Goal: Task Accomplishment & Management: Complete application form

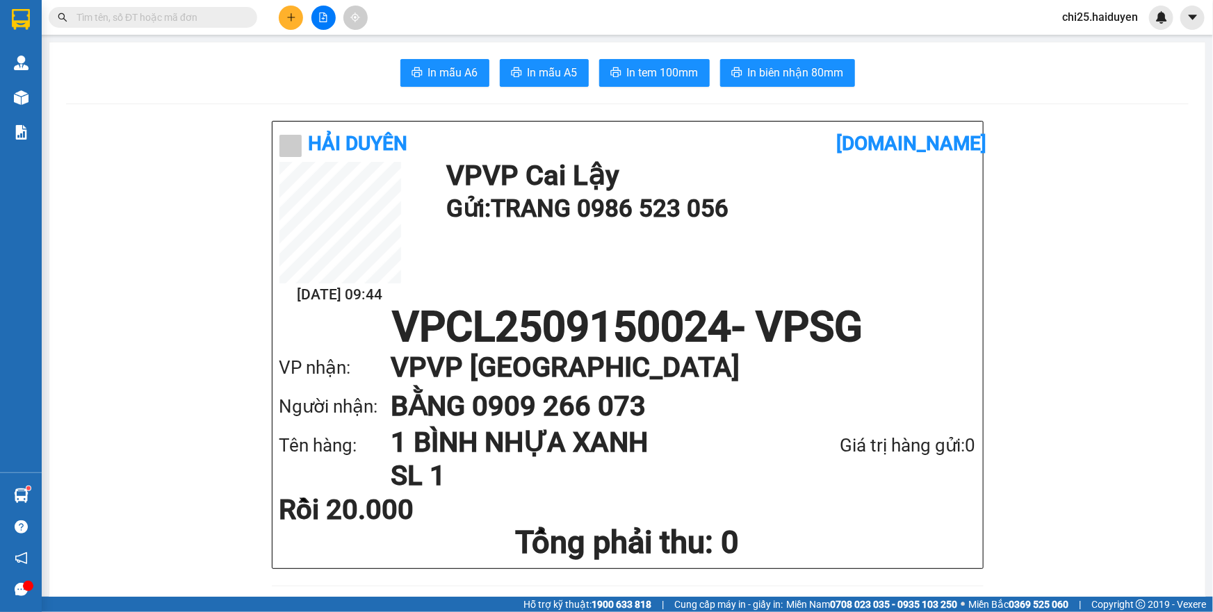
scroll to position [1327, 0]
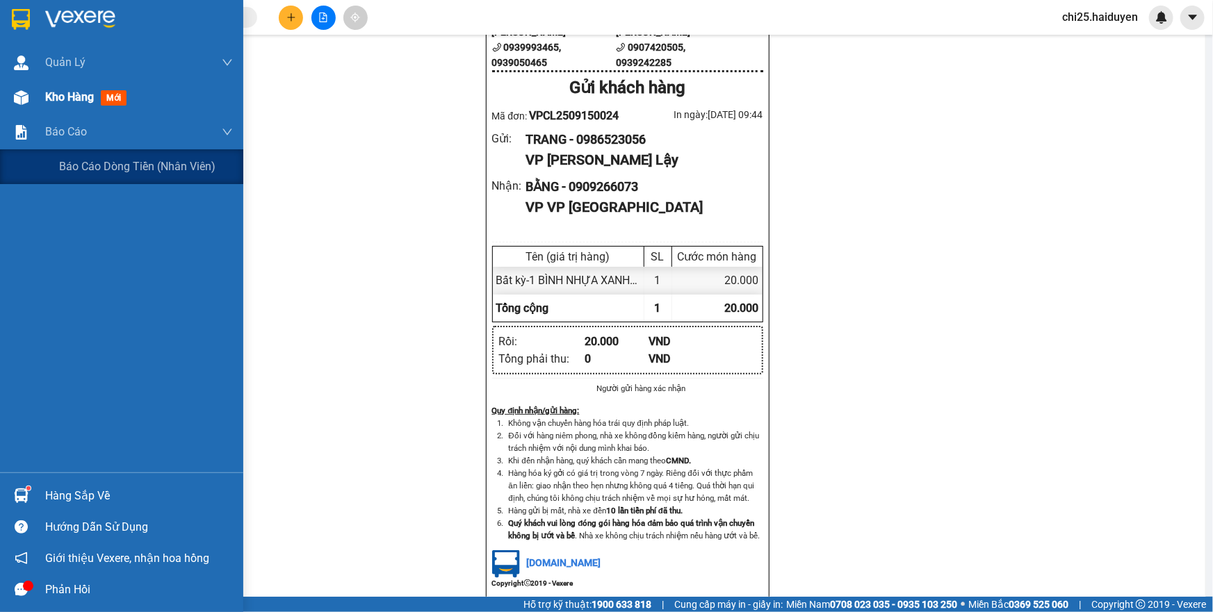
click at [46, 102] on span "Kho hàng" at bounding box center [69, 96] width 49 height 13
drag, startPoint x: 46, startPoint y: 102, endPoint x: 50, endPoint y: 112, distance: 10.6
click at [47, 102] on span "Kho hàng" at bounding box center [69, 96] width 49 height 13
click at [50, 112] on div "Kho hàng mới" at bounding box center [139, 97] width 188 height 35
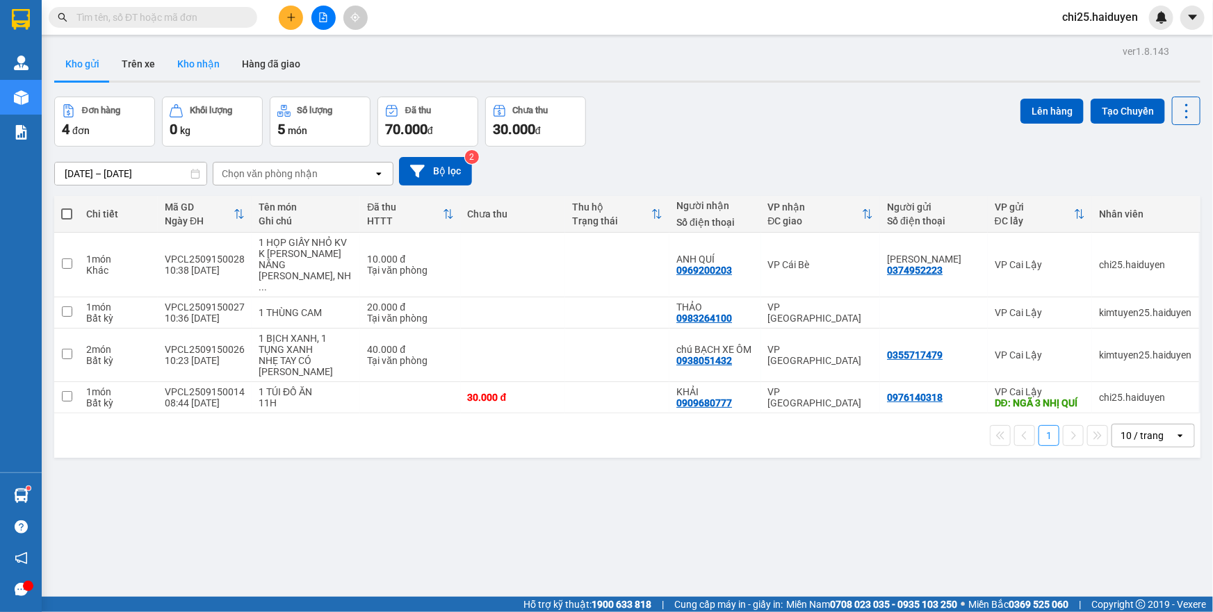
click at [194, 68] on button "Kho nhận" at bounding box center [198, 63] width 65 height 33
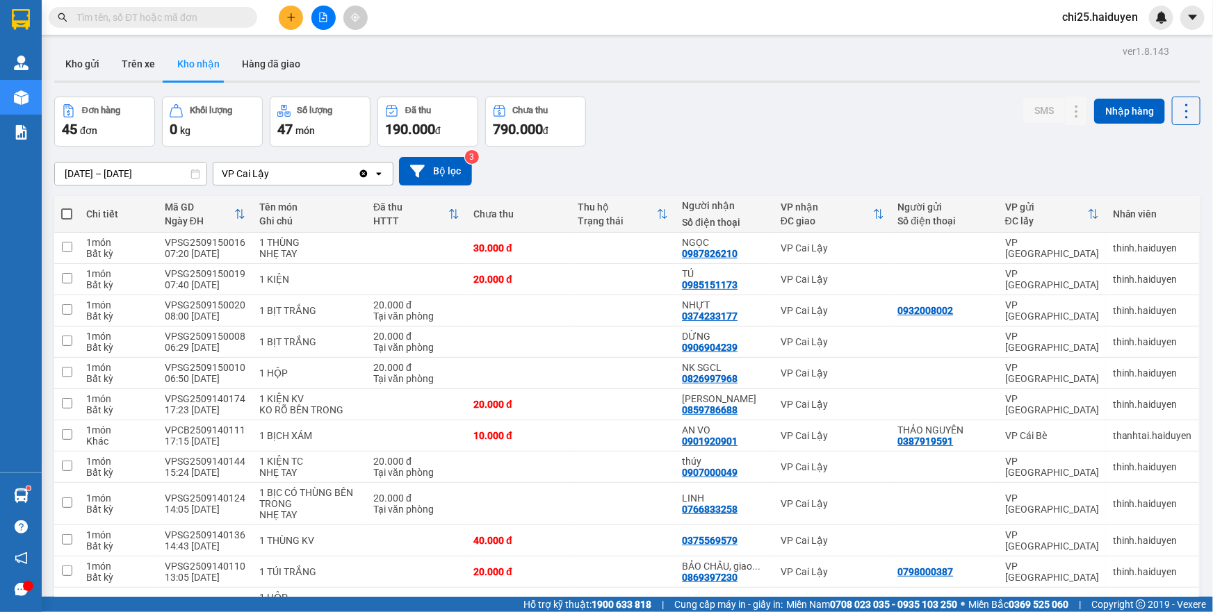
click at [294, 15] on icon "plus" at bounding box center [291, 18] width 10 height 10
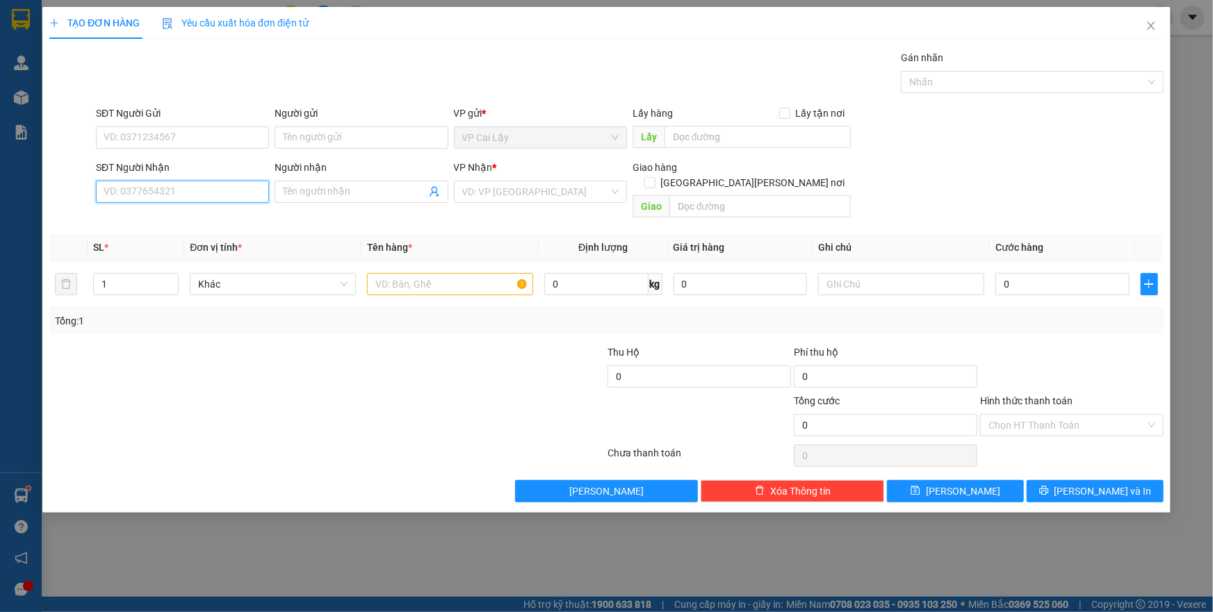
click at [159, 196] on input "SĐT Người Nhận" at bounding box center [182, 192] width 173 height 22
click at [174, 129] on input "SĐT Người Gửi" at bounding box center [182, 138] width 173 height 22
click at [170, 181] on input "SĐT Người Nhận" at bounding box center [182, 192] width 173 height 22
click at [186, 138] on input "SĐT Người Gửi" at bounding box center [182, 138] width 173 height 22
click at [181, 195] on input "SĐT Người Nhận" at bounding box center [182, 192] width 173 height 22
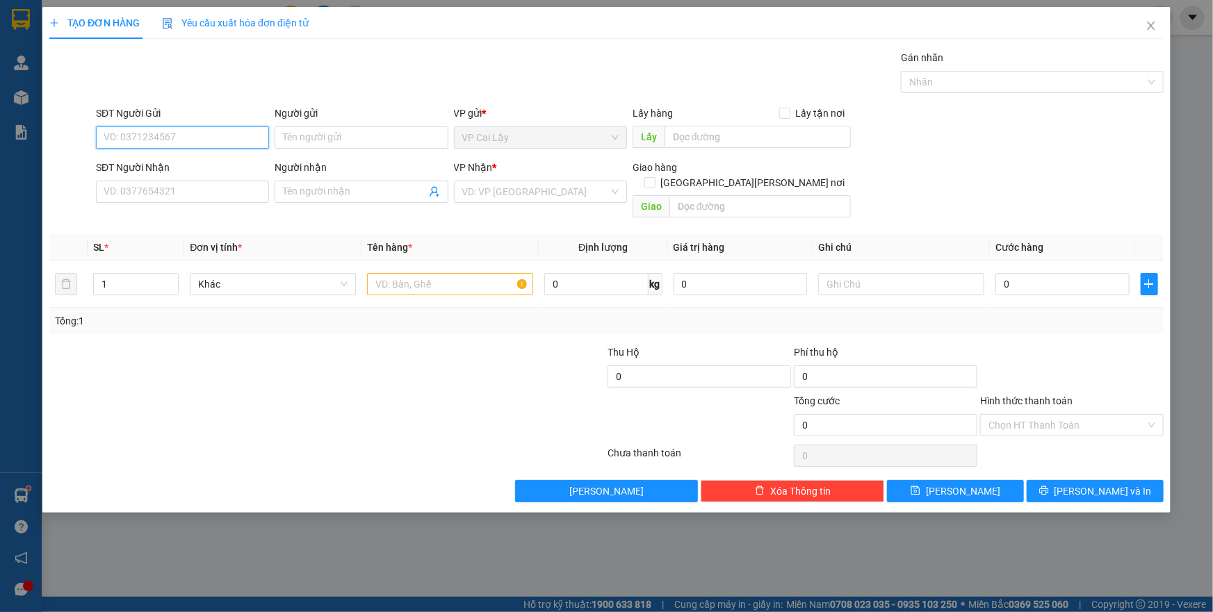
drag, startPoint x: 188, startPoint y: 132, endPoint x: 185, endPoint y: 146, distance: 14.3
click at [188, 132] on input "SĐT Người Gửi" at bounding box center [182, 138] width 173 height 22
click at [1146, 25] on icon "close" at bounding box center [1151, 25] width 11 height 11
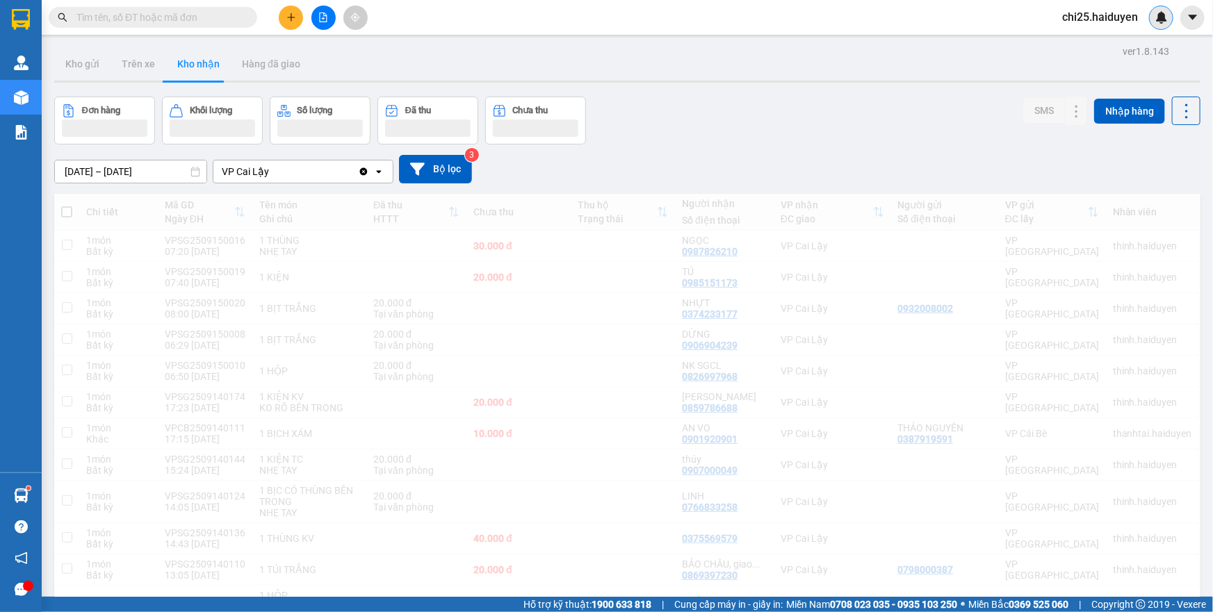
click at [1154, 26] on div at bounding box center [1161, 18] width 24 height 24
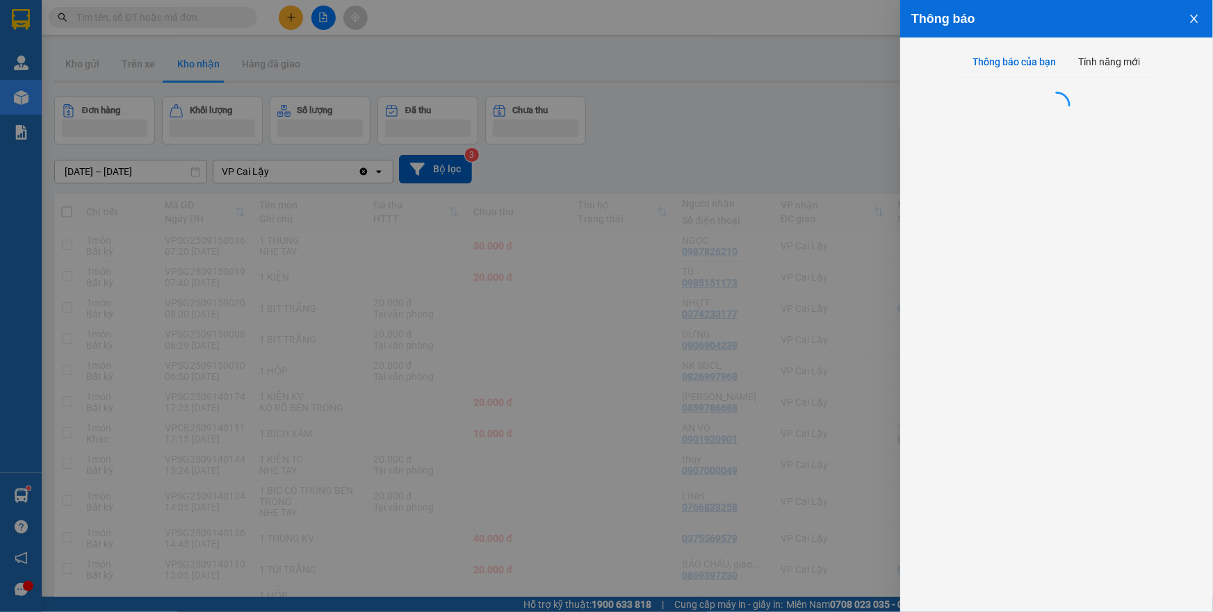
click at [753, 83] on div at bounding box center [606, 306] width 1213 height 612
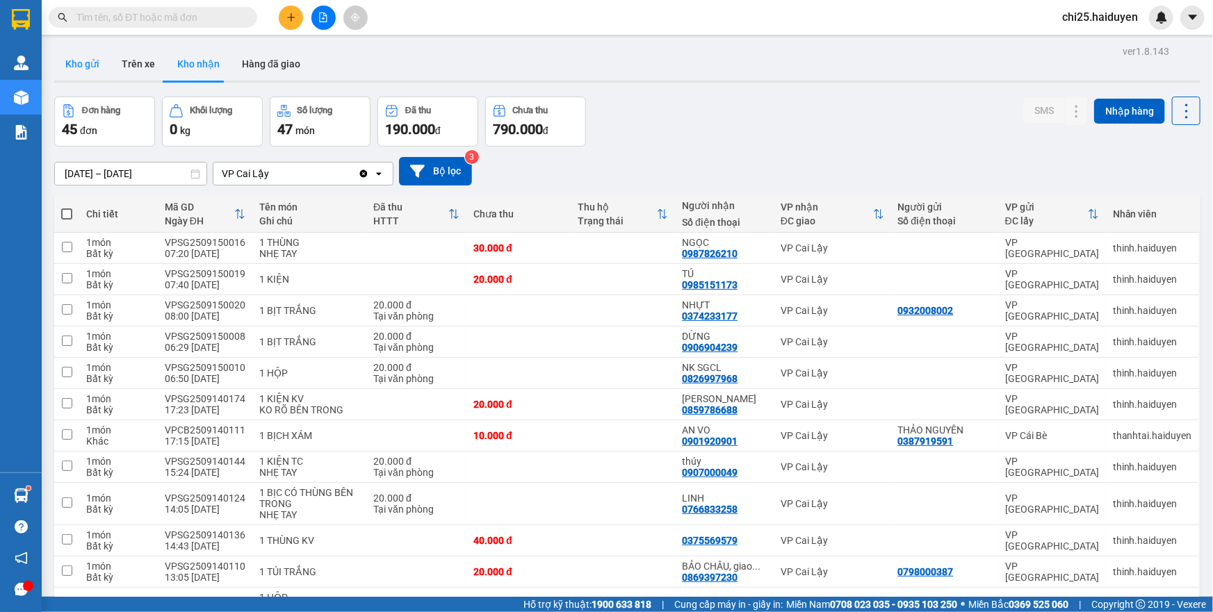
click at [68, 65] on button "Kho gửi" at bounding box center [82, 63] width 56 height 33
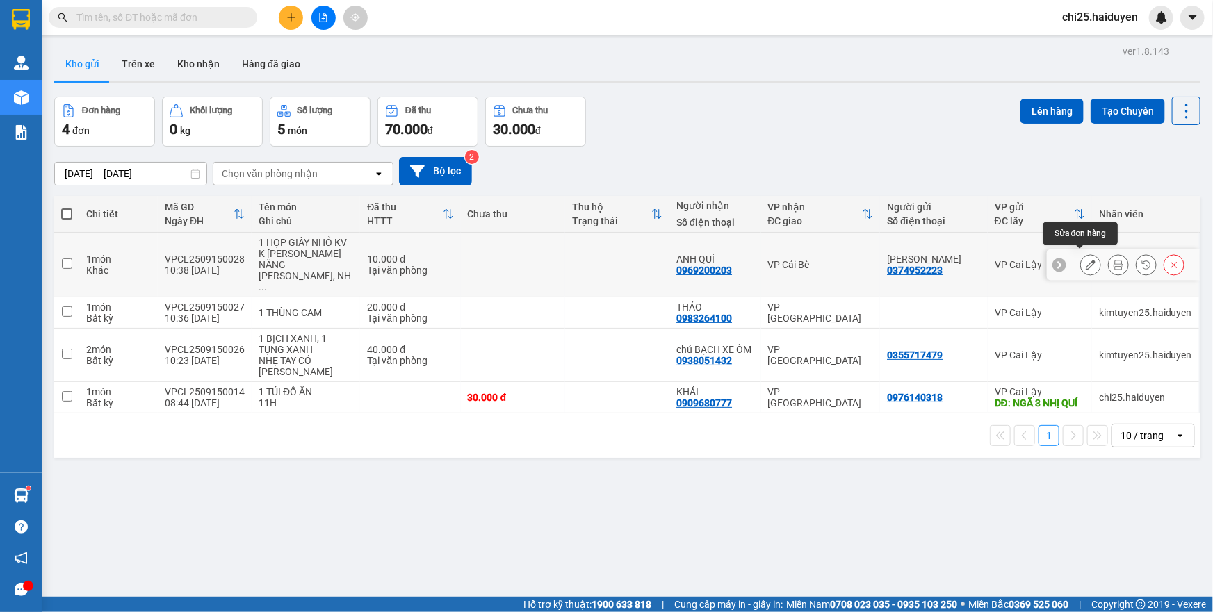
click at [1089, 258] on button at bounding box center [1090, 265] width 19 height 24
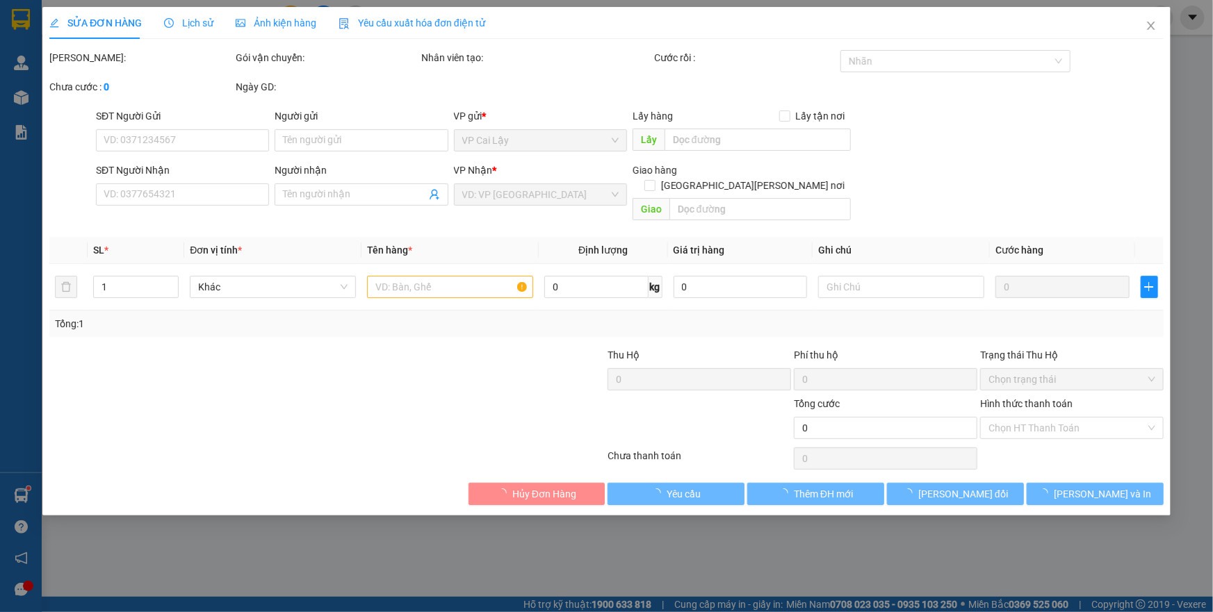
type input "0374952223"
type input "[PERSON_NAME]"
type input "0969200203"
type input "ANH QUÍ"
type input "10.000"
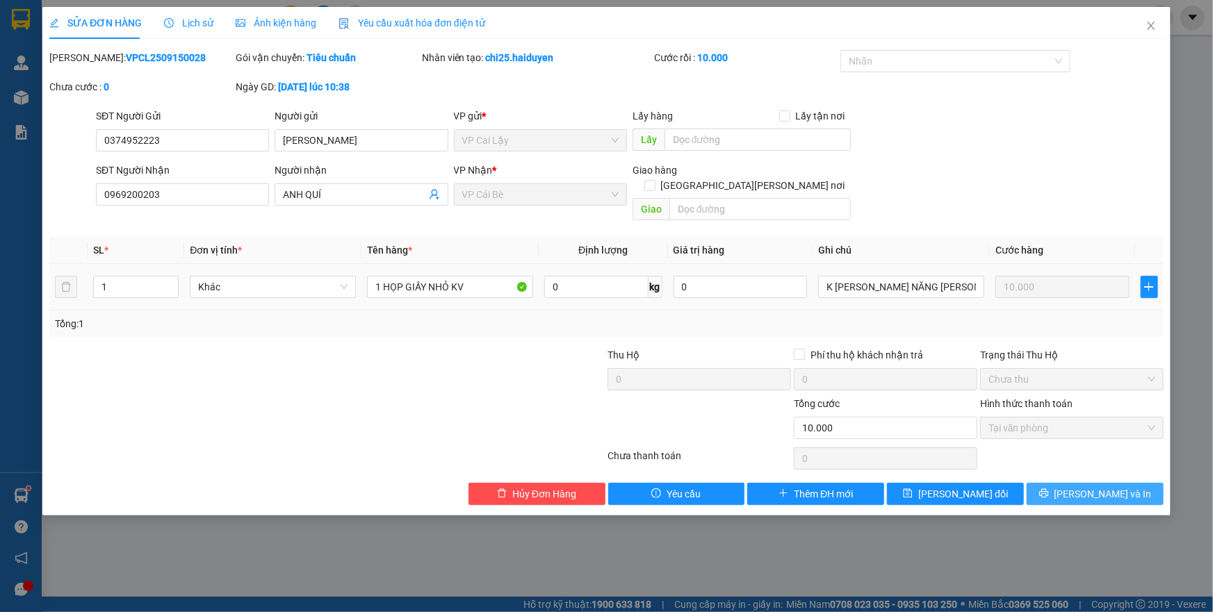
click at [1082, 483] on button "[PERSON_NAME] và In" at bounding box center [1095, 494] width 137 height 22
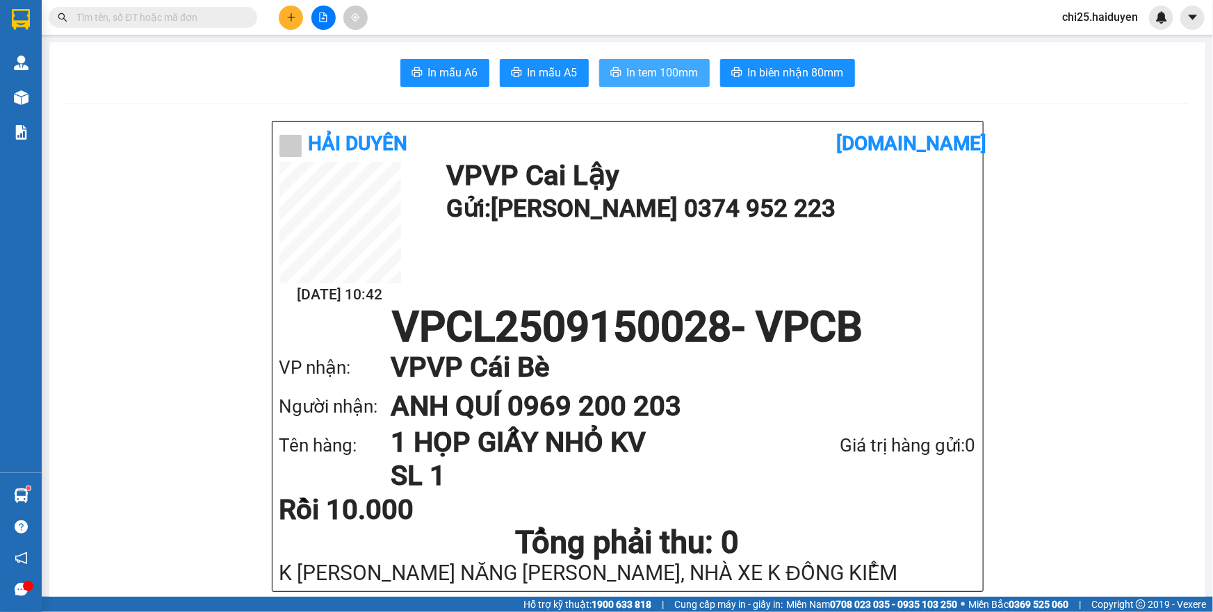
drag, startPoint x: 647, startPoint y: 79, endPoint x: 647, endPoint y: 90, distance: 11.8
click at [654, 66] on span "In tem 100mm" at bounding box center [663, 72] width 72 height 17
click at [291, 22] on icon "plus" at bounding box center [291, 18] width 10 height 10
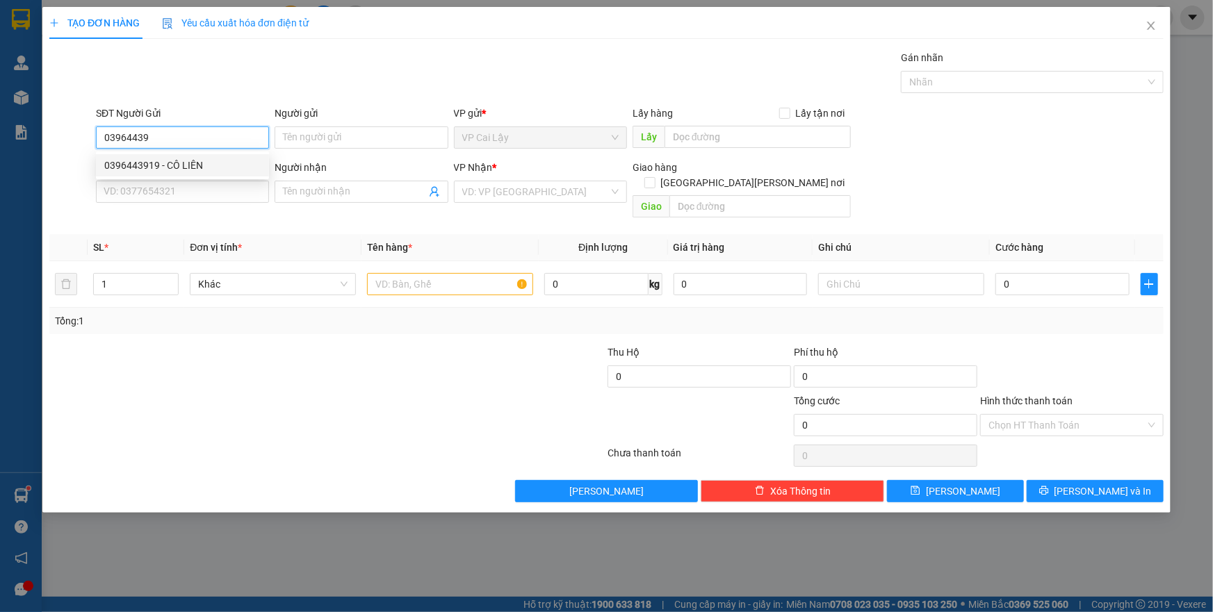
click at [193, 176] on div "0396443919 - CÔ LIÊN" at bounding box center [182, 165] width 173 height 22
type input "0396443919"
type input "CÔ LIÊN"
type input "0913667214"
type input "ĐỨC"
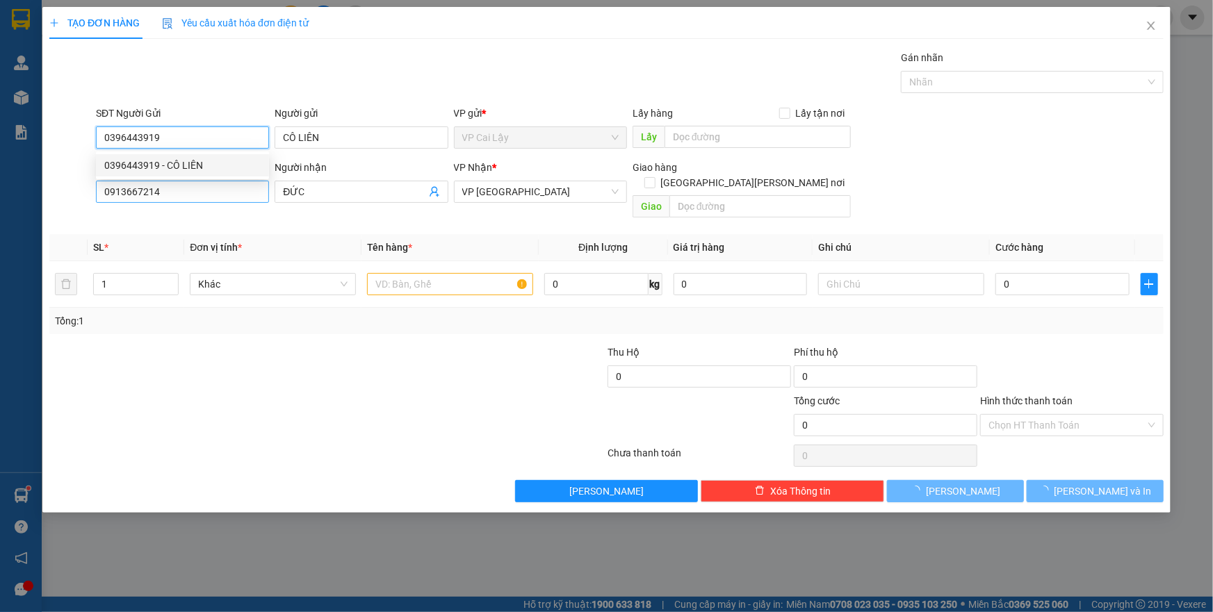
type input "80.000"
type input "0396443919"
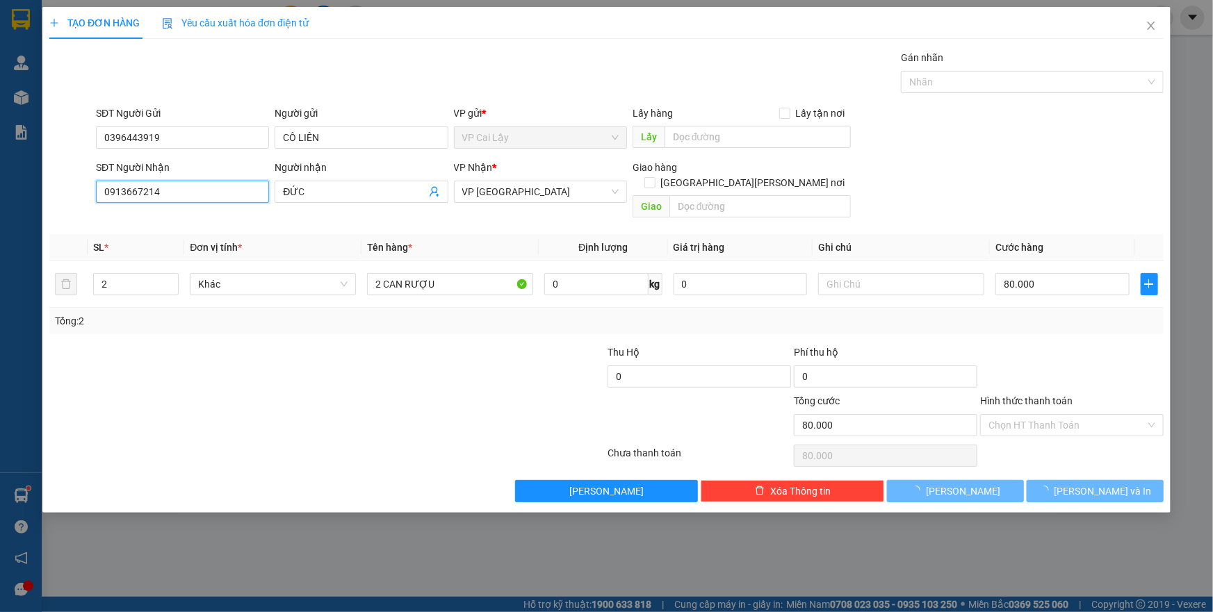
click at [195, 193] on input "0913667214" at bounding box center [182, 192] width 173 height 22
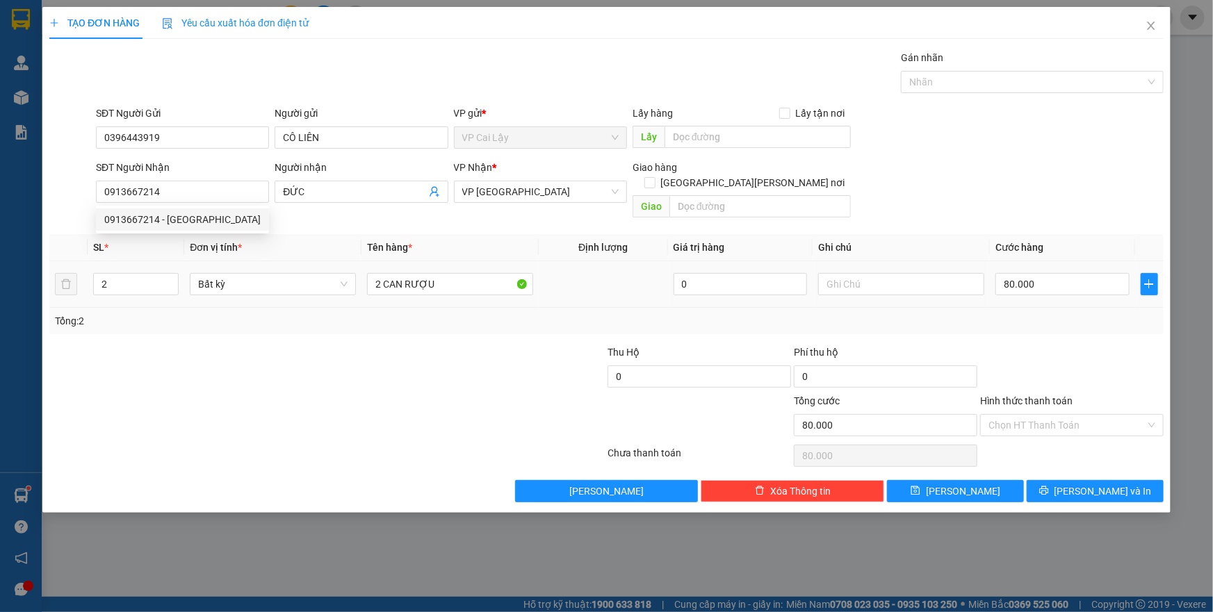
click at [56, 278] on tr "2 Bất kỳ 2 CAN RƯỢU 0 80.000" at bounding box center [606, 284] width 1114 height 47
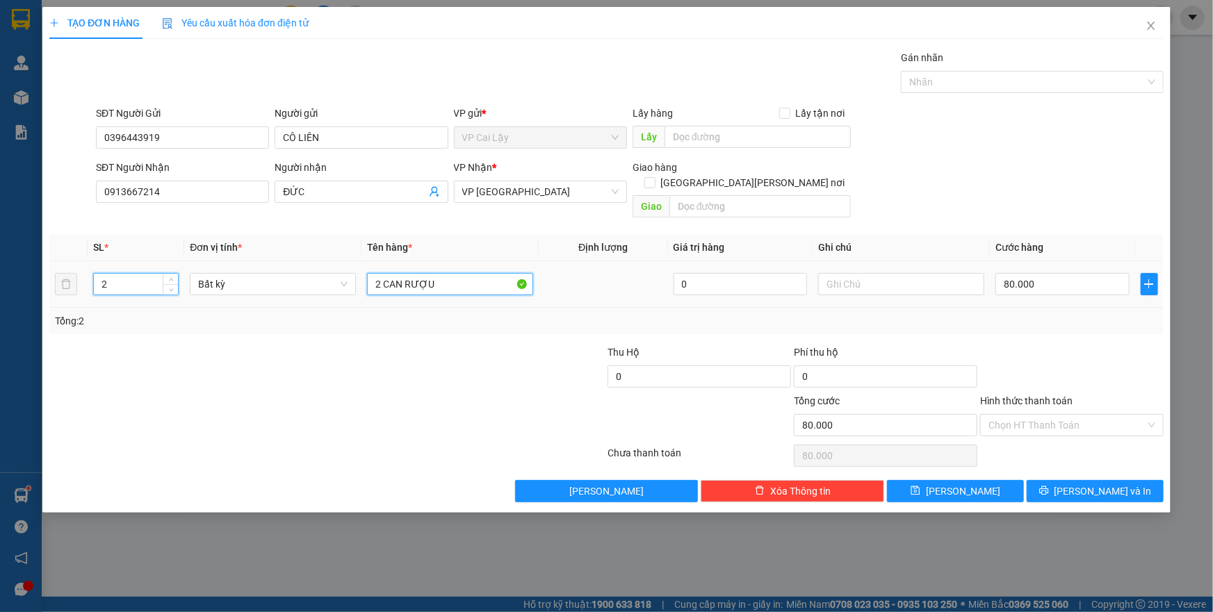
click at [435, 273] on input "2 CAN RƯỢU" at bounding box center [450, 284] width 166 height 22
type input "0"
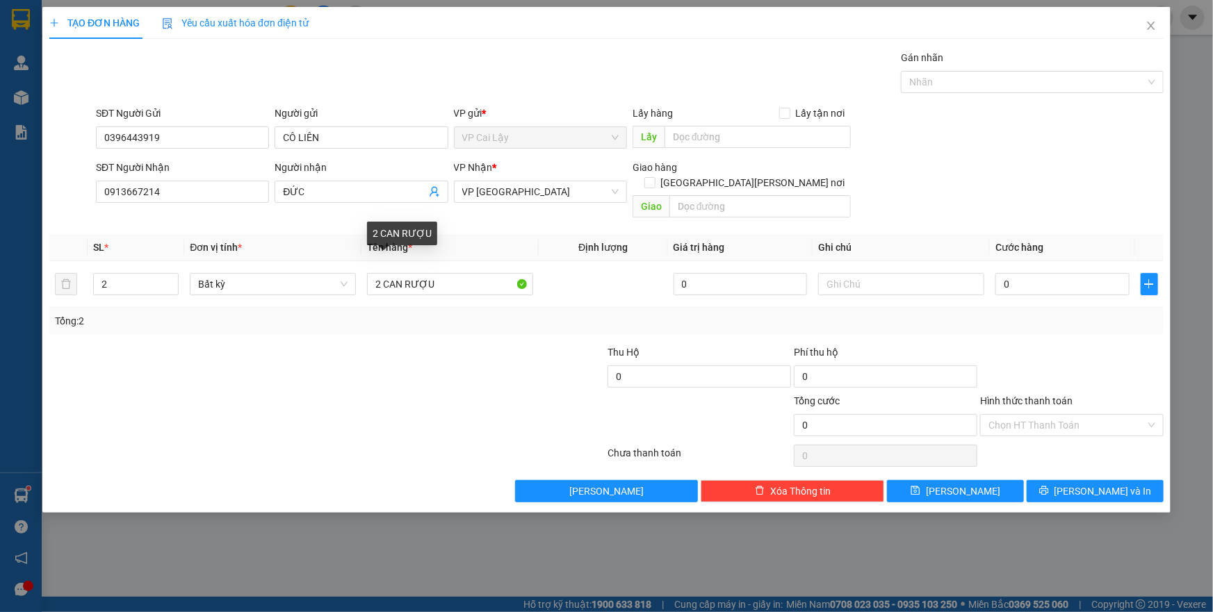
click at [468, 314] on div "Tổng: 2" at bounding box center [262, 321] width 414 height 15
click at [464, 273] on input "2 CAN RƯỢU" at bounding box center [450, 284] width 166 height 22
click at [1056, 275] on input "0" at bounding box center [1063, 284] width 134 height 22
type input "8"
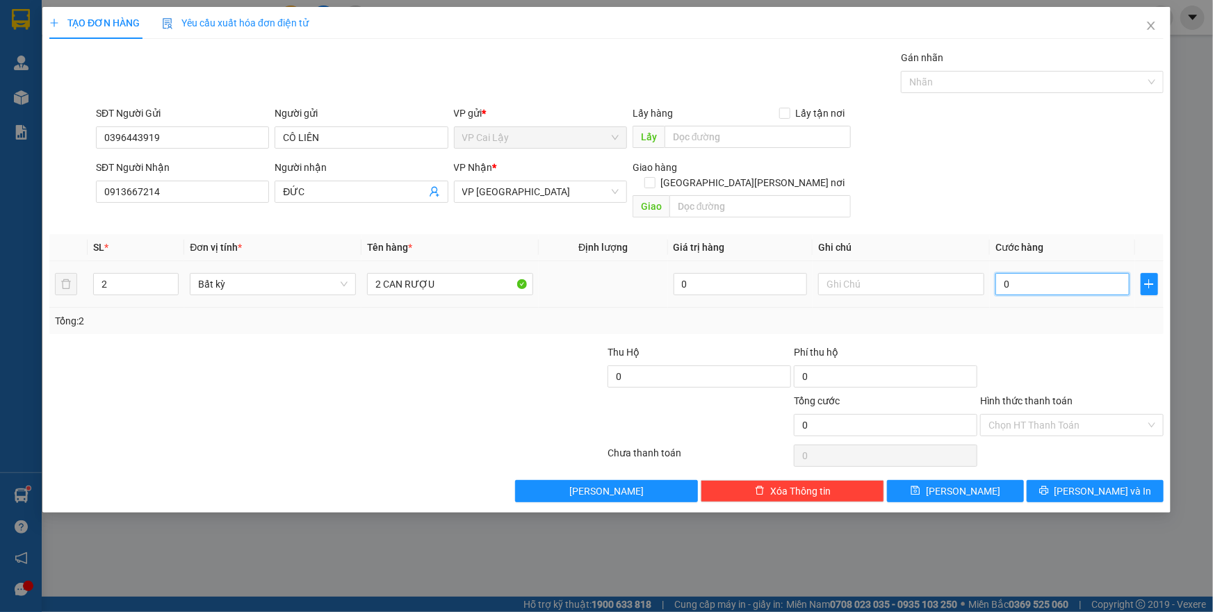
type input "8"
type input "80"
type input "80.000"
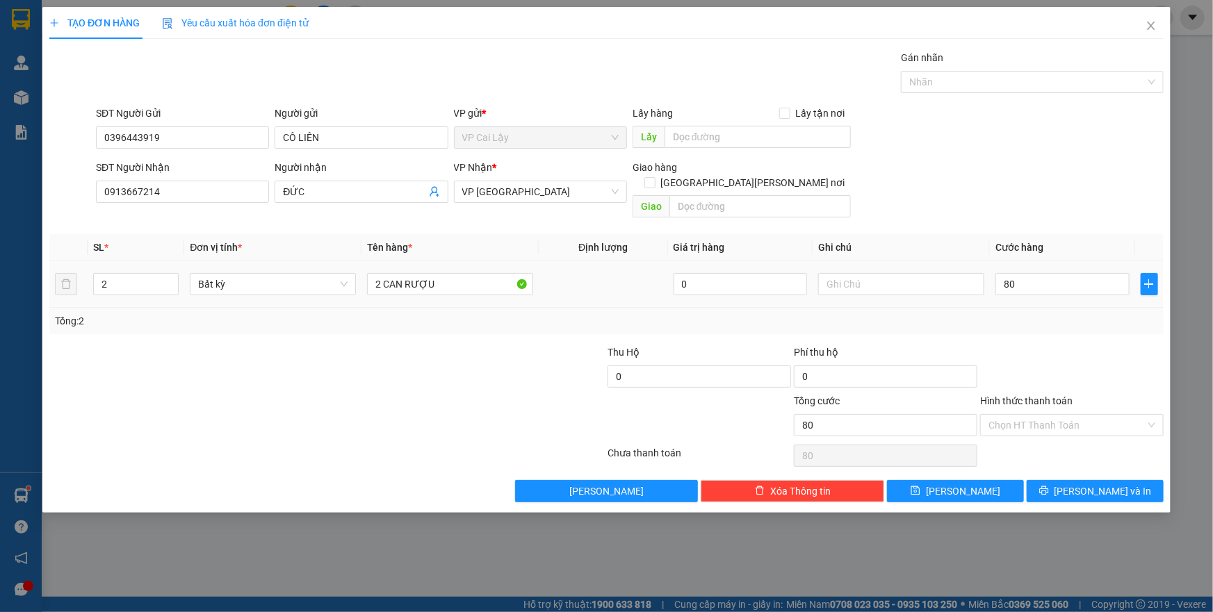
type input "80.000"
click at [1041, 314] on div "Tổng: 2" at bounding box center [606, 321] width 1103 height 15
click at [971, 484] on span "[PERSON_NAME]" at bounding box center [963, 491] width 74 height 15
type input "0"
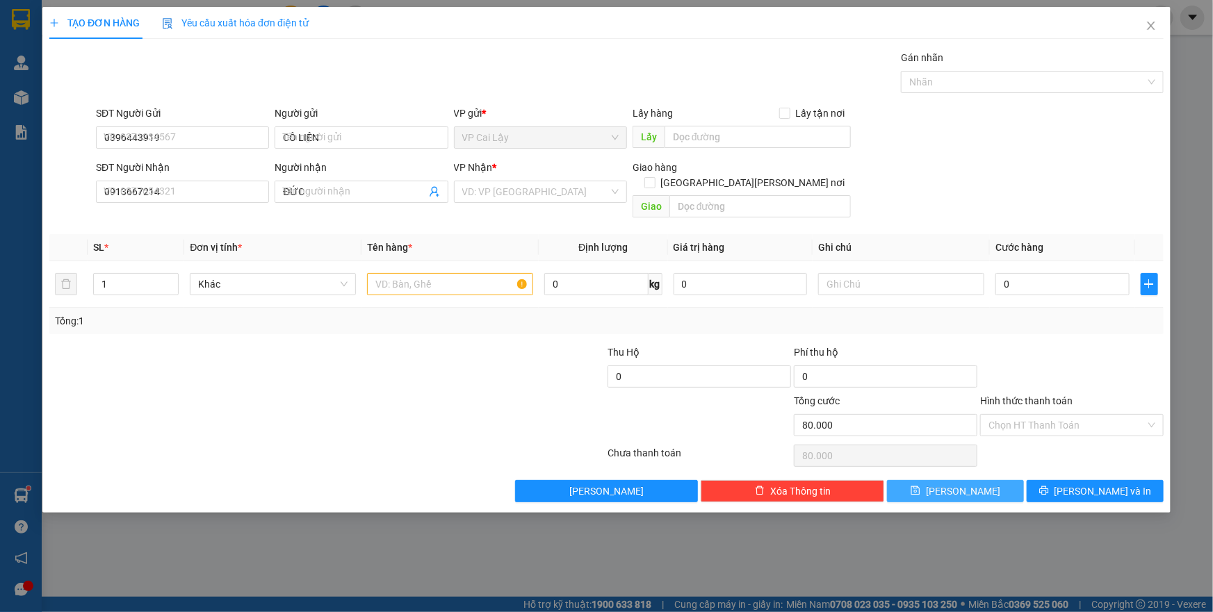
type input "0"
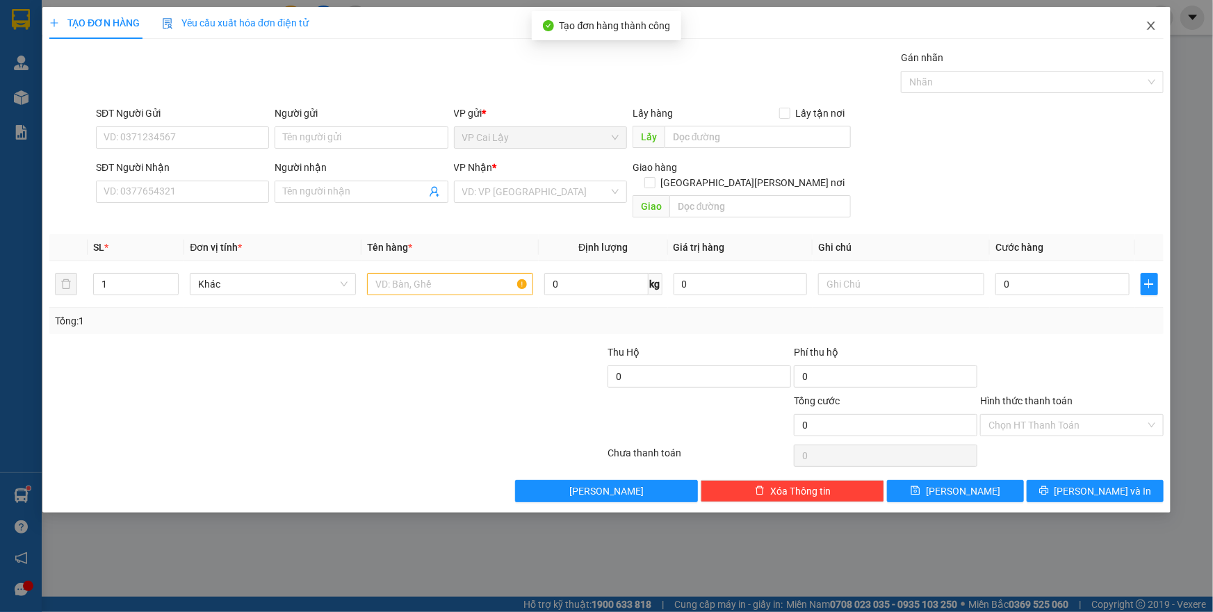
click at [1146, 25] on icon "close" at bounding box center [1151, 25] width 11 height 11
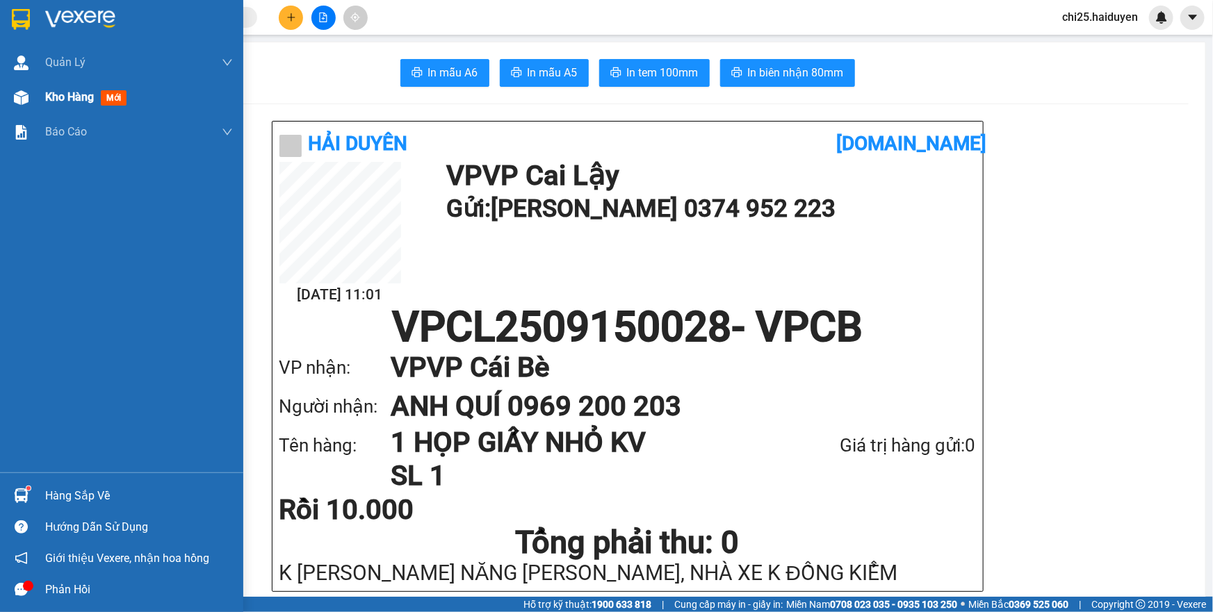
click at [39, 96] on div "Kho hàng mới" at bounding box center [121, 97] width 243 height 35
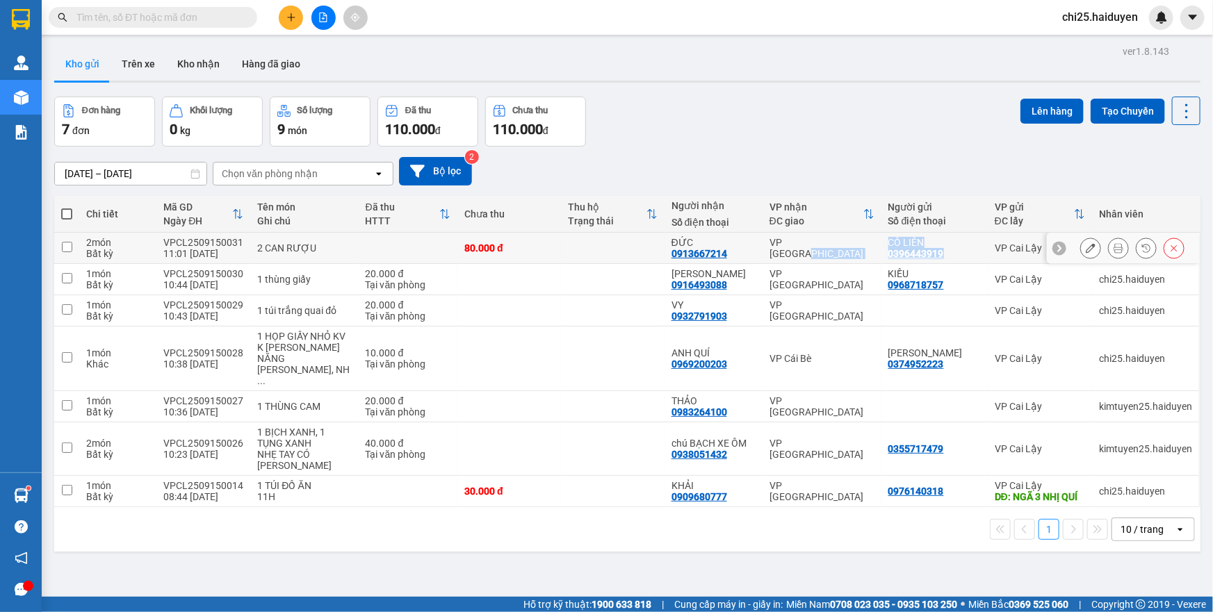
drag, startPoint x: 886, startPoint y: 253, endPoint x: 940, endPoint y: 257, distance: 54.4
click at [940, 257] on tr "2 món Bất kỳ VPCL2509150031 11:01 15/09 2 CAN RƯỢU 80.000 đ ĐỨC 0913667214 VP S…" at bounding box center [627, 248] width 1146 height 31
checkbox input "true"
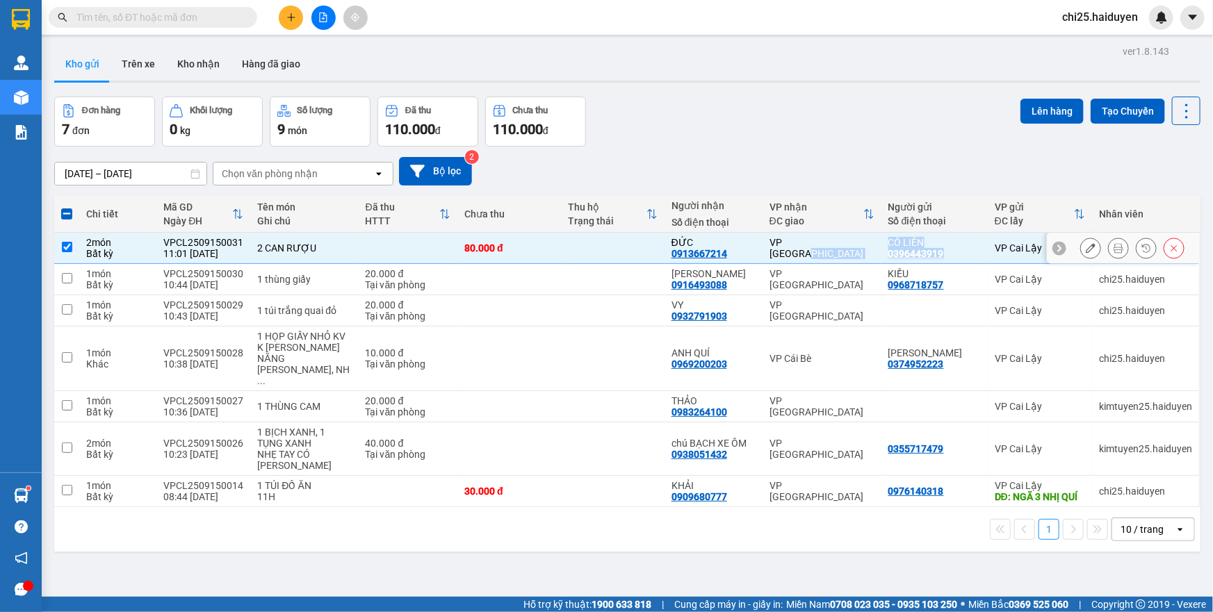
copy tr "VP Sài Gòn CÔ LIÊN 0396443919"
click at [170, 31] on div "Kết quả tìm kiếm ( 299 ) Bộ lọc Mã ĐH Trạng thái Món hàng Thu hộ Tổng cước Chưa…" at bounding box center [606, 17] width 1213 height 35
click at [174, 19] on input "text" at bounding box center [158, 17] width 164 height 15
paste input "CÔ LIÊN 0396443919"
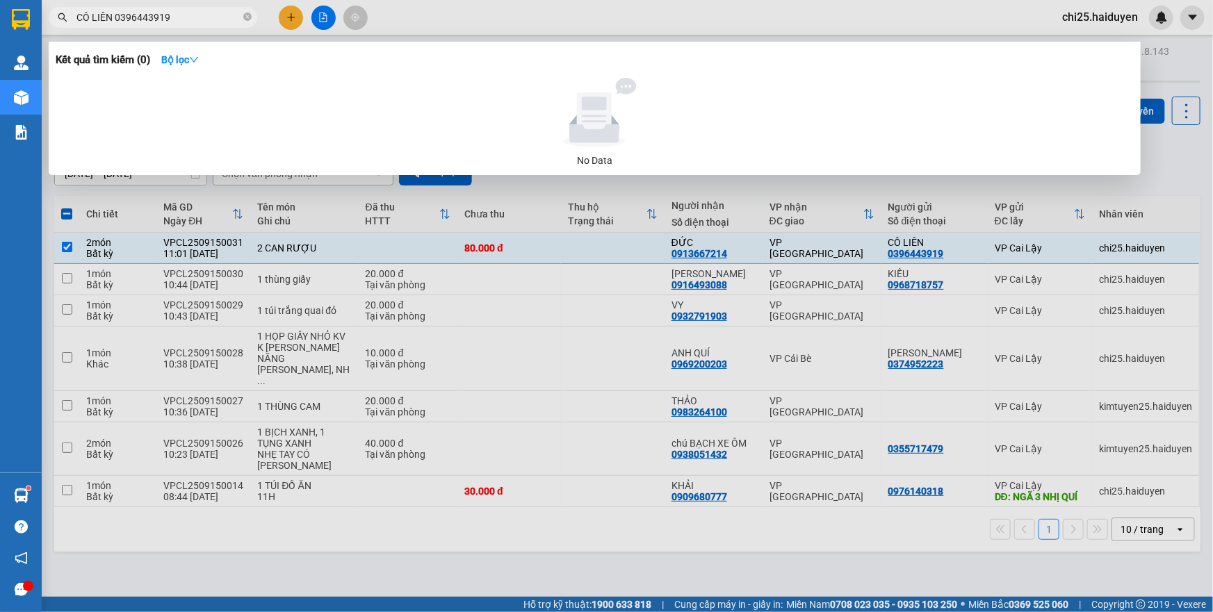
drag, startPoint x: 138, startPoint y: 14, endPoint x: 107, endPoint y: 21, distance: 31.4
click at [111, 17] on input "CÔ LIÊN 0396443919" at bounding box center [158, 17] width 164 height 15
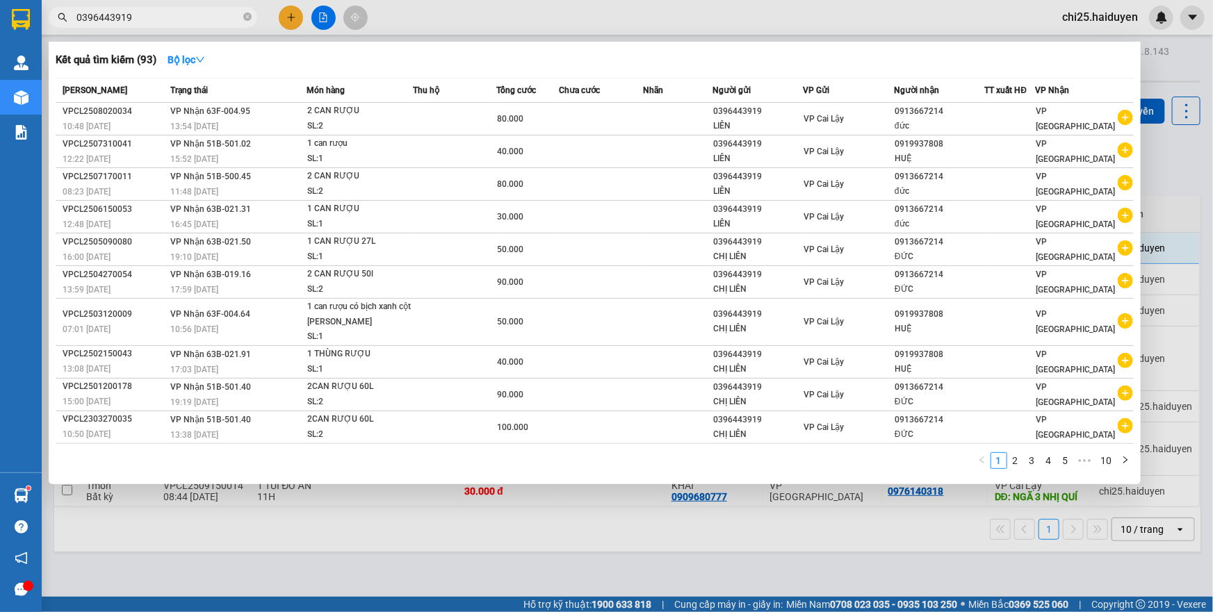
type input "0396443919"
click at [861, 551] on div at bounding box center [606, 306] width 1213 height 612
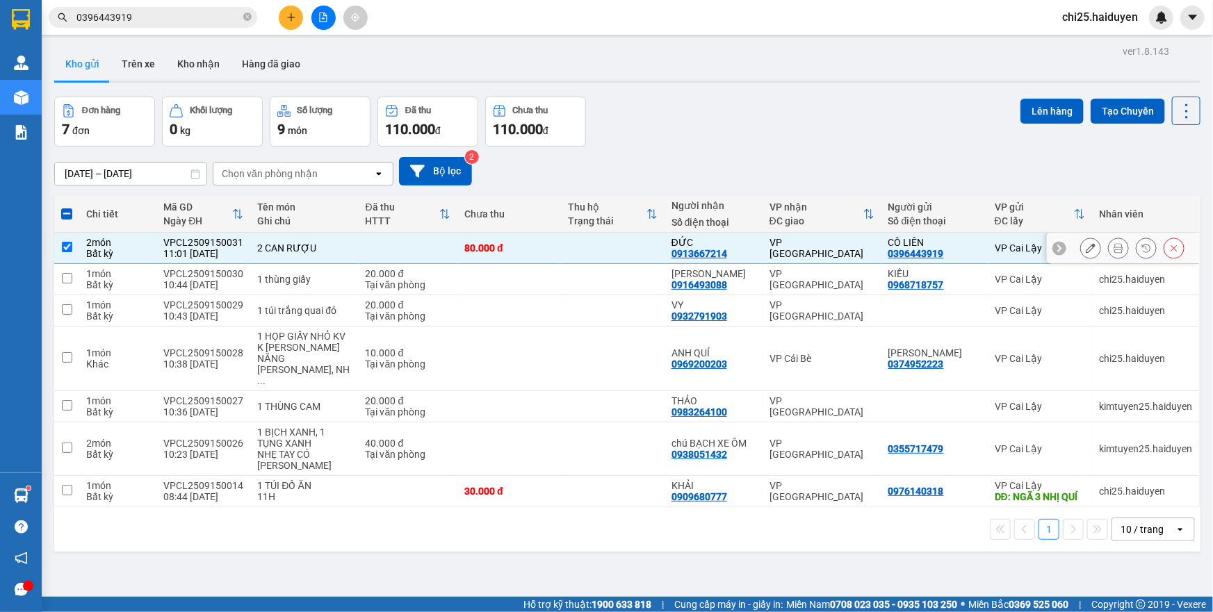
click at [1086, 247] on icon at bounding box center [1091, 248] width 10 height 10
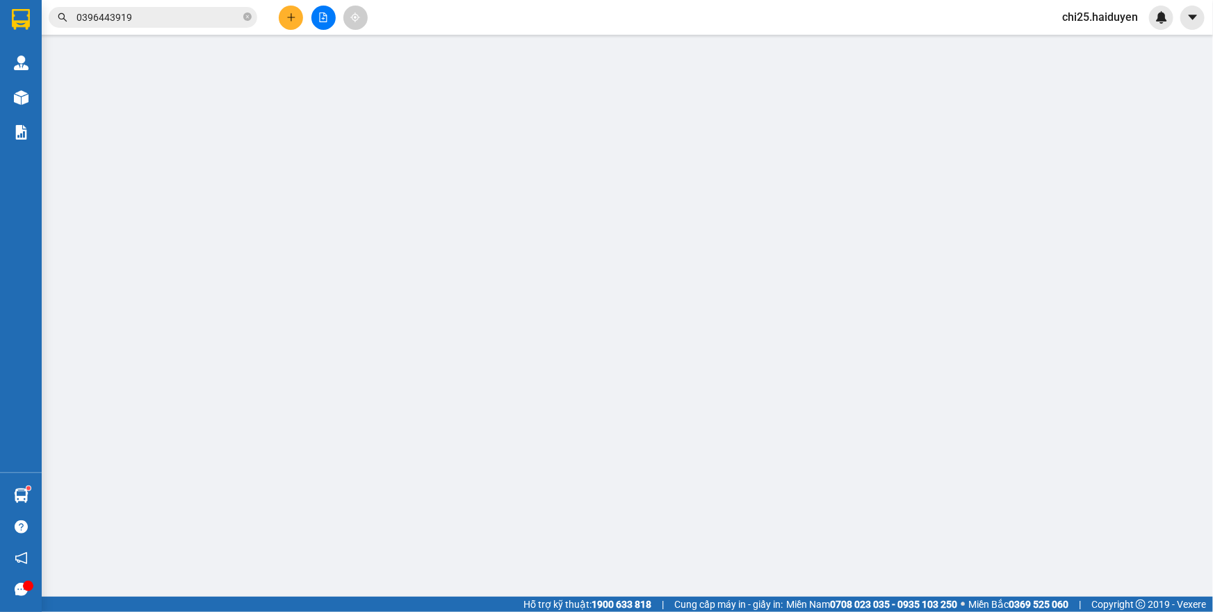
type input "0396443919"
type input "CÔ LIÊN"
type input "0913667214"
type input "ĐỨC"
type input "80.000"
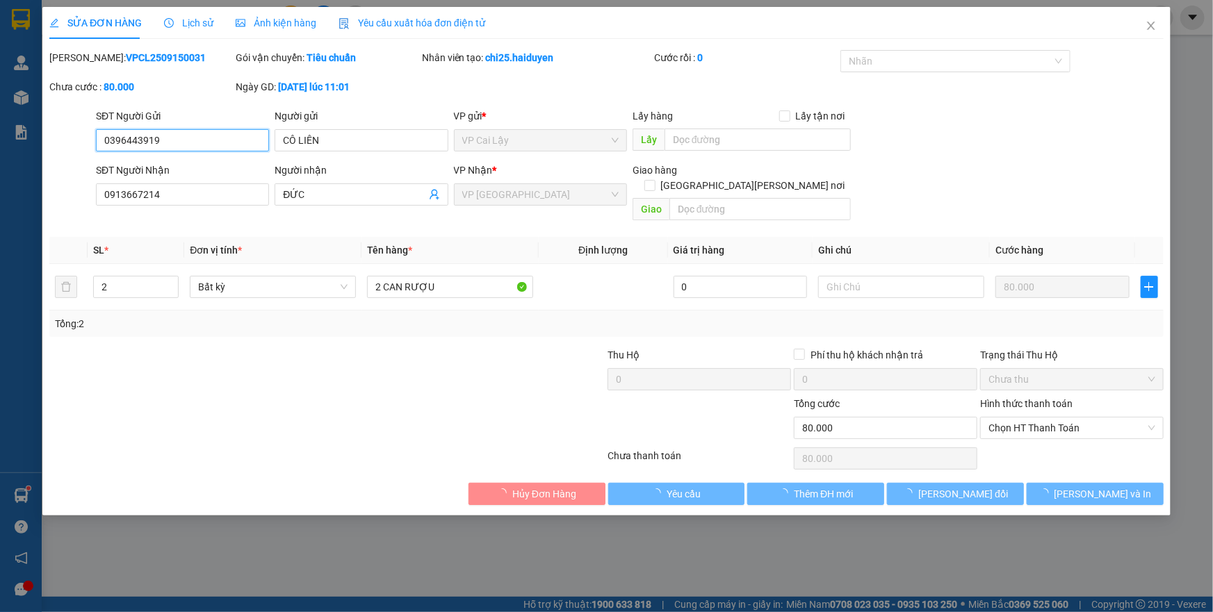
click at [1073, 418] on span "Chọn HT Thanh Toán" at bounding box center [1072, 428] width 167 height 21
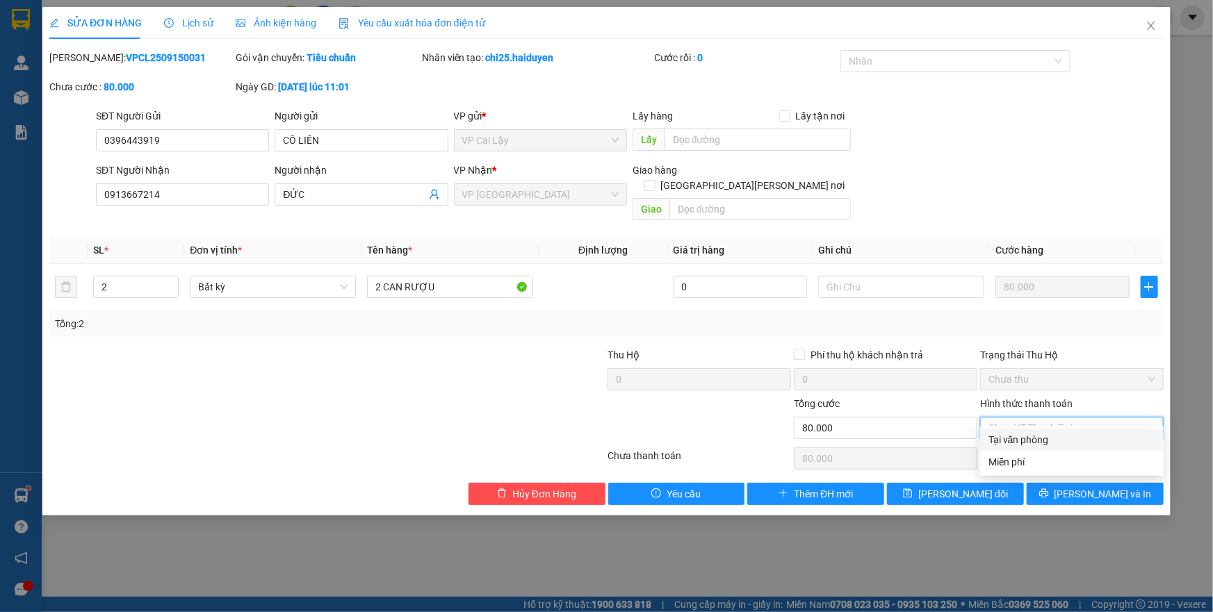
click at [1064, 443] on div "Tại văn phòng" at bounding box center [1072, 439] width 167 height 15
type input "0"
click at [1049, 489] on icon "printer" at bounding box center [1044, 494] width 10 height 10
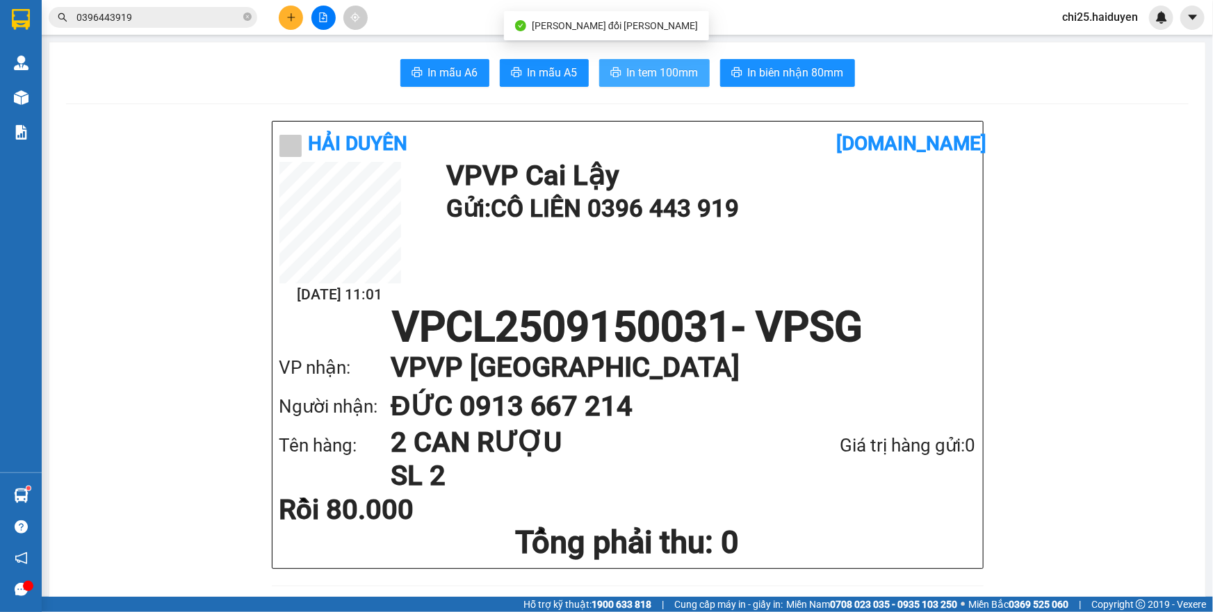
click at [663, 70] on span "In tem 100mm" at bounding box center [663, 72] width 72 height 17
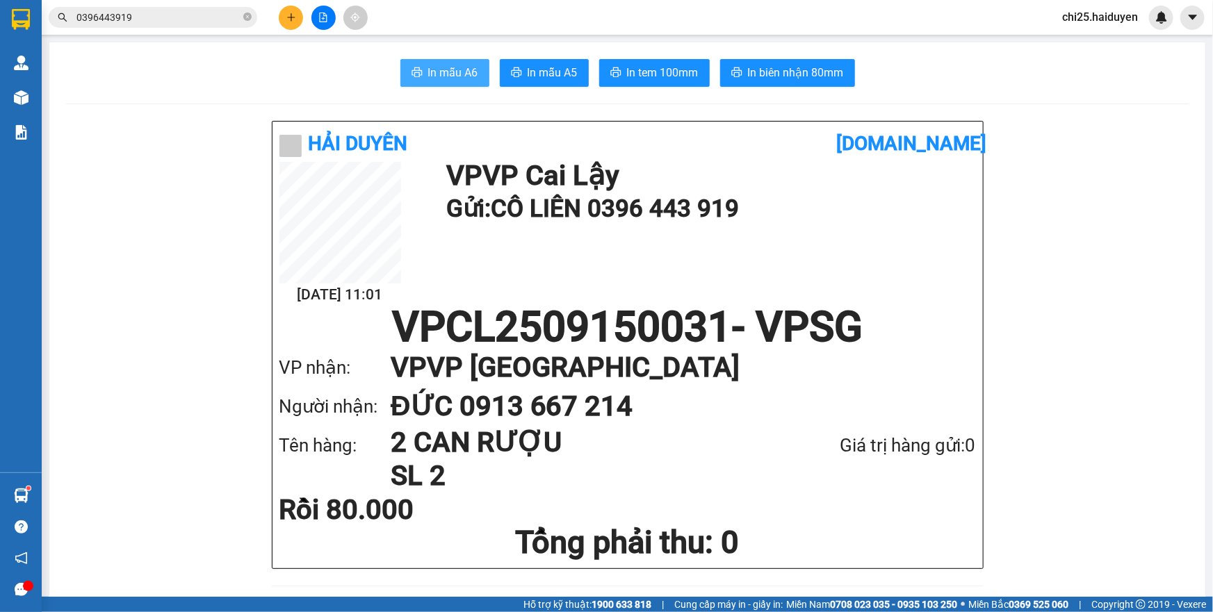
click at [462, 71] on span "In mẫu A6" at bounding box center [453, 72] width 50 height 17
click at [658, 72] on span "In tem 100mm" at bounding box center [663, 72] width 72 height 17
click at [297, 23] on button at bounding box center [291, 18] width 24 height 24
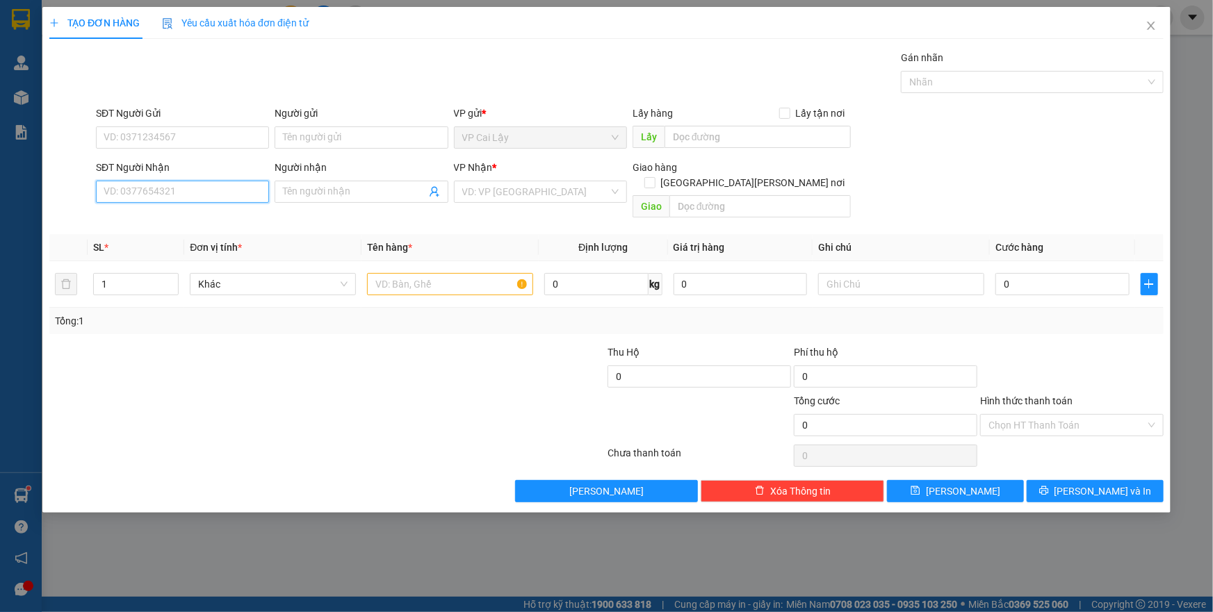
click at [161, 191] on input "SĐT Người Nhận" at bounding box center [182, 192] width 173 height 22
click at [153, 223] on div "0706783425 - TẤN" at bounding box center [182, 219] width 156 height 15
type input "0706783425"
type input "TẤN"
type input "TRẠI CƯ LÊ QUANG HỒNG"
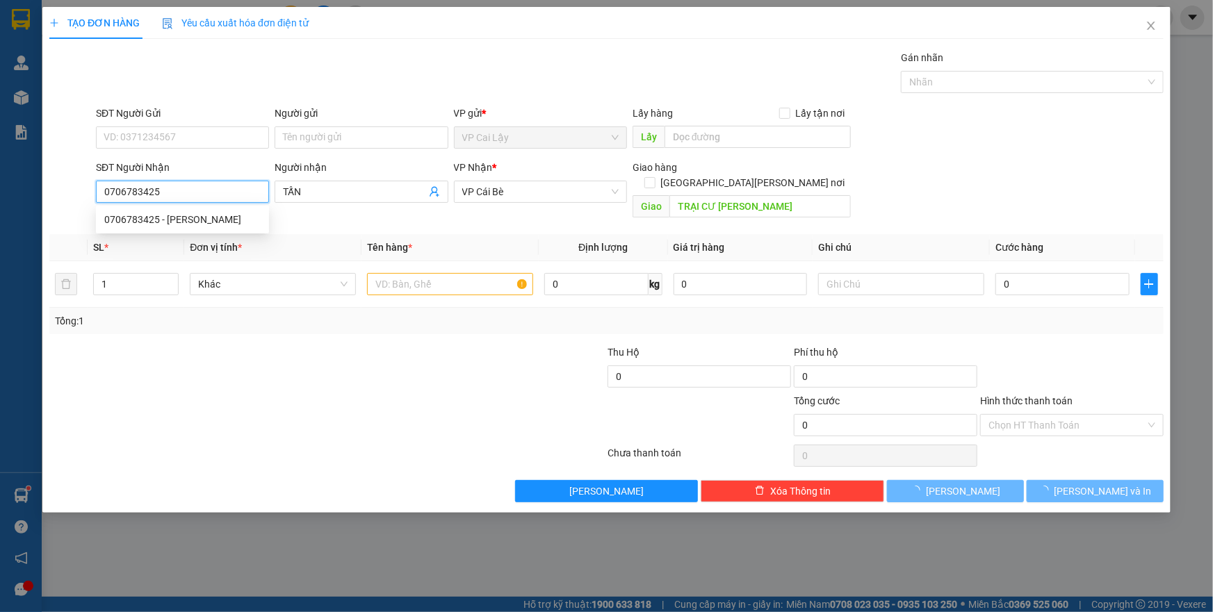
type input "20.000"
type input "0706783425"
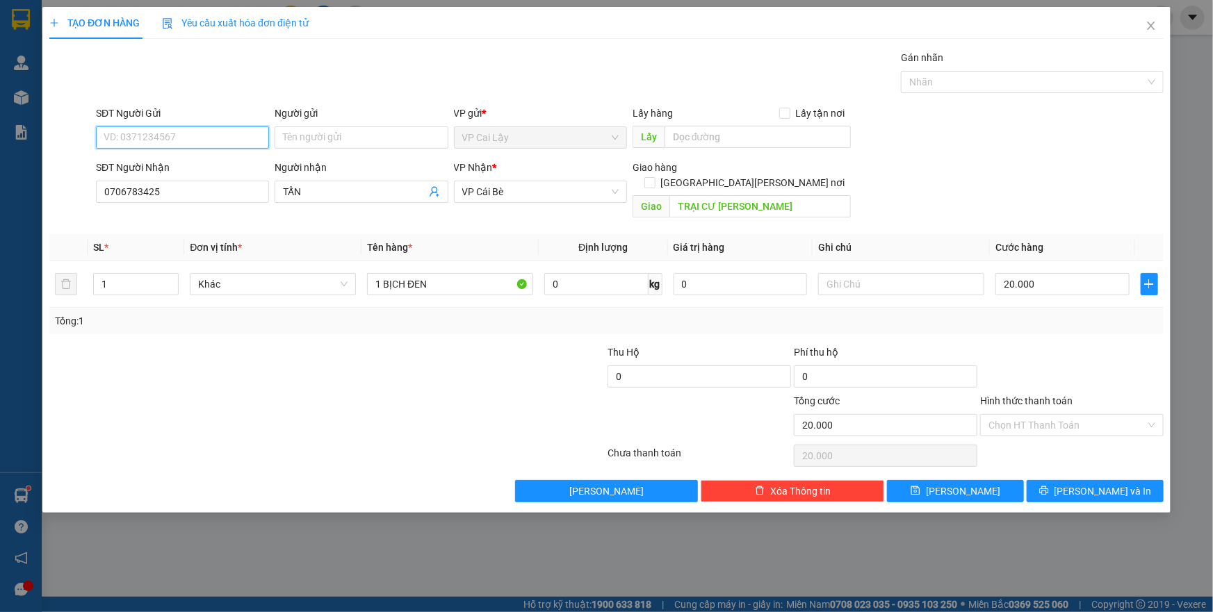
click at [170, 136] on input "SĐT Người Gửi" at bounding box center [182, 138] width 173 height 22
click at [161, 162] on div "0389897962 - ĐÔNG" at bounding box center [182, 165] width 156 height 15
type input "0389897962"
type input "ĐÔNG"
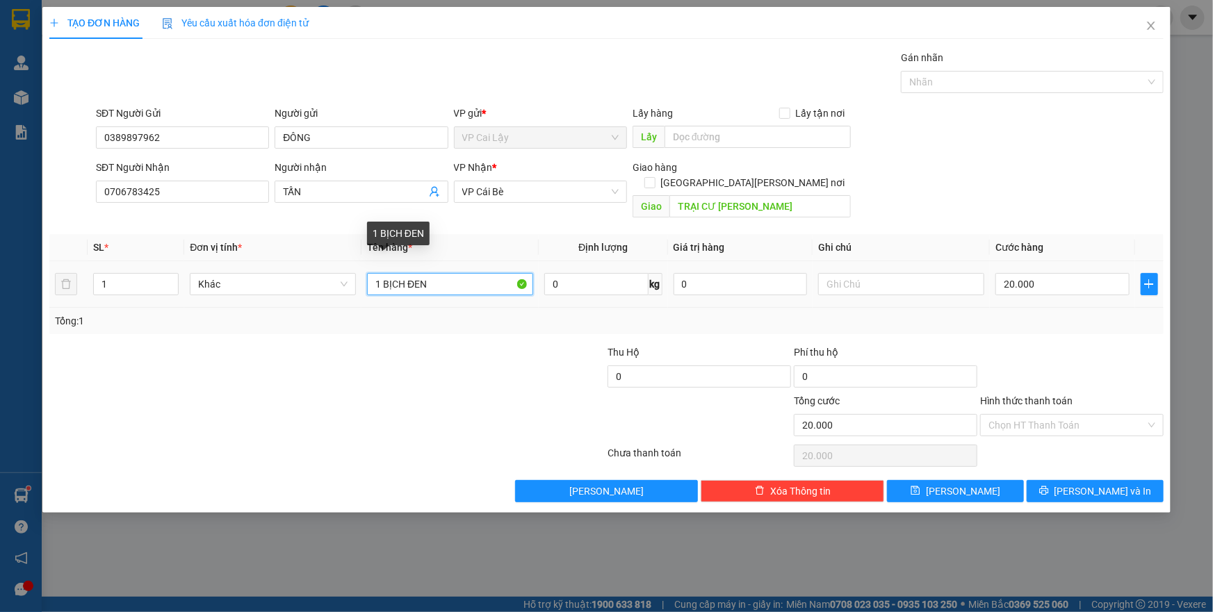
drag, startPoint x: 383, startPoint y: 268, endPoint x: 451, endPoint y: 273, distance: 68.3
click at [451, 273] on input "1 BỊCH ĐEN" at bounding box center [450, 284] width 166 height 22
type input "1 THÙNG GIẤY CÓ KIỆN TRẮNG TRÊN"
click at [547, 354] on div at bounding box center [514, 369] width 186 height 49
click at [403, 327] on div "Transit Pickup Surcharge Ids Transit Deliver Surcharge Ids Transit Deliver Surc…" at bounding box center [606, 276] width 1114 height 453
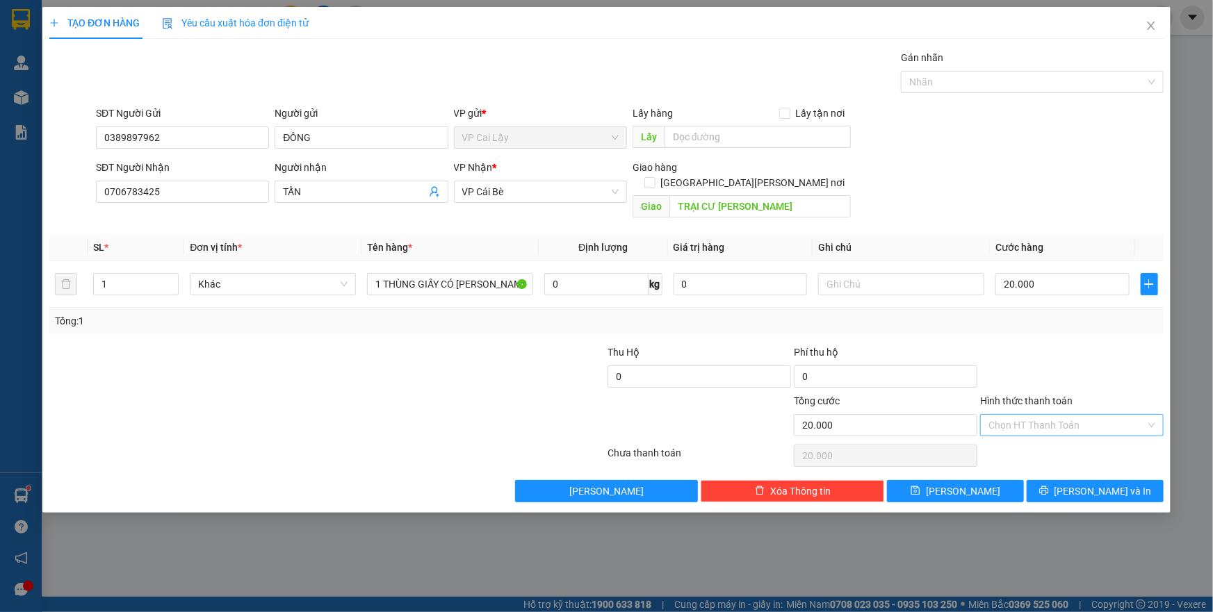
click at [1060, 415] on input "Hình thức thanh toán" at bounding box center [1067, 425] width 157 height 21
click at [1037, 439] on div "Tại văn phòng" at bounding box center [1072, 437] width 167 height 15
type input "0"
click at [1049, 486] on icon "printer" at bounding box center [1044, 491] width 10 height 10
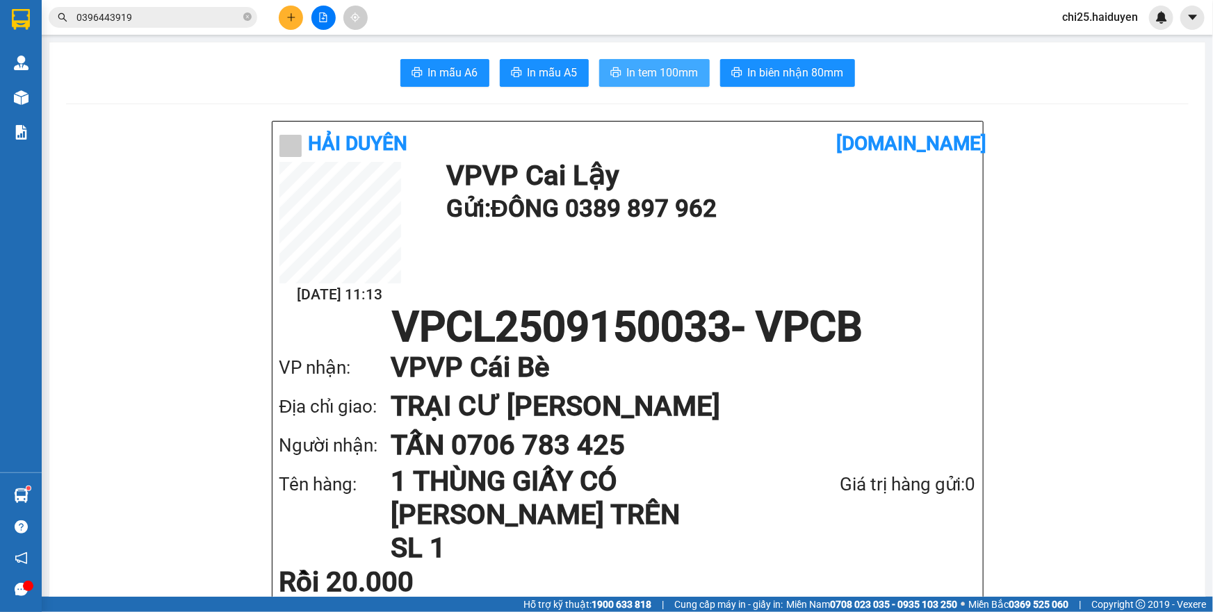
click at [659, 67] on span "In tem 100mm" at bounding box center [663, 72] width 72 height 17
click at [243, 18] on icon "close-circle" at bounding box center [247, 17] width 8 height 8
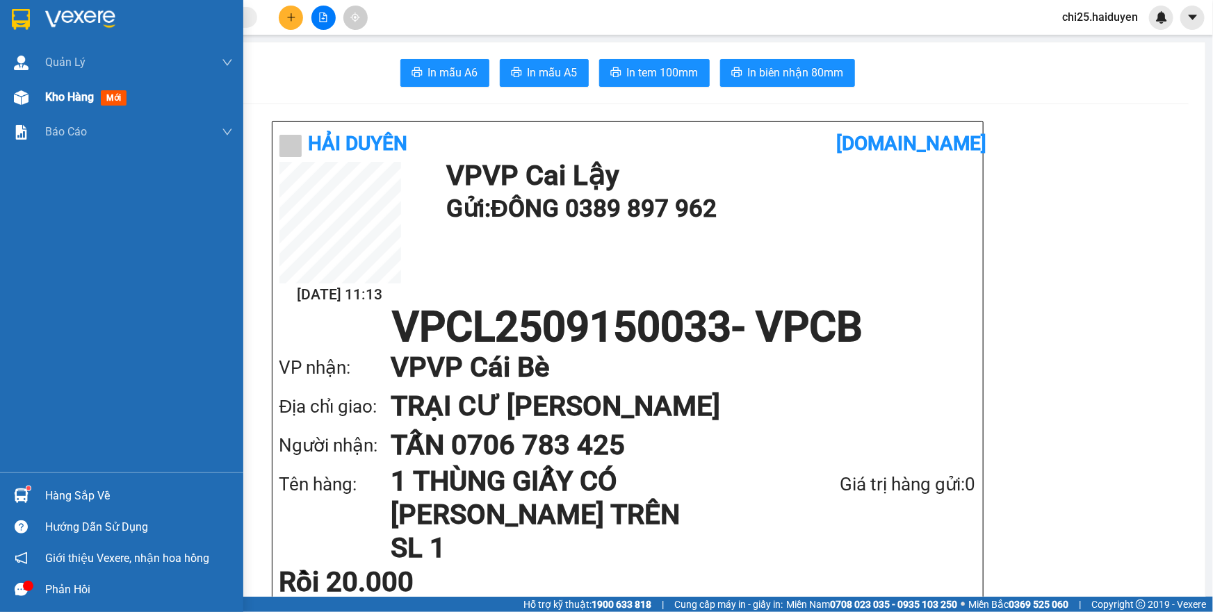
click at [35, 101] on div "Kho hàng mới" at bounding box center [121, 97] width 243 height 35
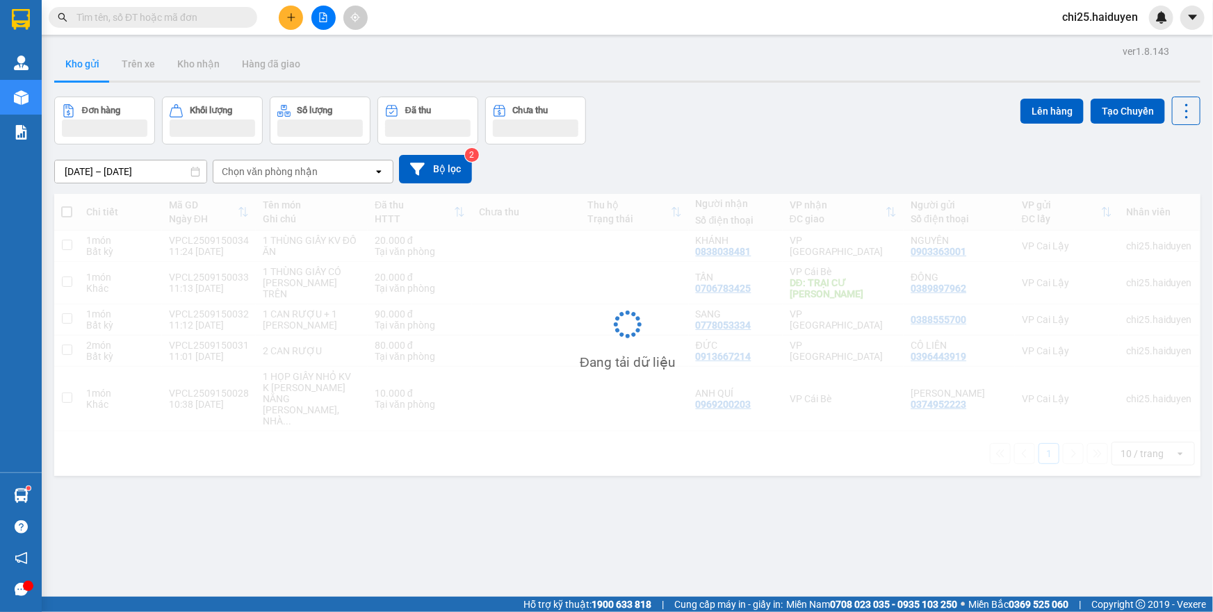
drag, startPoint x: 547, startPoint y: 238, endPoint x: 543, endPoint y: 271, distance: 32.9
click at [543, 271] on div "Đang tải dữ liệu" at bounding box center [627, 335] width 1146 height 282
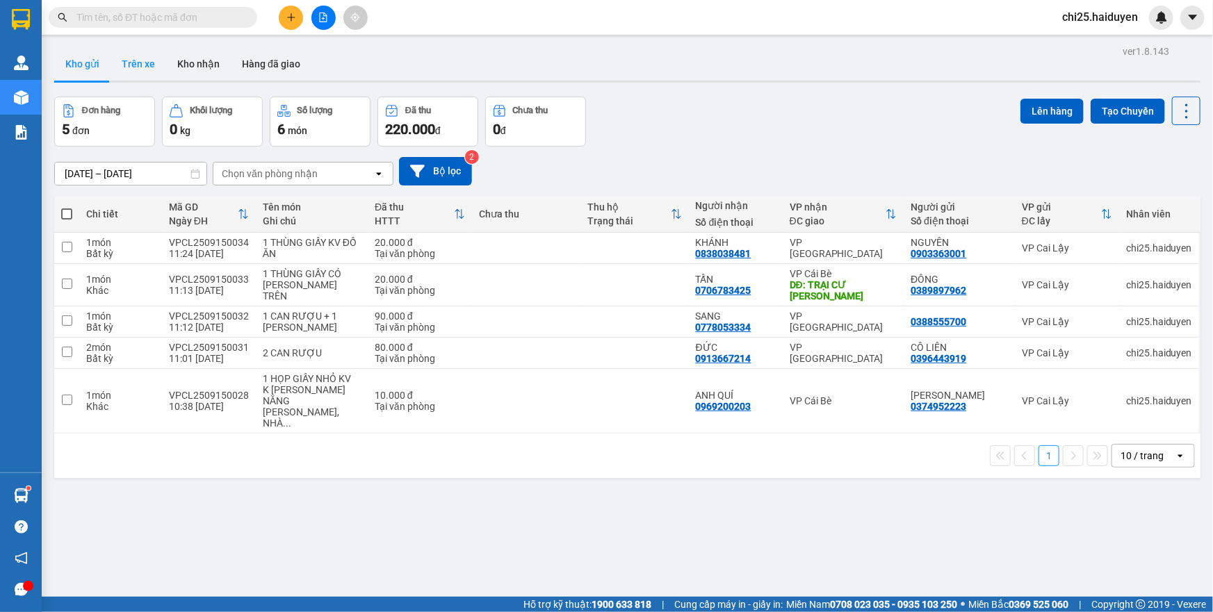
click at [120, 71] on button "Trên xe" at bounding box center [139, 63] width 56 height 33
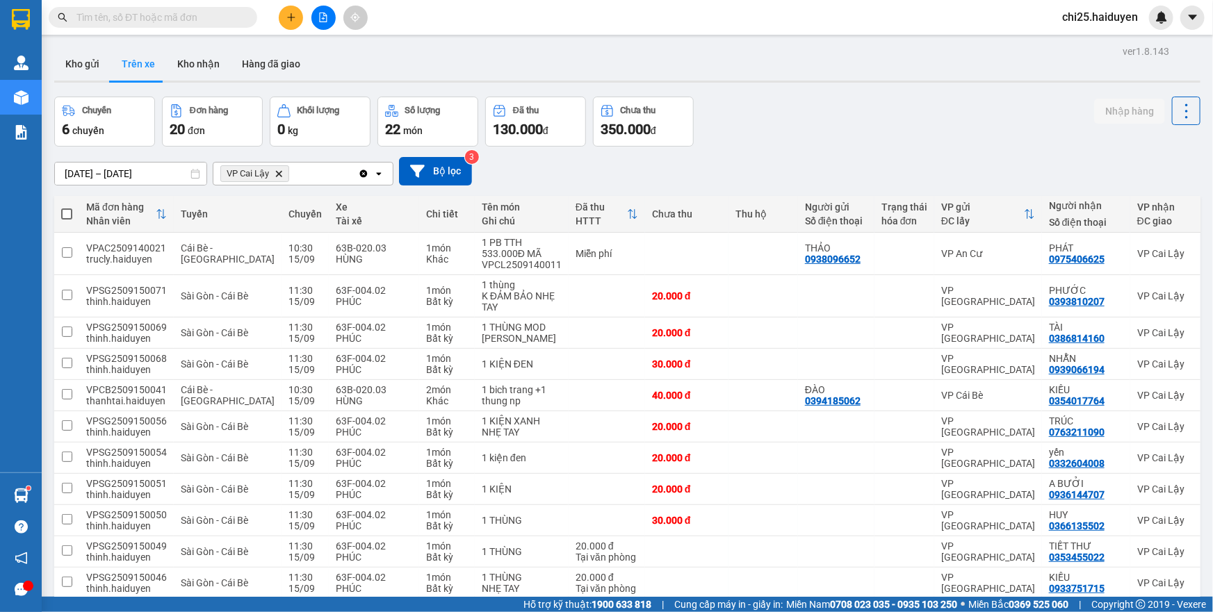
checkbox input "false"
checkbox input "true"
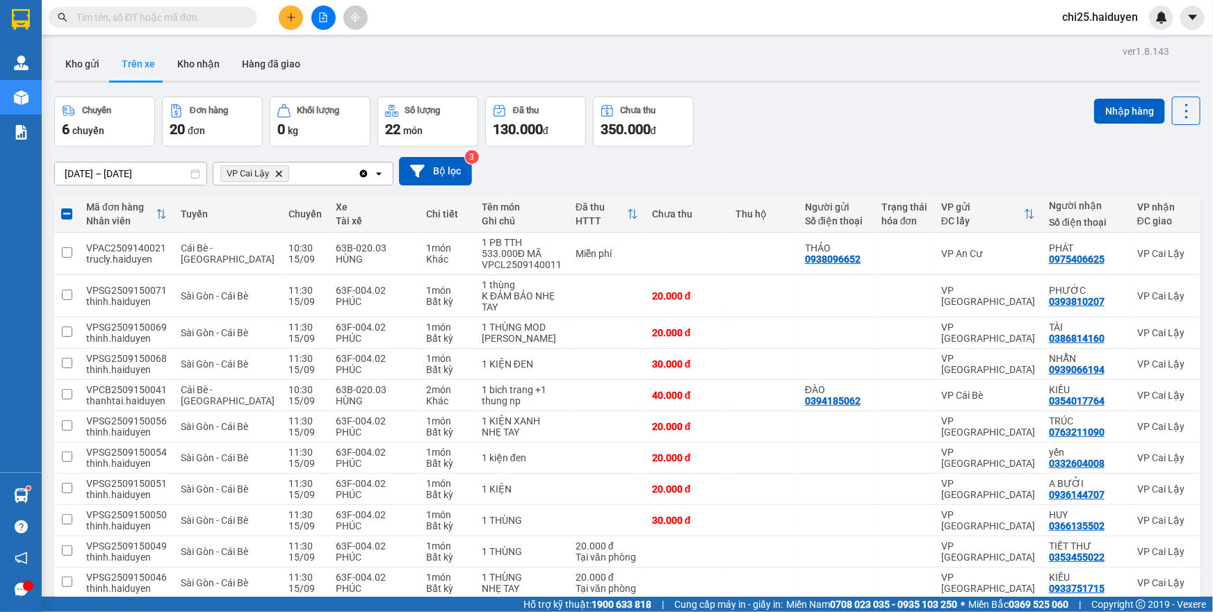
checkbox input "true"
checkbox input "false"
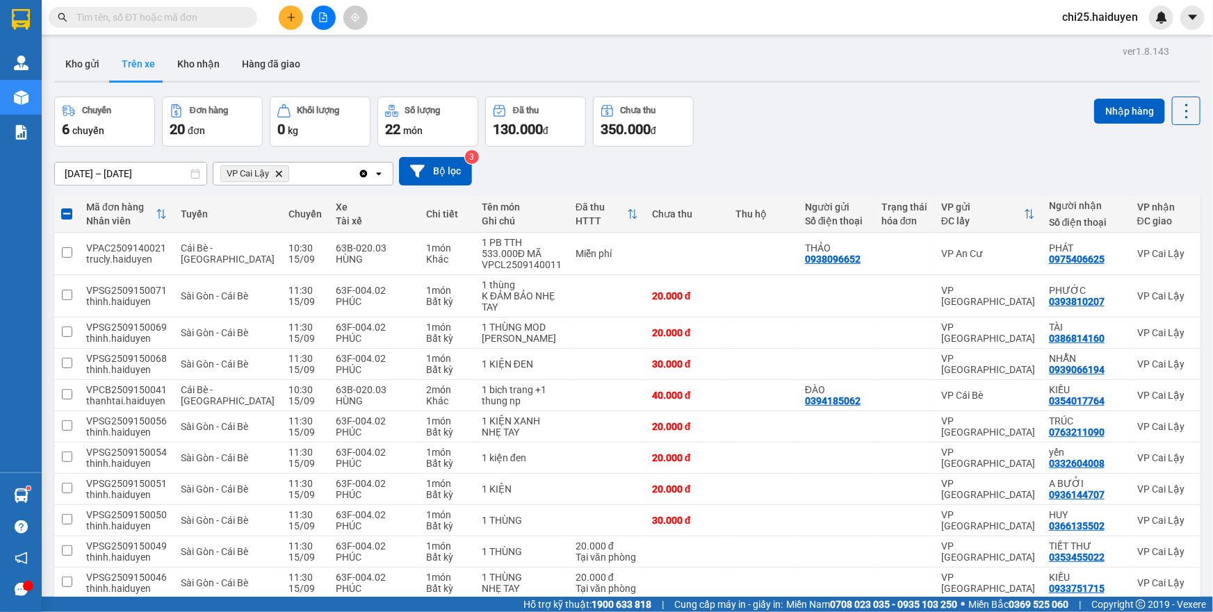
checkbox input "false"
click at [679, 262] on td at bounding box center [686, 254] width 83 height 42
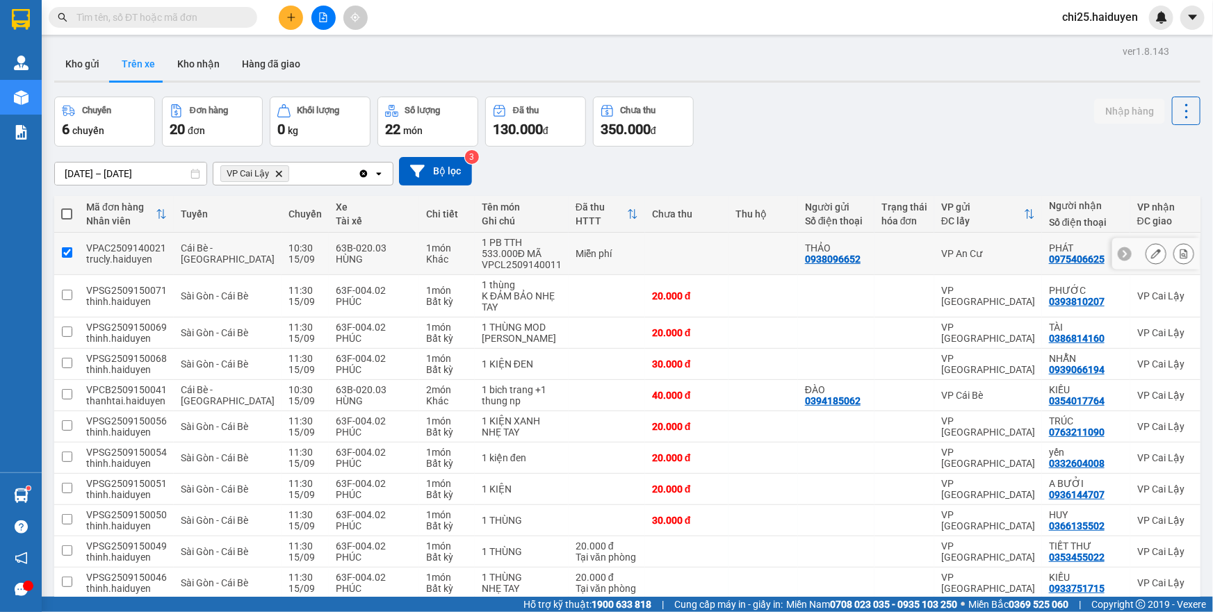
checkbox input "true"
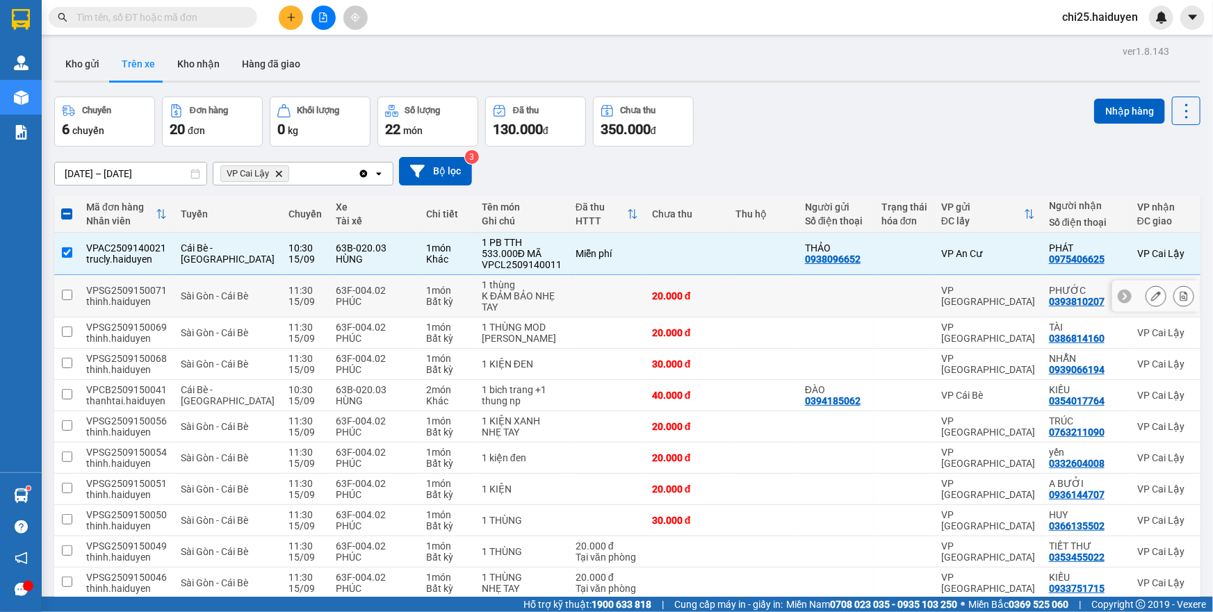
click at [729, 307] on td at bounding box center [764, 296] width 70 height 42
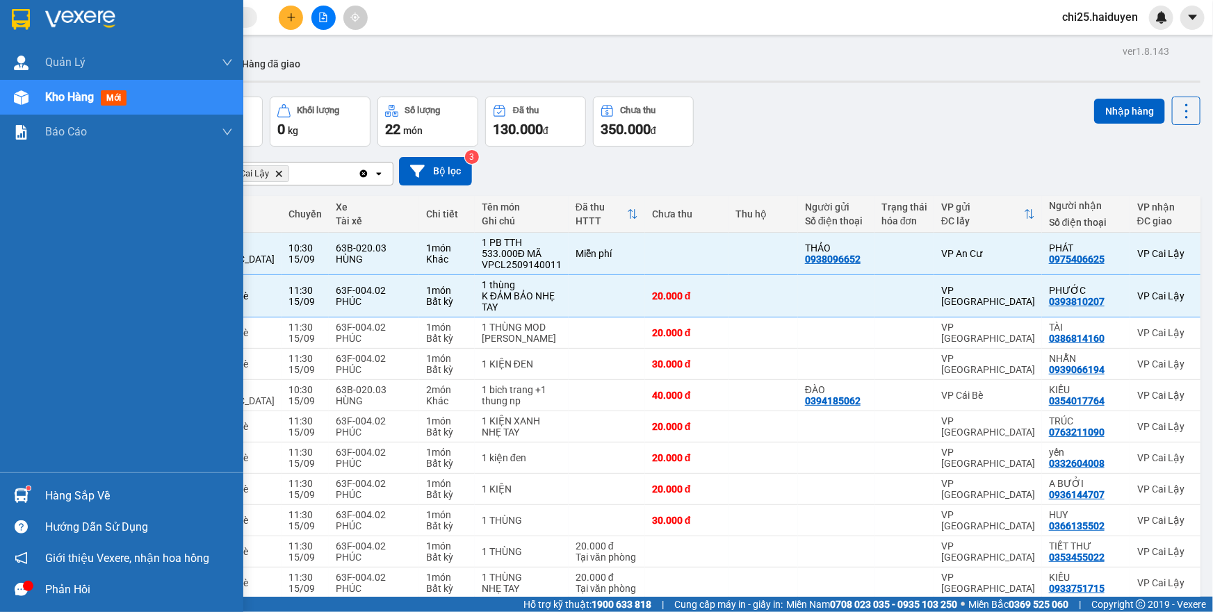
click at [10, 596] on div at bounding box center [21, 590] width 24 height 24
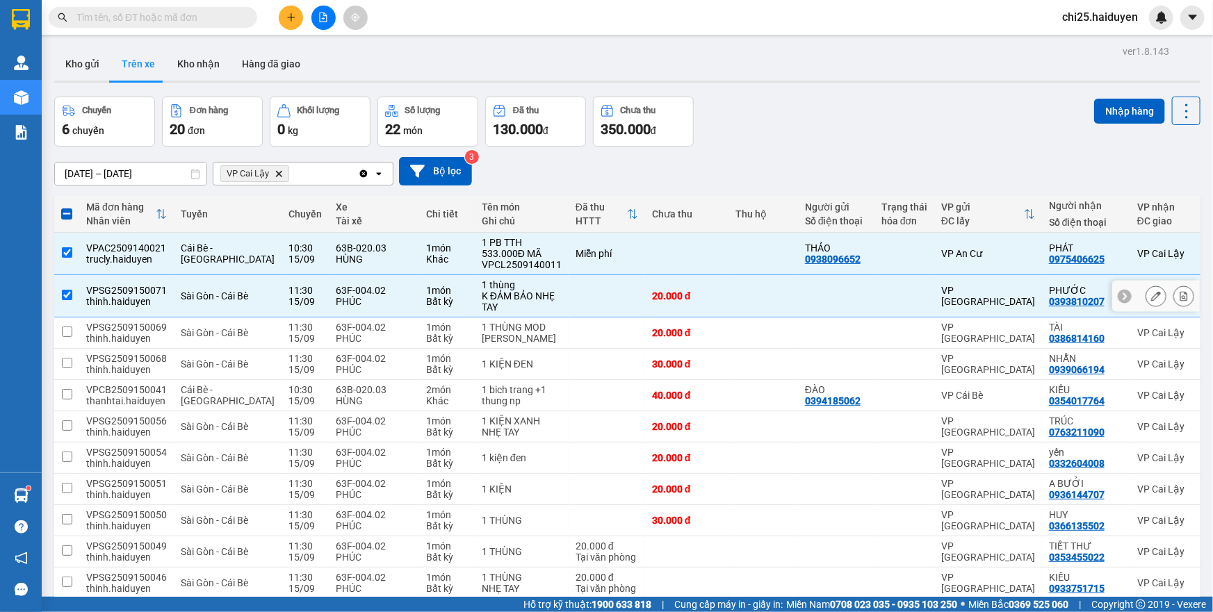
click at [496, 312] on div "K ĐẢM BẢO NHẸ TAY" at bounding box center [522, 302] width 80 height 22
checkbox input "false"
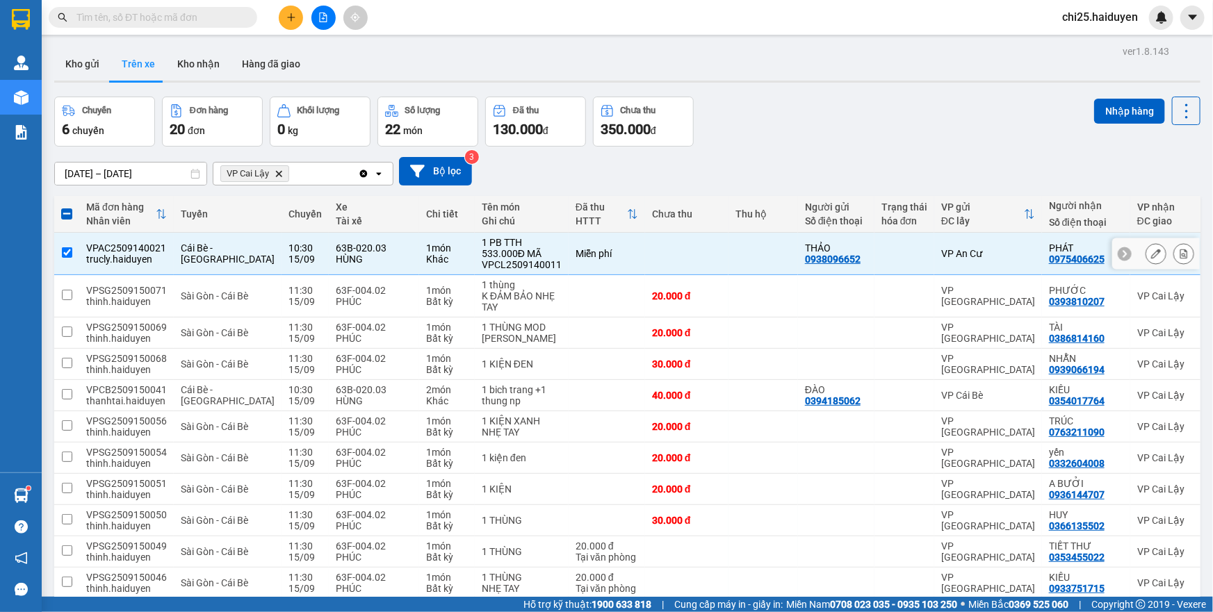
click at [496, 273] on td "1 PB TTH 533.000Đ MÃ VPCL2509140011" at bounding box center [522, 254] width 94 height 42
checkbox input "false"
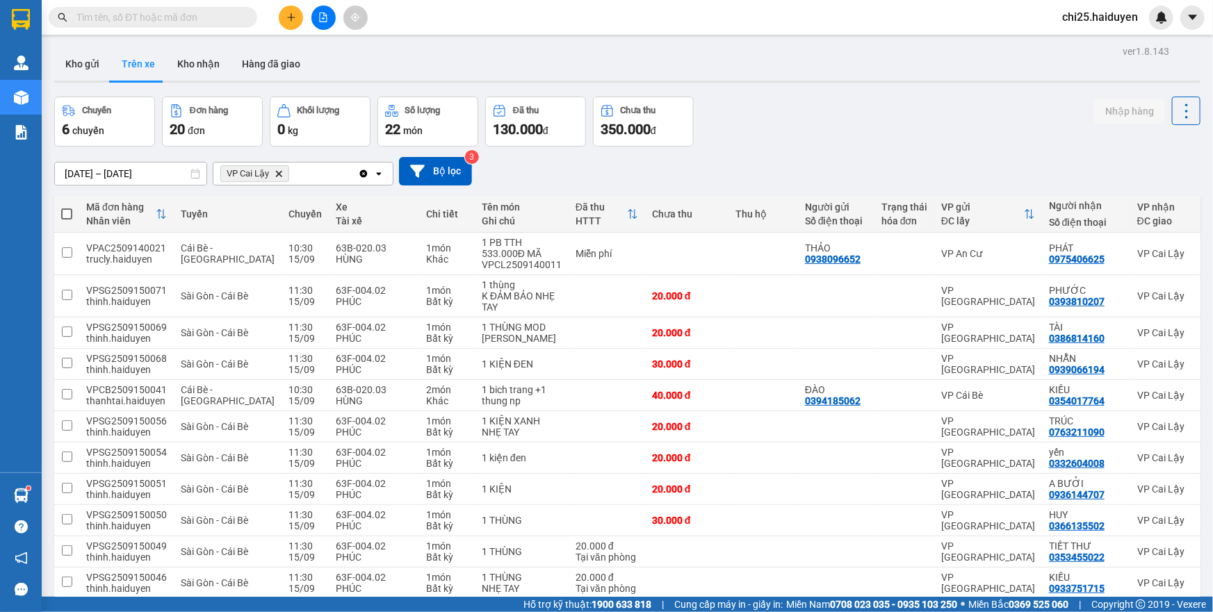
click at [1132, 111] on button "Nhập hàng" at bounding box center [1129, 111] width 71 height 25
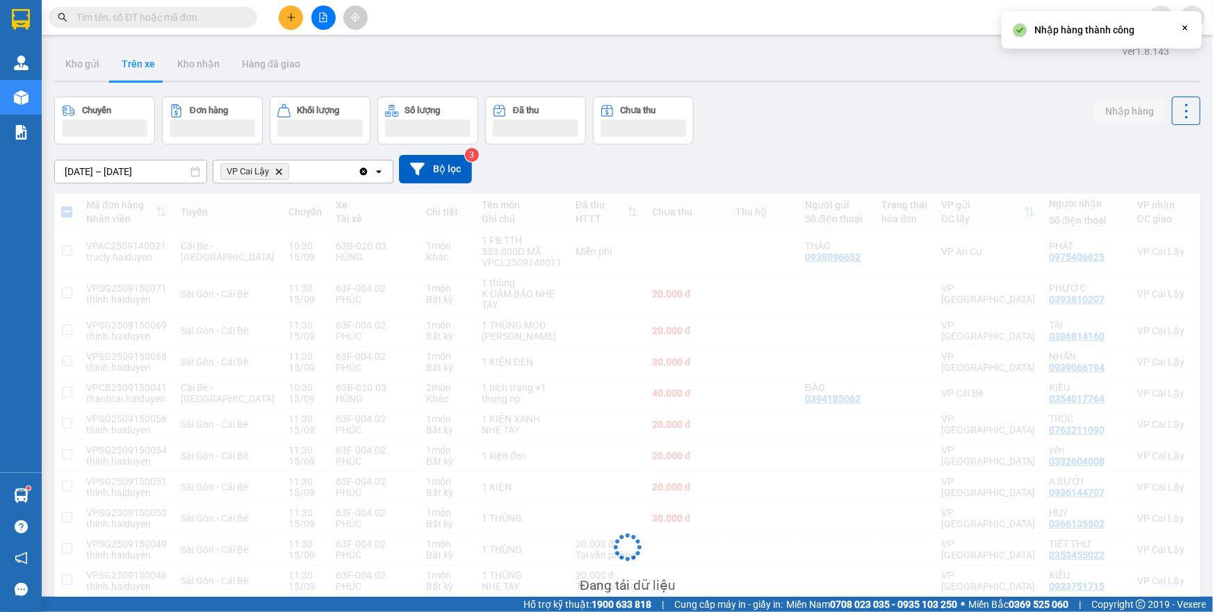
checkbox input "false"
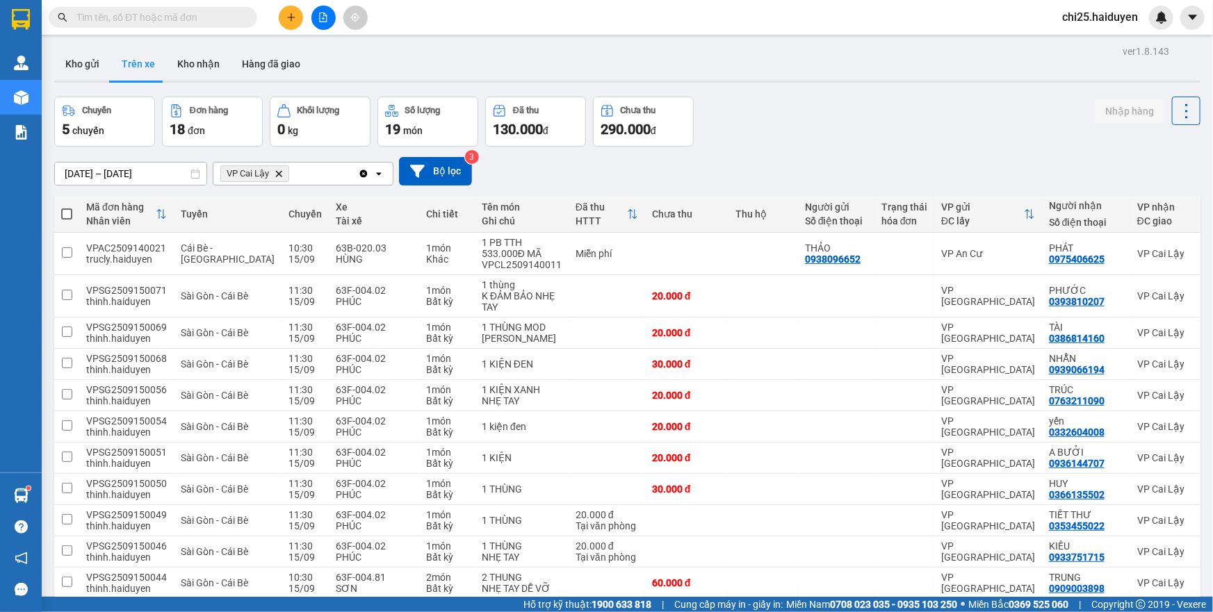
checkbox input "false"
checkbox input "true"
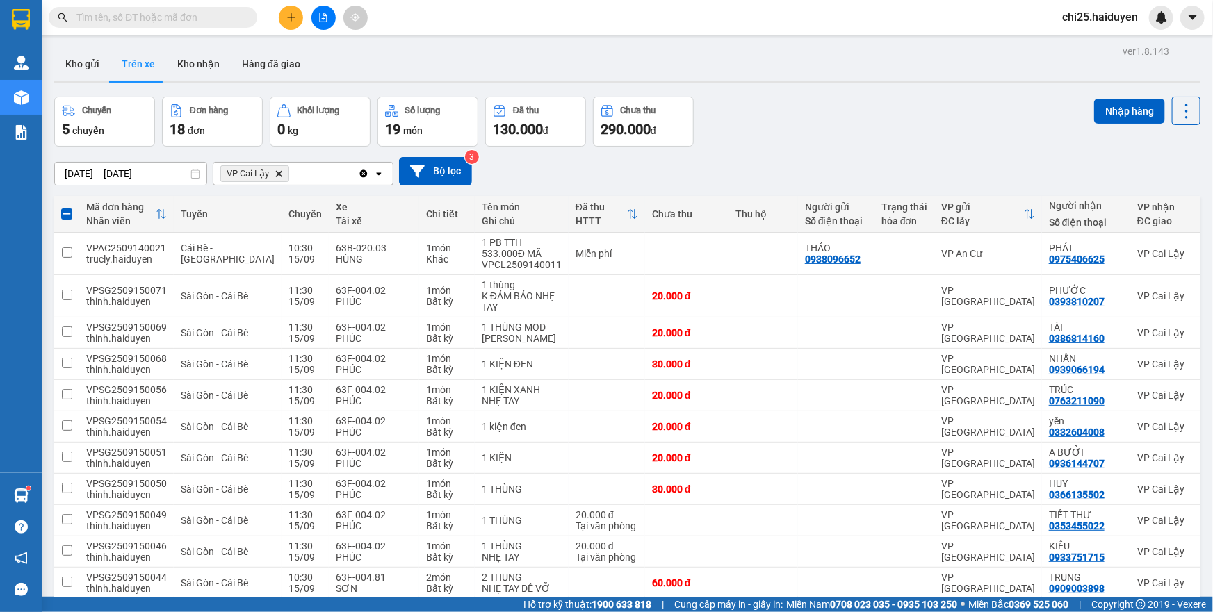
checkbox input "true"
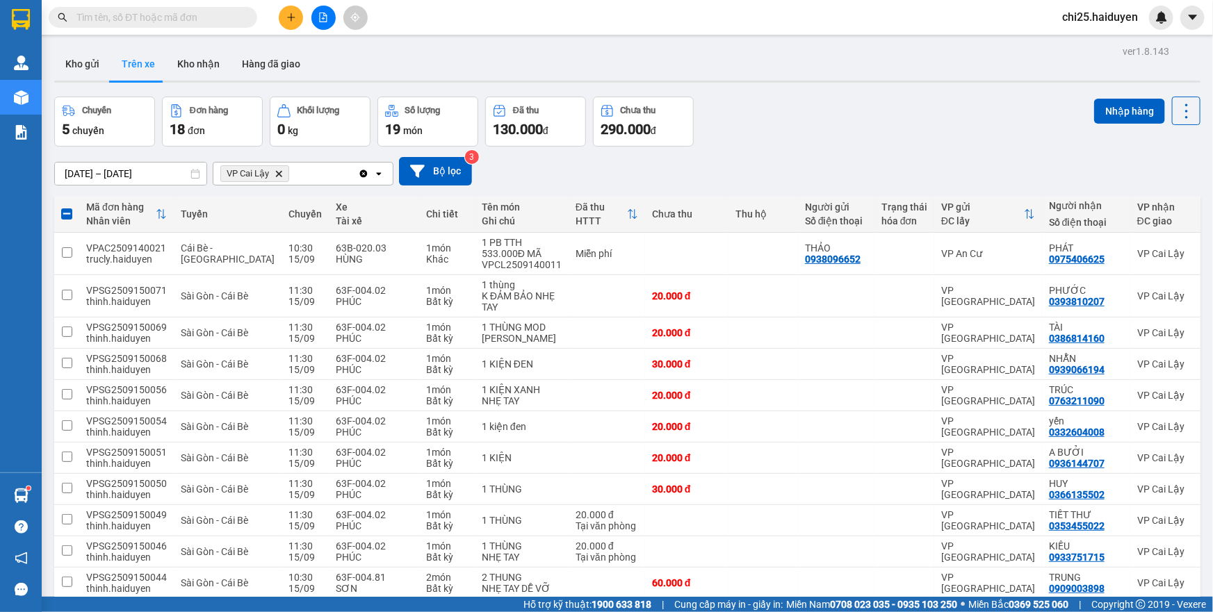
checkbox input "false"
click at [64, 79] on button "Kho gửi" at bounding box center [82, 63] width 56 height 33
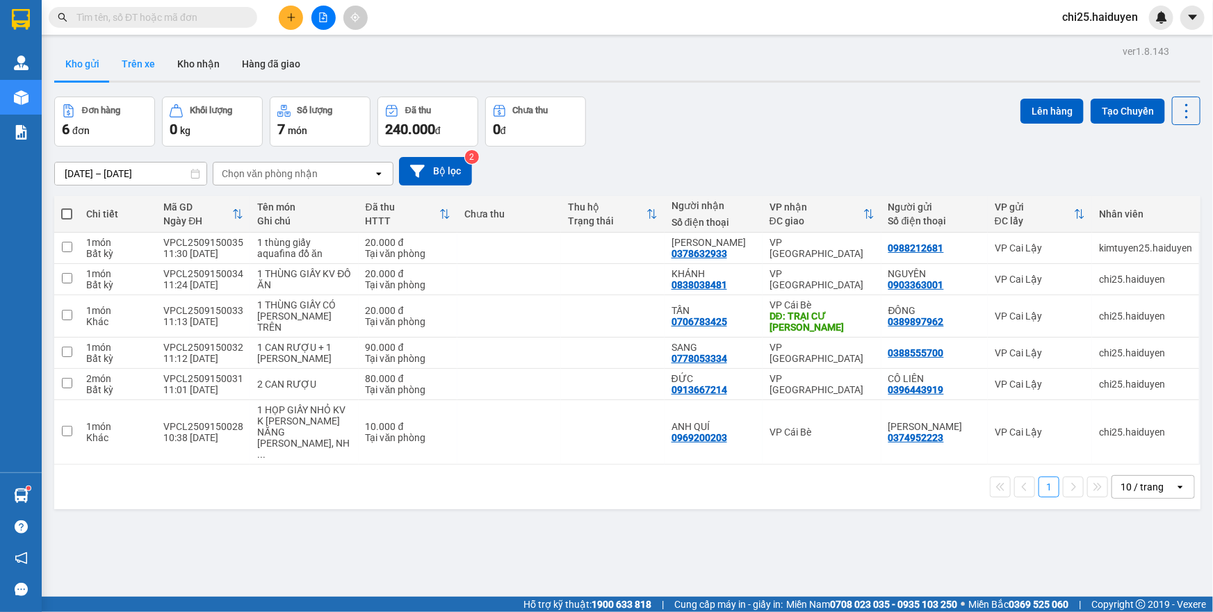
click at [124, 64] on button "Trên xe" at bounding box center [139, 63] width 56 height 33
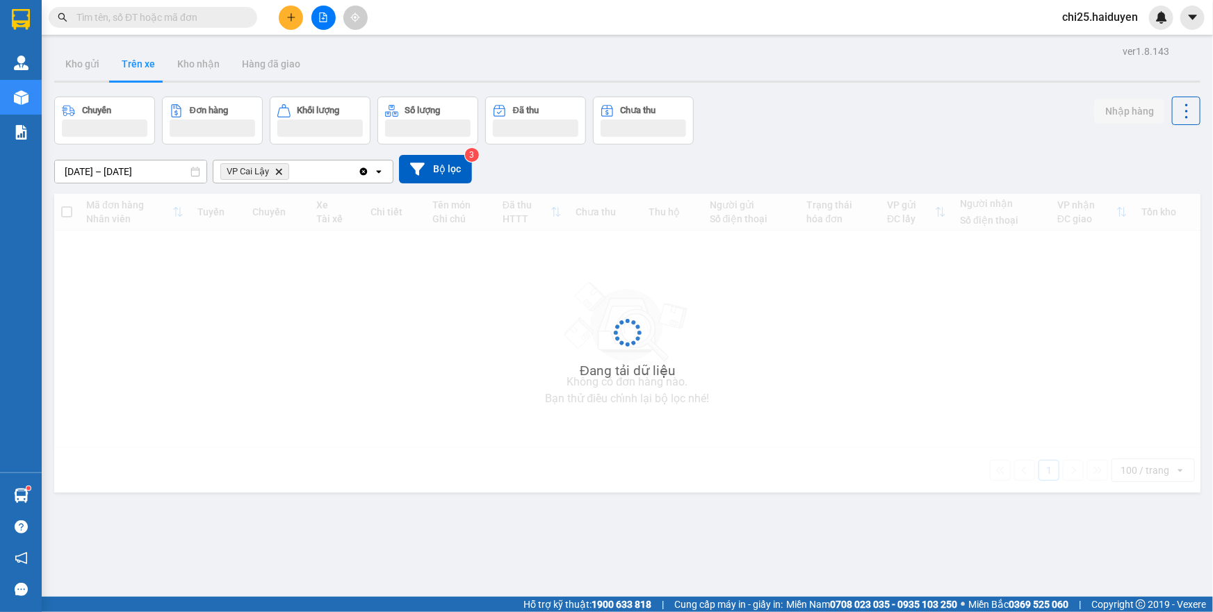
click at [271, 167] on span "VP Cai Lậy Delete" at bounding box center [254, 171] width 69 height 17
click at [284, 173] on span "VP Cai Lậy Delete" at bounding box center [254, 171] width 69 height 17
click at [280, 170] on icon "VP Cai Lậy, close by backspace" at bounding box center [279, 171] width 6 height 6
click at [301, 171] on div "Chọn văn phòng nhận" at bounding box center [270, 172] width 96 height 14
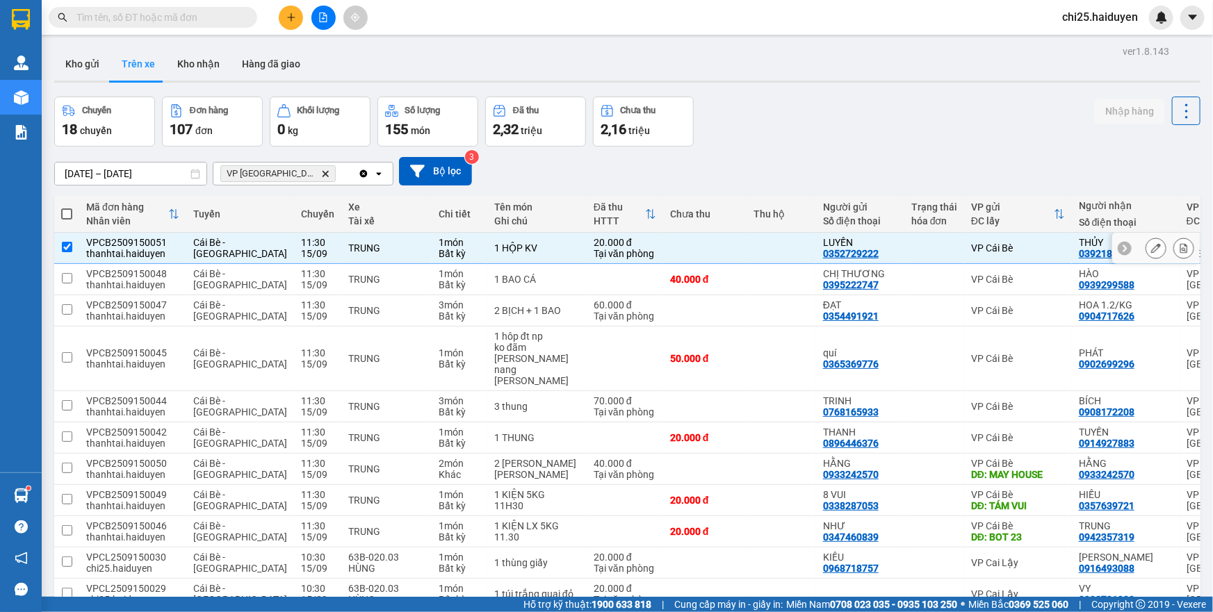
click at [250, 248] on td "Cái Bè - Sài Gòn" at bounding box center [240, 248] width 108 height 31
checkbox input "false"
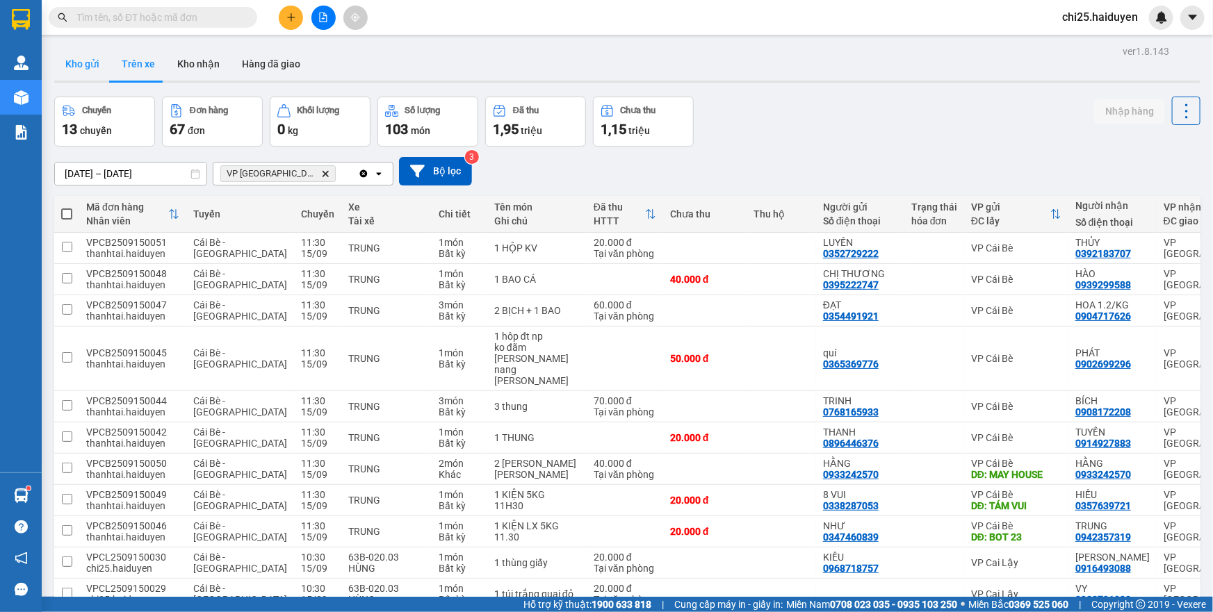
click at [77, 70] on button "Kho gửi" at bounding box center [82, 63] width 56 height 33
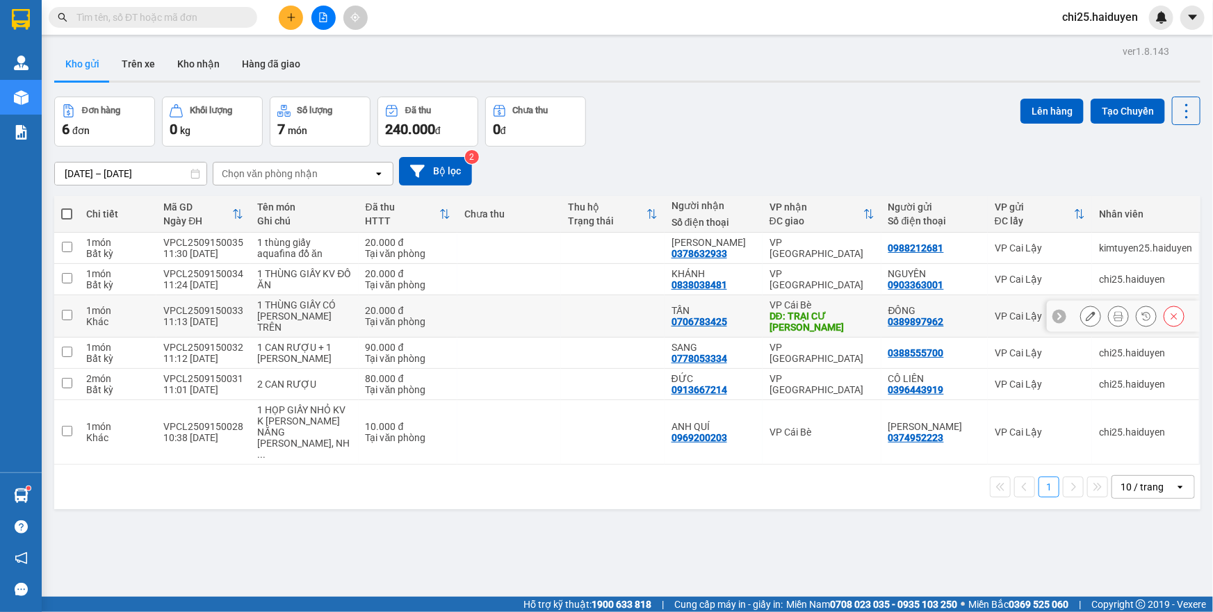
click at [817, 314] on div "DĐ: TRẠI CƯ LÊ QUANG HỒNG" at bounding box center [822, 322] width 105 height 22
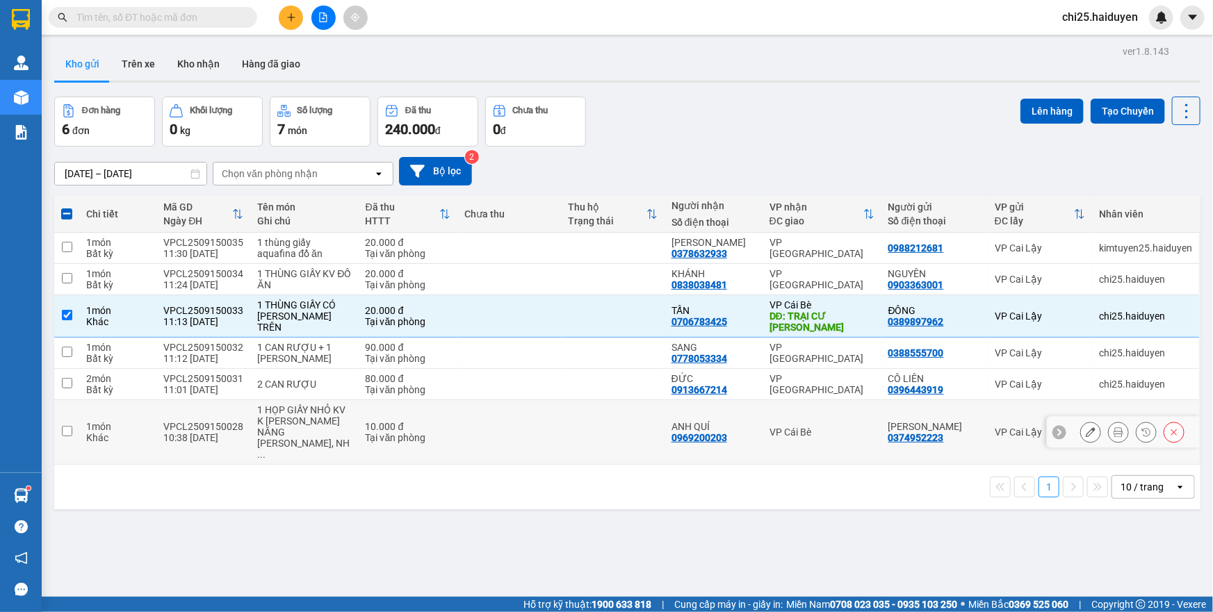
click at [802, 427] on div "VP Cái Bè" at bounding box center [822, 432] width 105 height 11
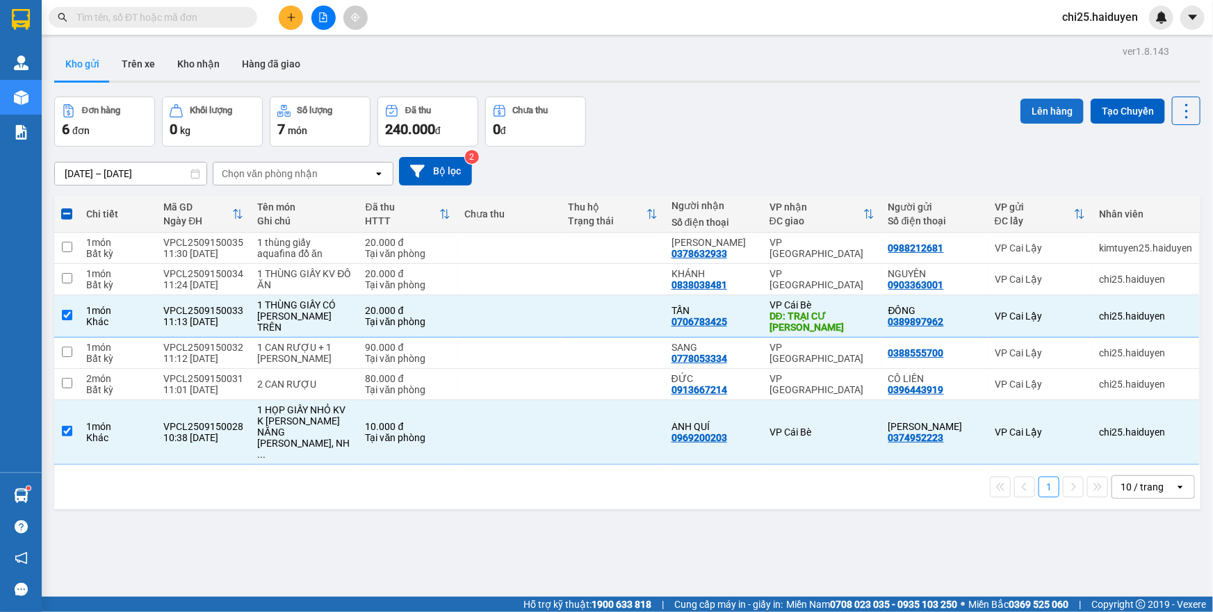
click at [1044, 115] on button "Lên hàng" at bounding box center [1052, 111] width 63 height 25
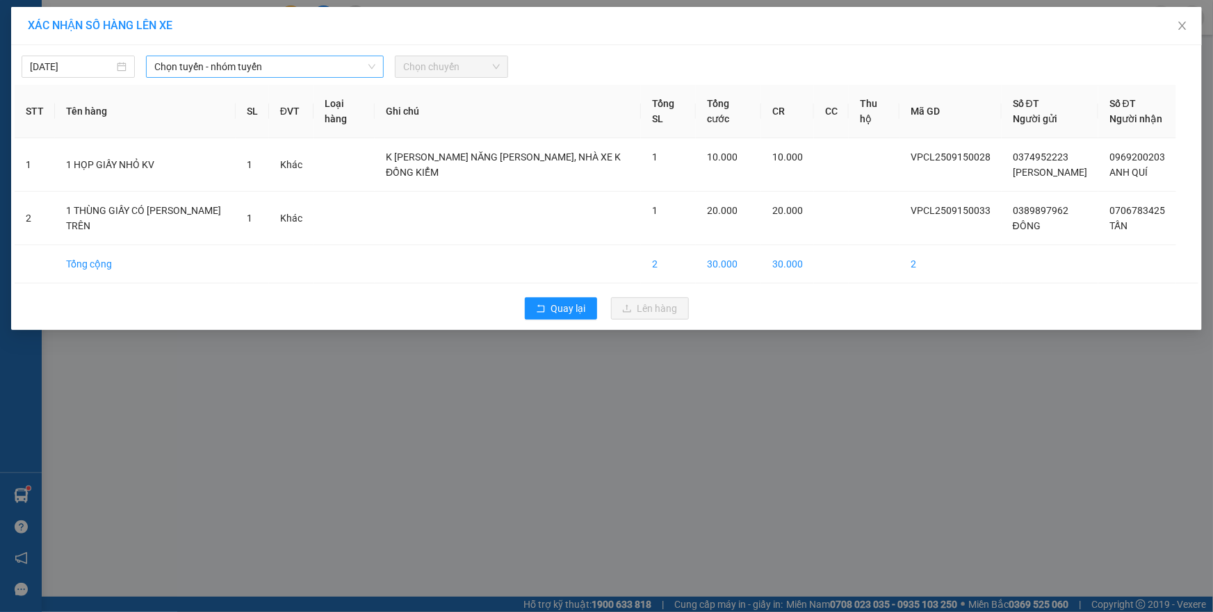
click at [339, 66] on span "Chọn tuyến - nhóm tuyến" at bounding box center [264, 66] width 221 height 21
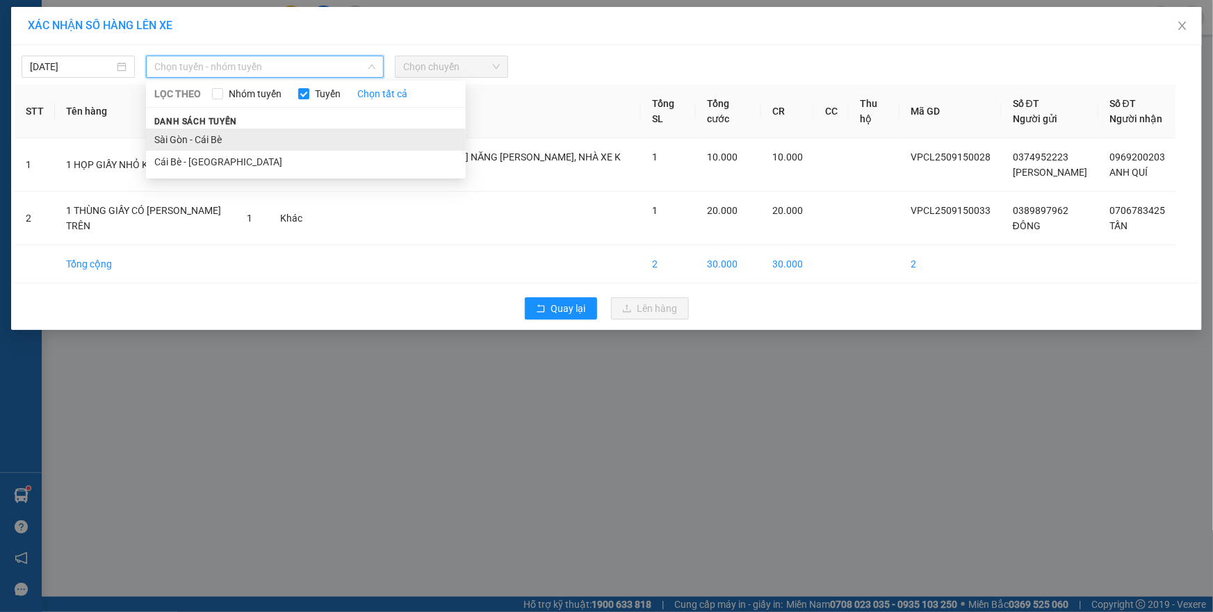
click at [328, 142] on li "Sài Gòn - Cái Bè" at bounding box center [306, 140] width 320 height 22
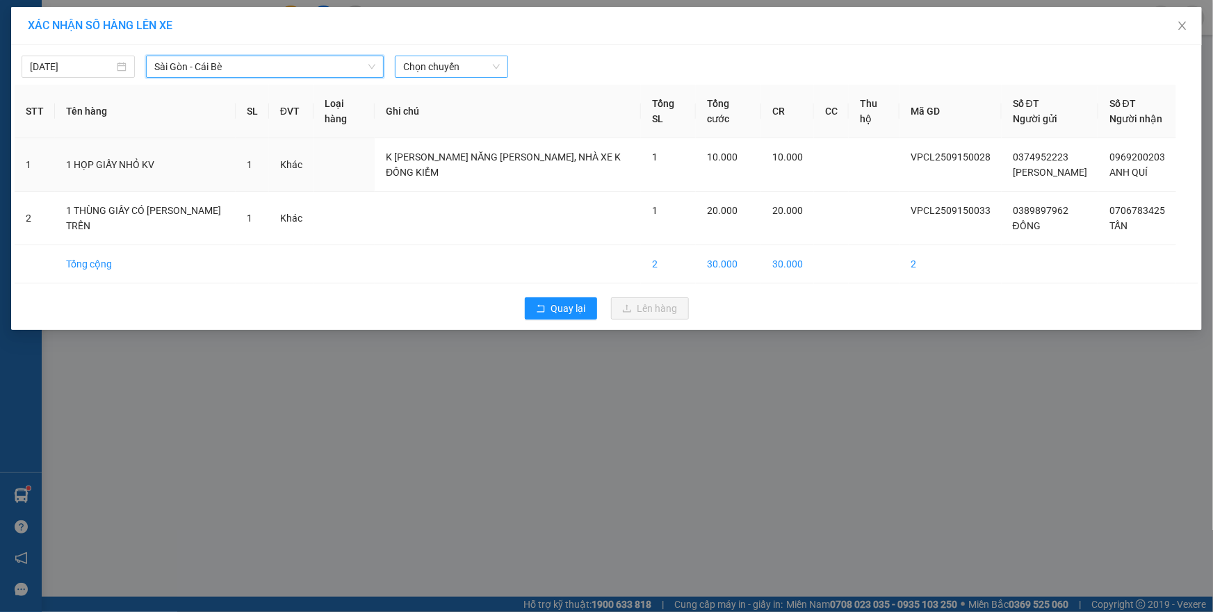
click at [466, 61] on span "Chọn chuyến" at bounding box center [451, 66] width 97 height 21
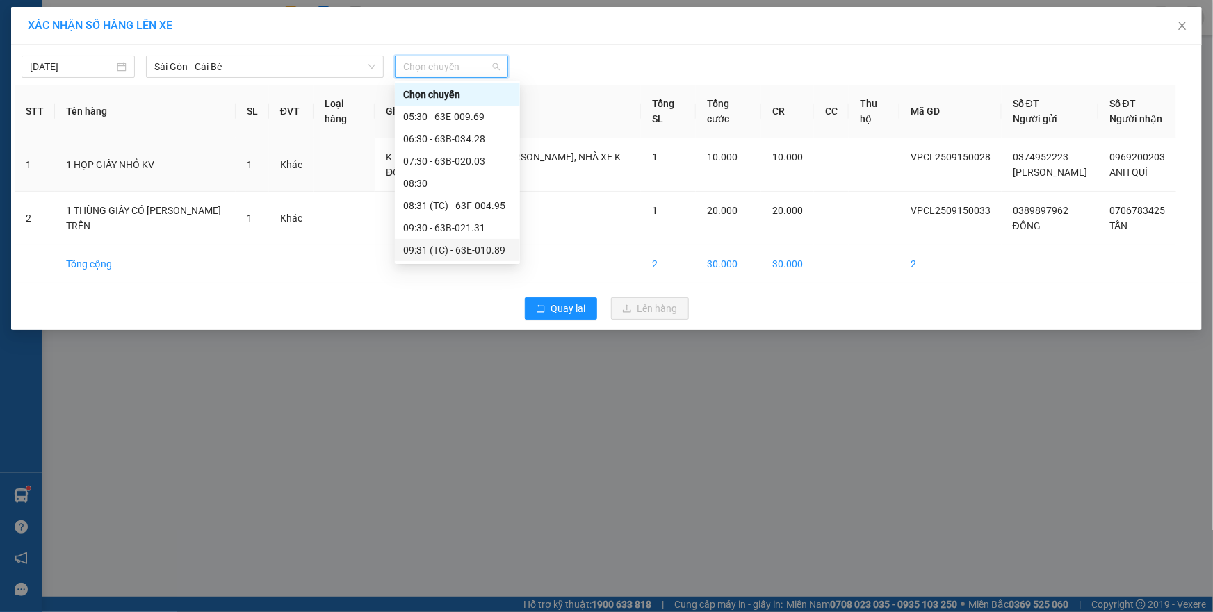
click at [485, 243] on div "09:31 (TC) - 63E-010.89" at bounding box center [457, 250] width 108 height 15
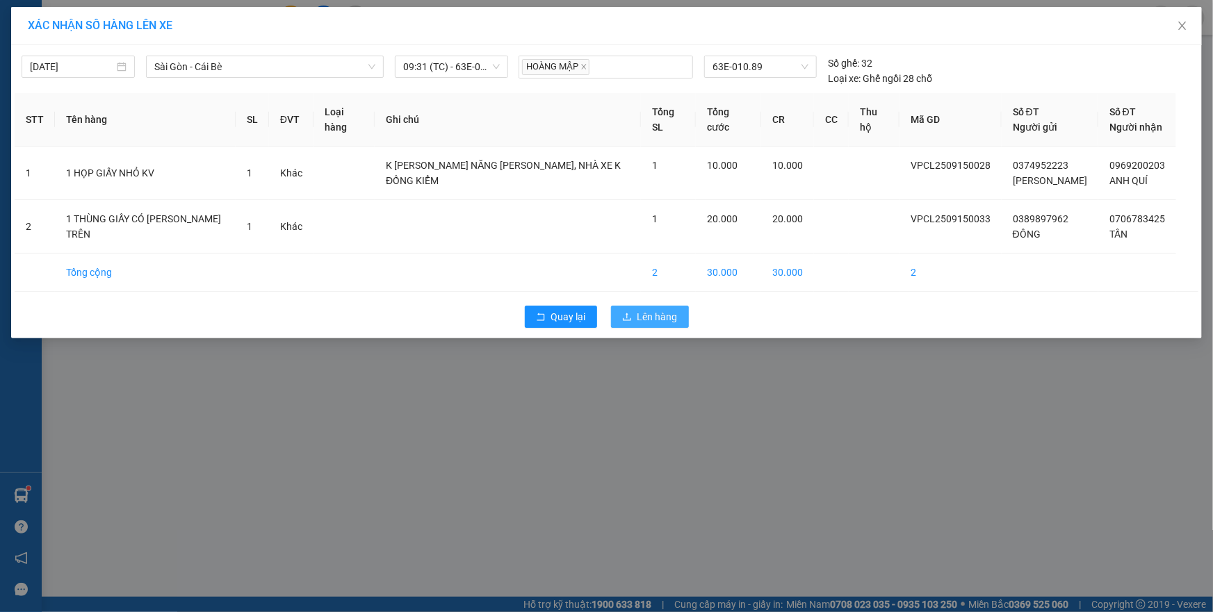
click at [639, 309] on span "Lên hàng" at bounding box center [658, 316] width 40 height 15
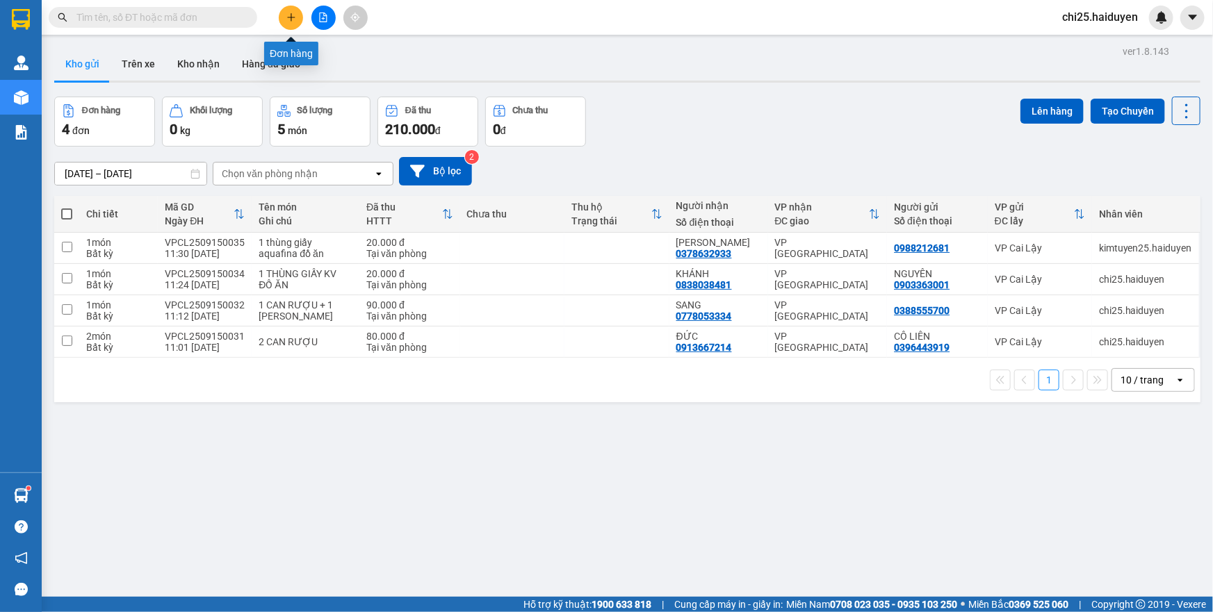
click at [293, 15] on icon "plus" at bounding box center [291, 18] width 10 height 10
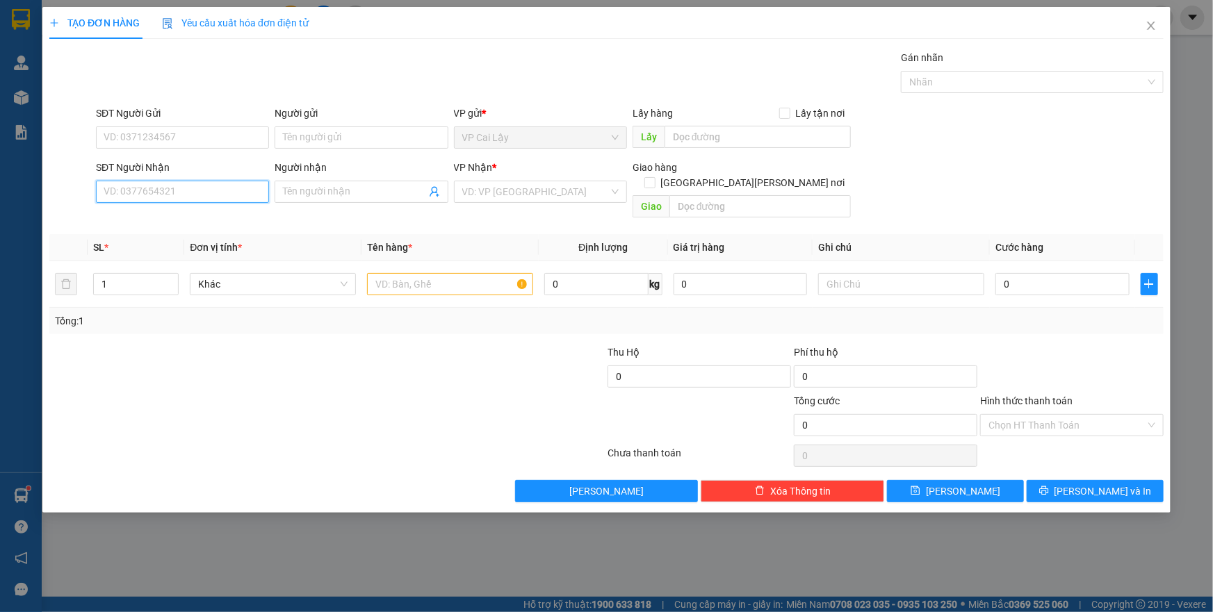
click at [156, 186] on input "SĐT Người Nhận" at bounding box center [182, 192] width 173 height 22
click at [212, 136] on input "SĐT Người Gửi" at bounding box center [182, 138] width 173 height 22
click at [234, 165] on div "0945607347 - ANH LY" at bounding box center [182, 165] width 156 height 15
type input "0945607347"
type input "ANH LY"
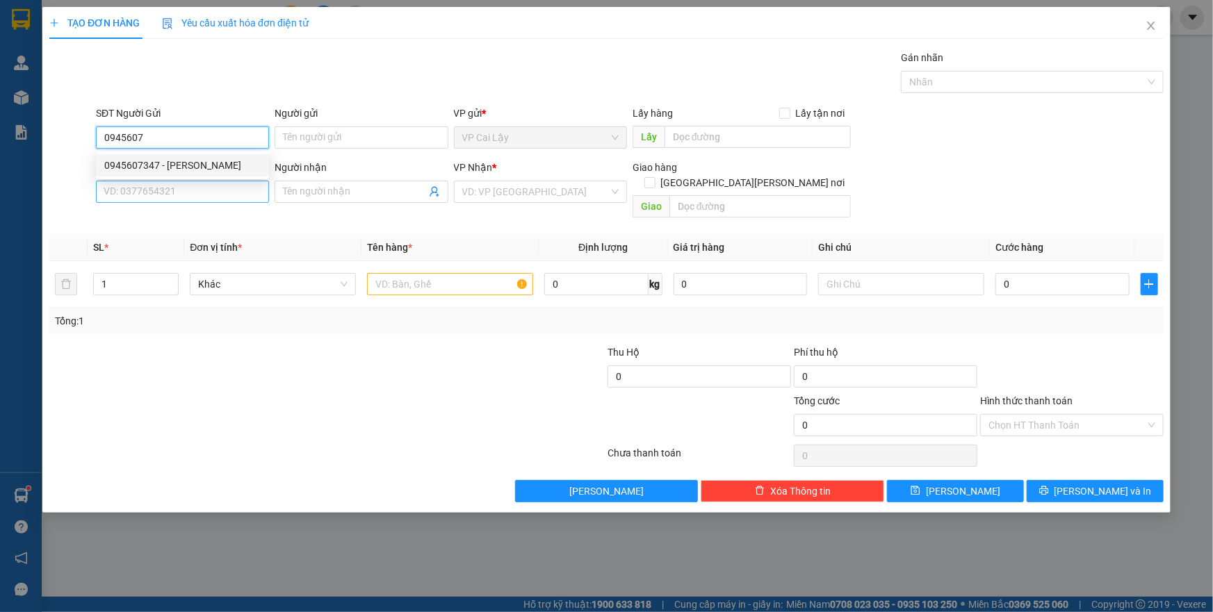
type input "0909866113"
type input "TÂN"
type input "20.000"
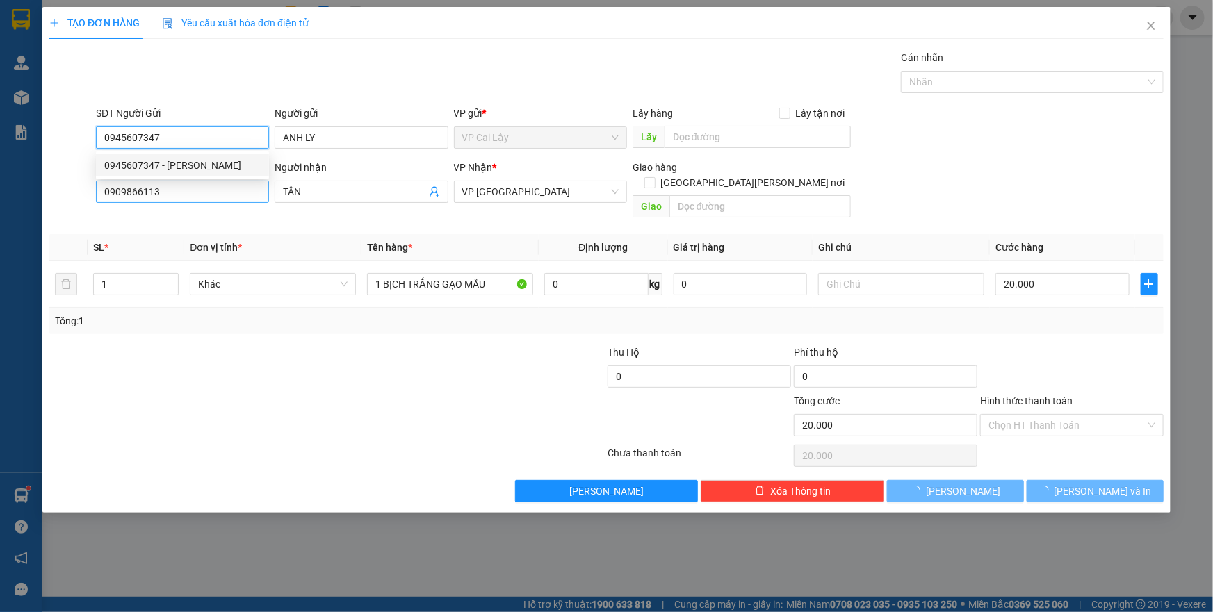
type input "0945607347"
click at [227, 183] on input "0909866113" at bounding box center [182, 192] width 173 height 22
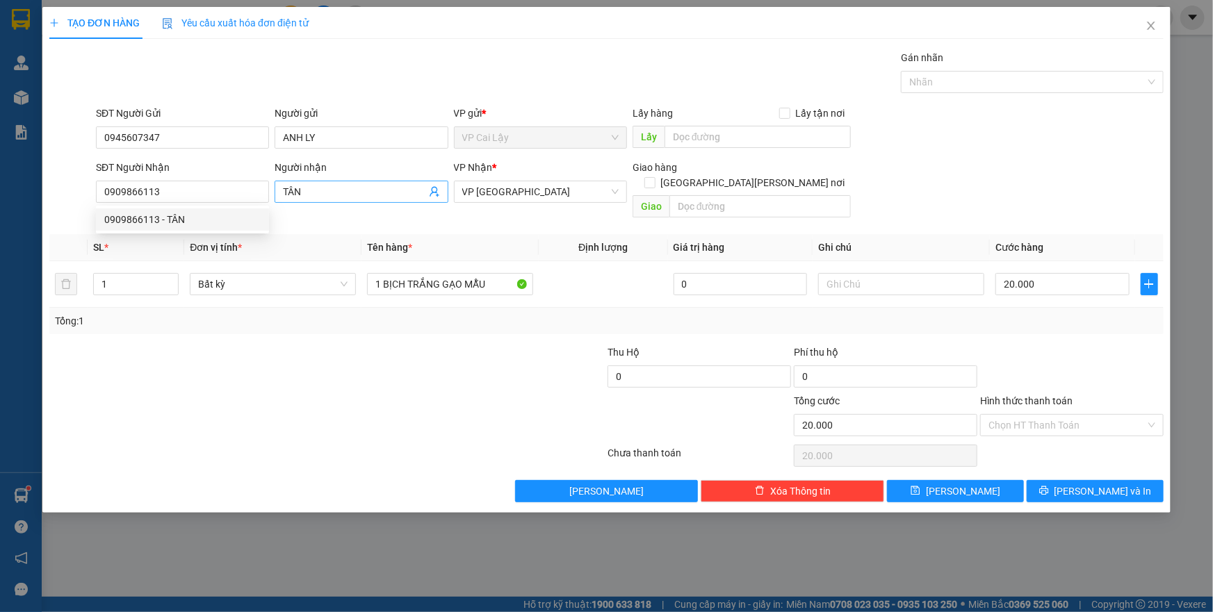
click at [311, 186] on input "TÂN" at bounding box center [354, 191] width 143 height 15
click at [1094, 484] on span "[PERSON_NAME] và In" at bounding box center [1103, 491] width 97 height 15
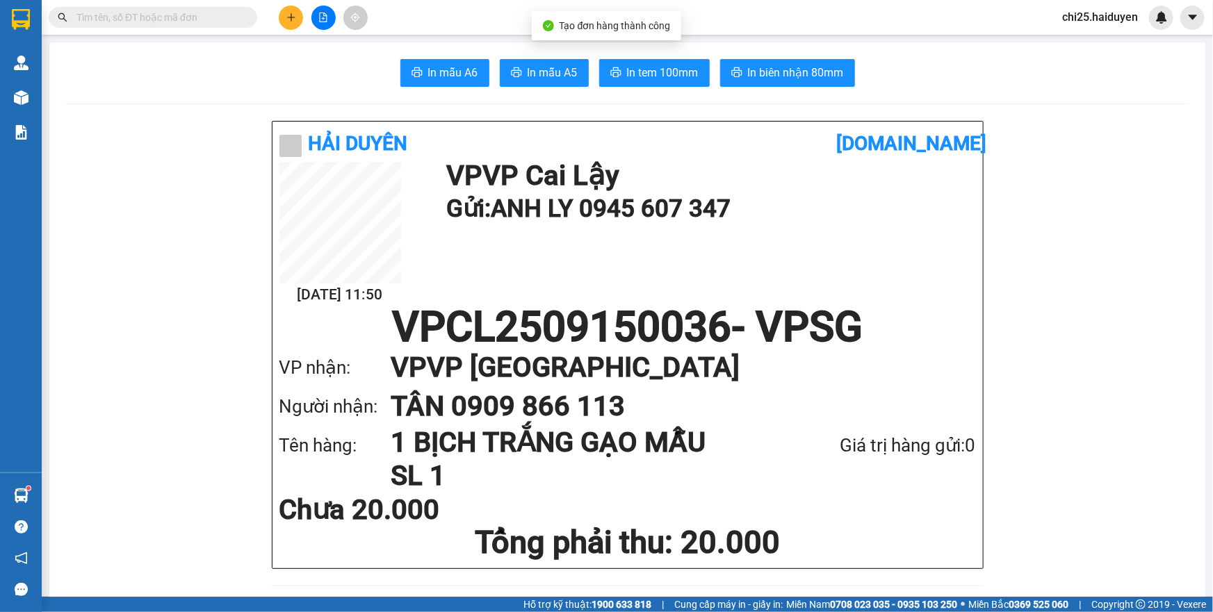
click at [445, 79] on span "In mẫu A6" at bounding box center [453, 72] width 50 height 17
click at [662, 81] on span "In tem 100mm" at bounding box center [663, 72] width 72 height 17
click at [213, 10] on input "text" at bounding box center [158, 17] width 164 height 15
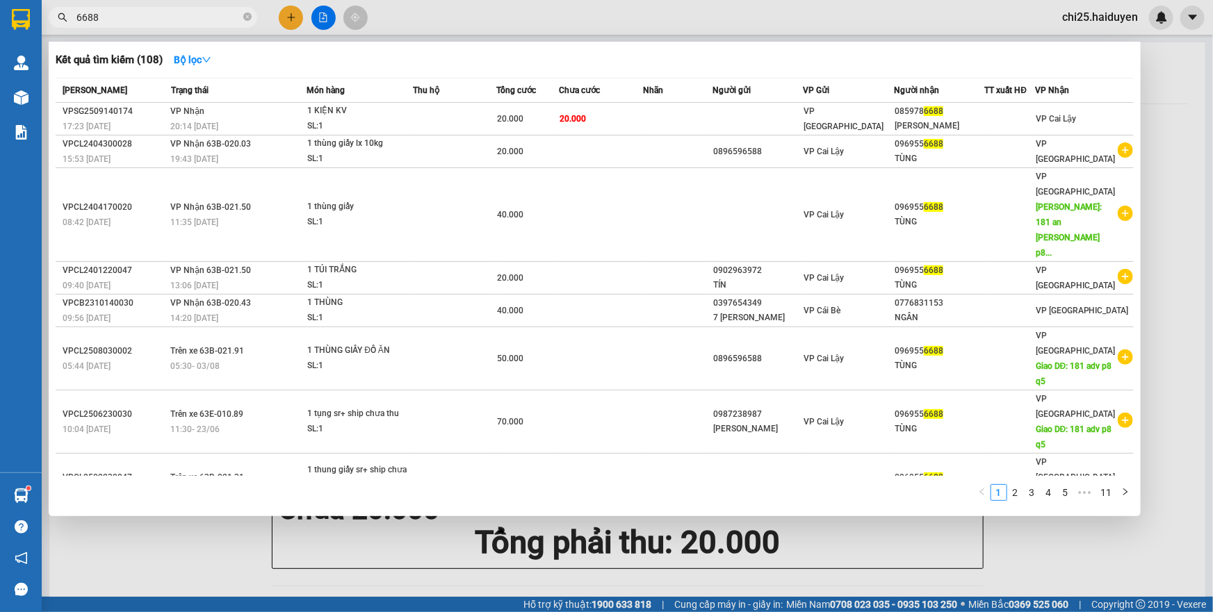
type input "6688"
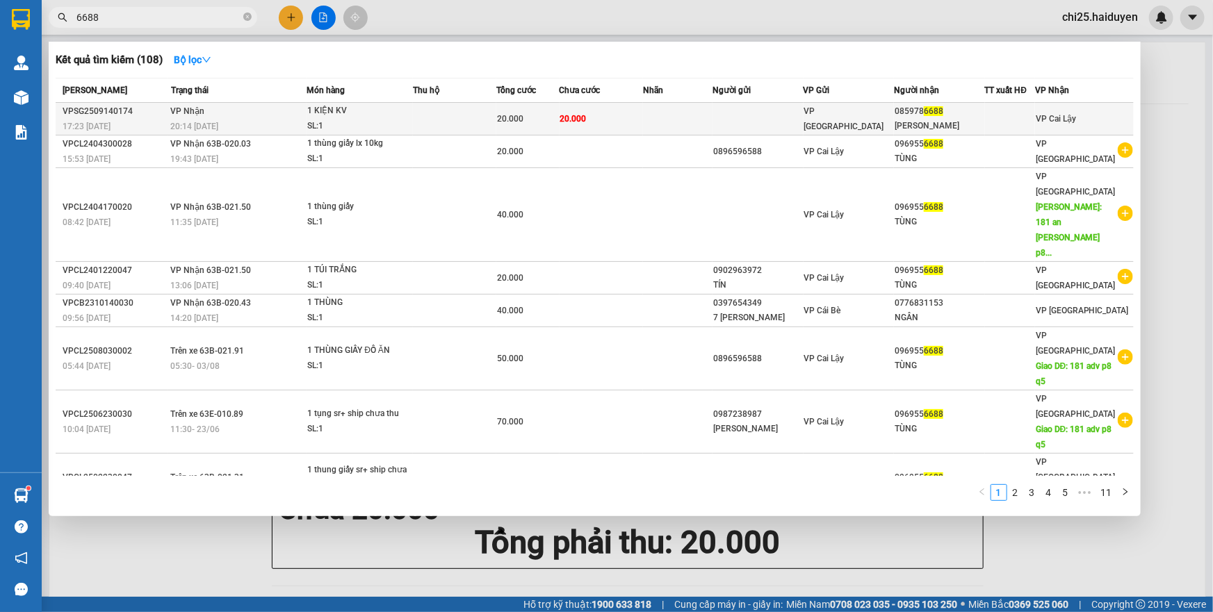
click at [604, 126] on td "20.000" at bounding box center [601, 119] width 83 height 33
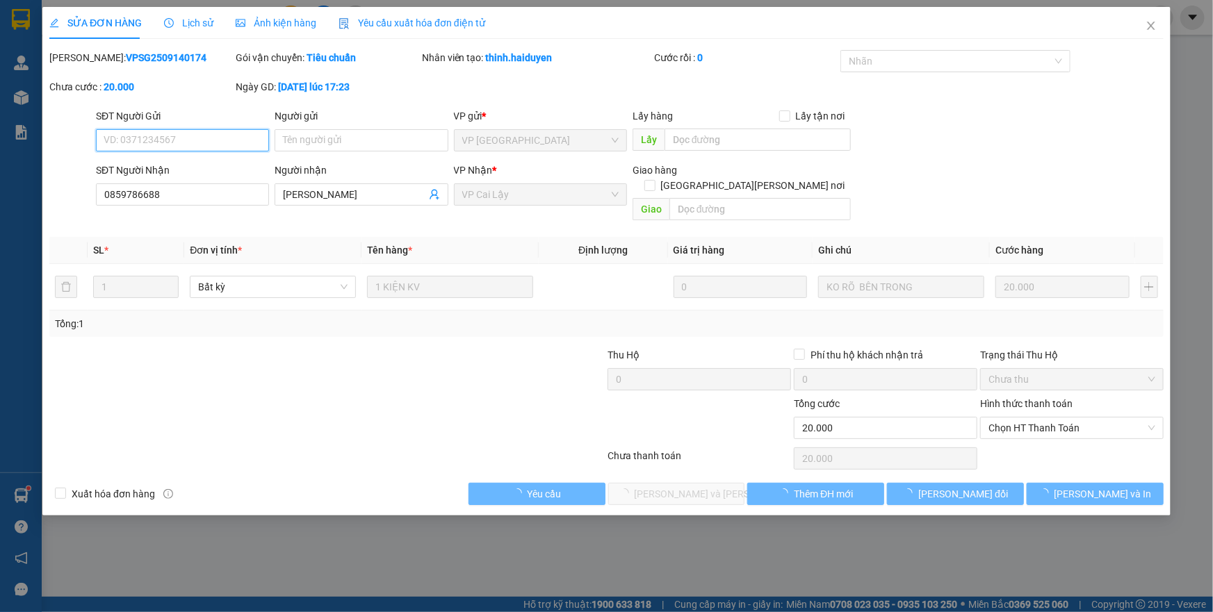
drag, startPoint x: 1034, startPoint y: 362, endPoint x: 971, endPoint y: 453, distance: 111.5
click at [1037, 418] on span "Chọn HT Thanh Toán" at bounding box center [1072, 428] width 167 height 21
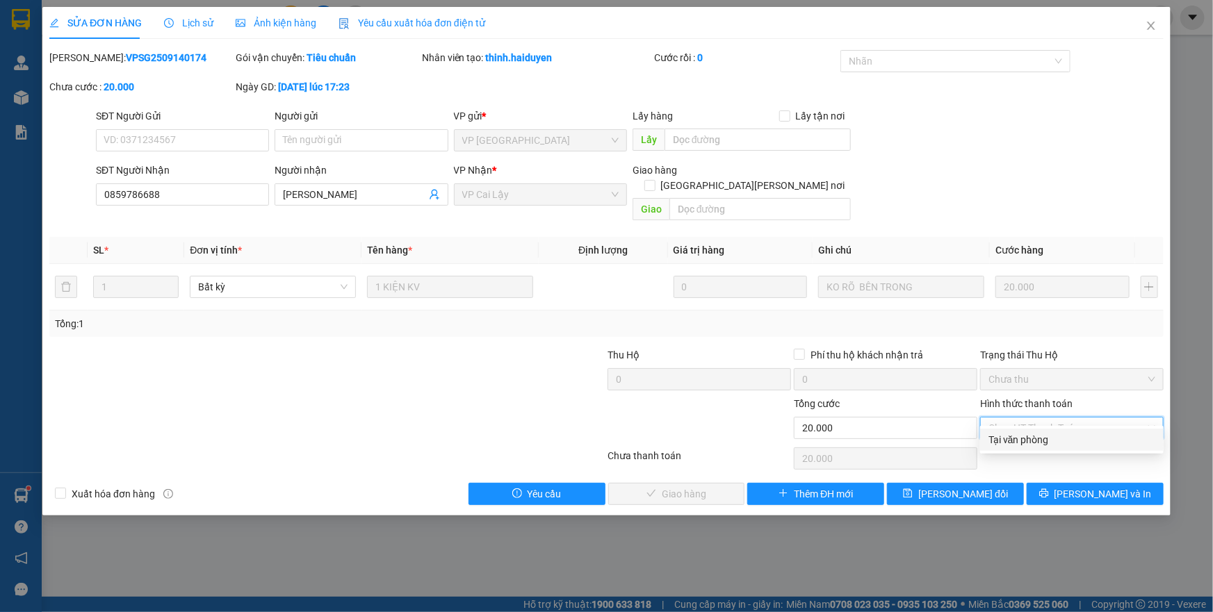
click at [1046, 437] on div "Tại văn phòng" at bounding box center [1072, 439] width 167 height 15
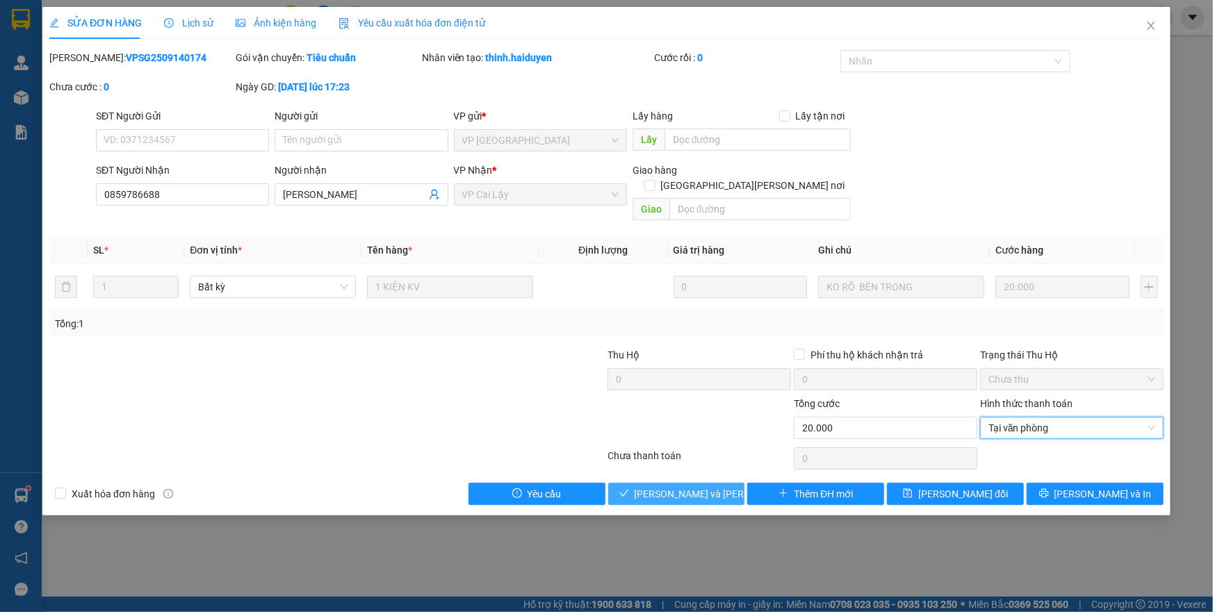
click at [669, 487] on span "Lưu và Giao hàng" at bounding box center [729, 494] width 188 height 15
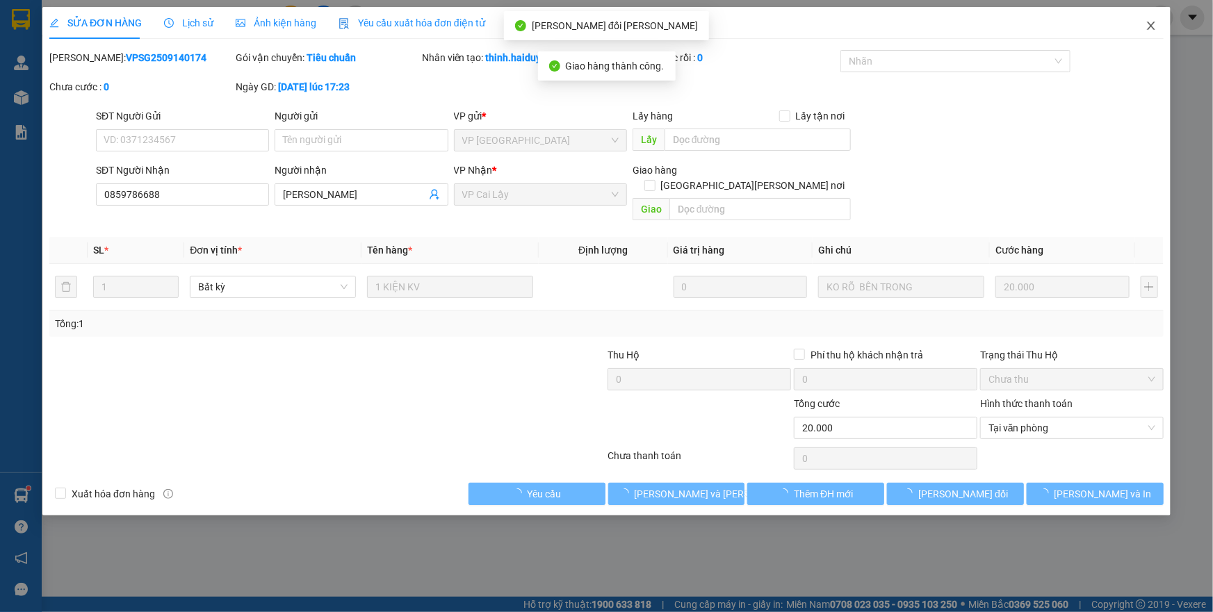
click at [1154, 28] on icon "close" at bounding box center [1151, 25] width 11 height 11
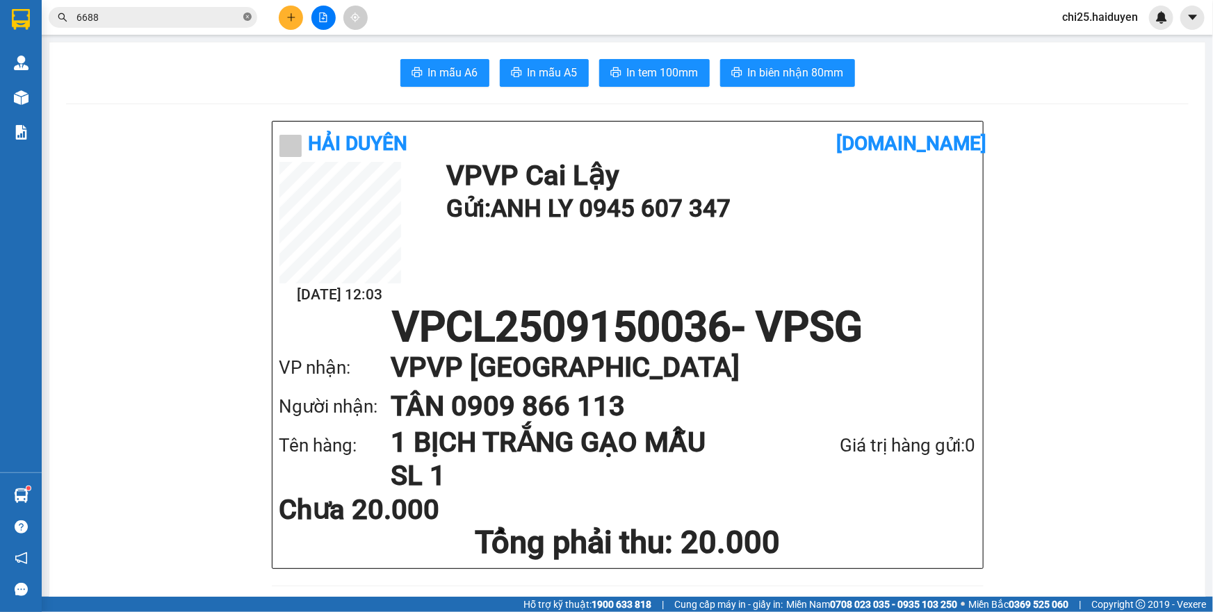
click at [247, 17] on icon "close-circle" at bounding box center [247, 17] width 8 height 8
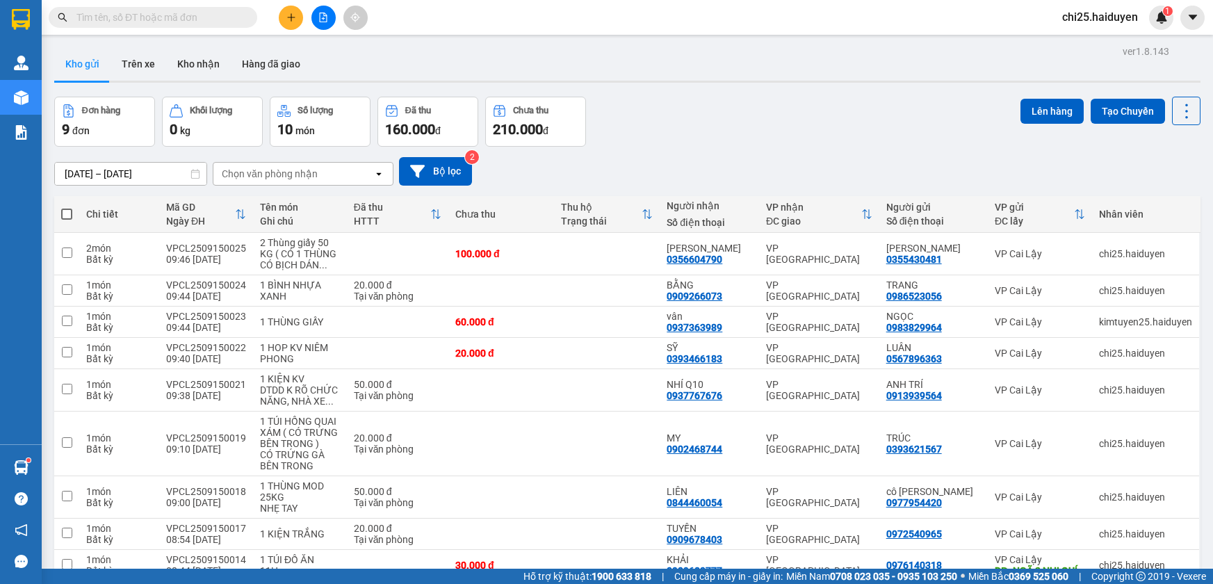
click at [286, 19] on icon "plus" at bounding box center [291, 18] width 10 height 10
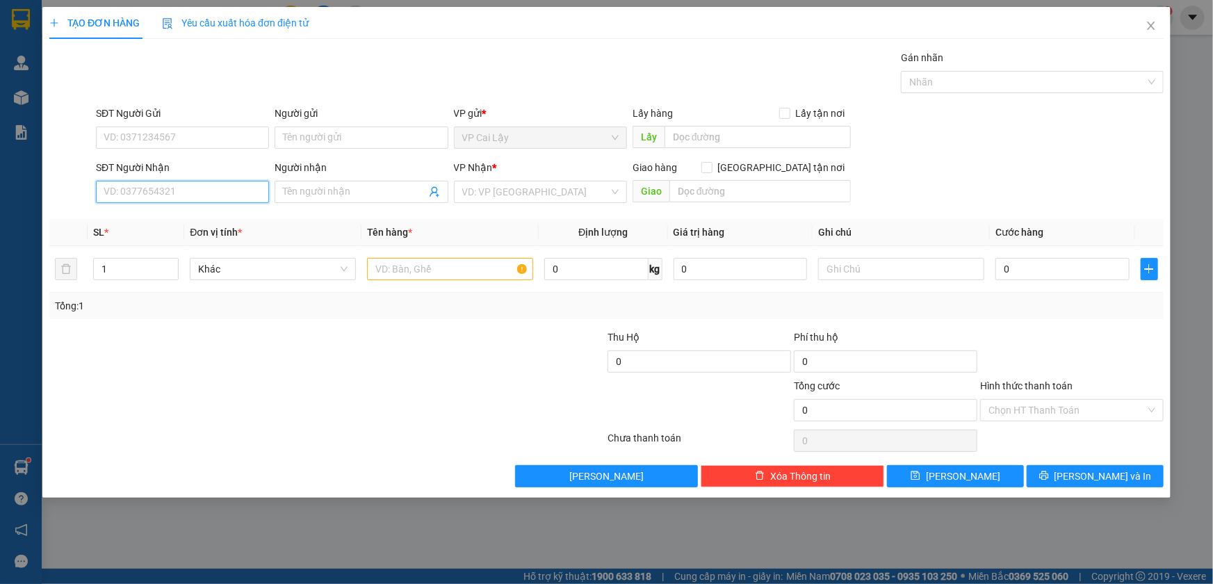
click at [217, 194] on input "SĐT Người Nhận" at bounding box center [182, 192] width 173 height 22
click at [145, 192] on input "09692000203" at bounding box center [182, 192] width 173 height 22
type input "0969200203"
click at [146, 222] on div "0969200203 - [GEOGRAPHIC_DATA]" at bounding box center [182, 219] width 156 height 15
type input "phú quí"
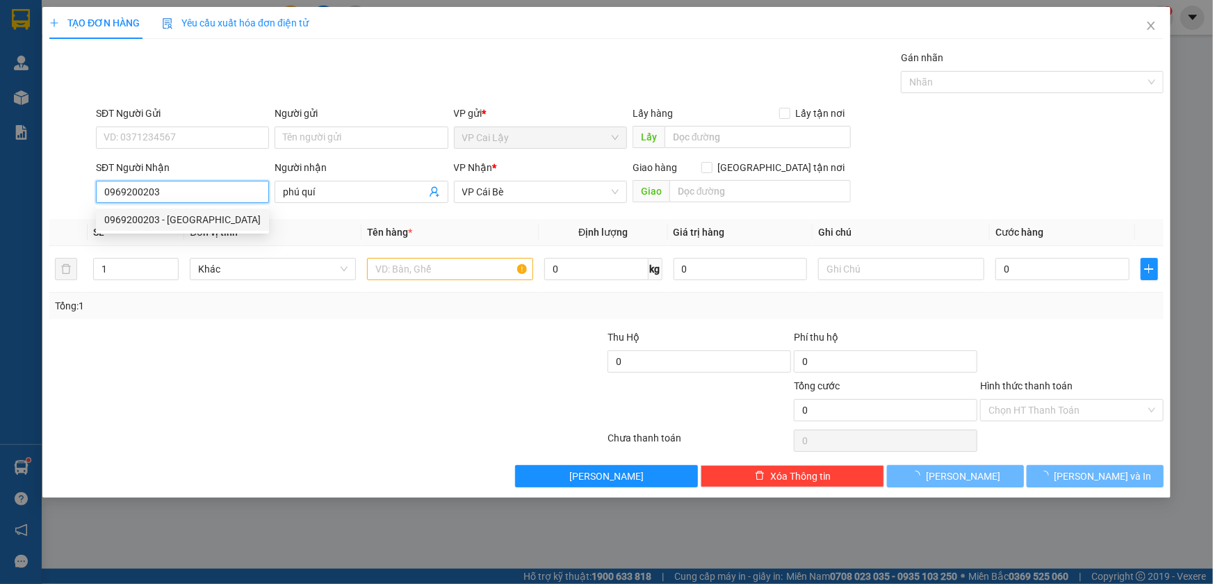
type input "10.000"
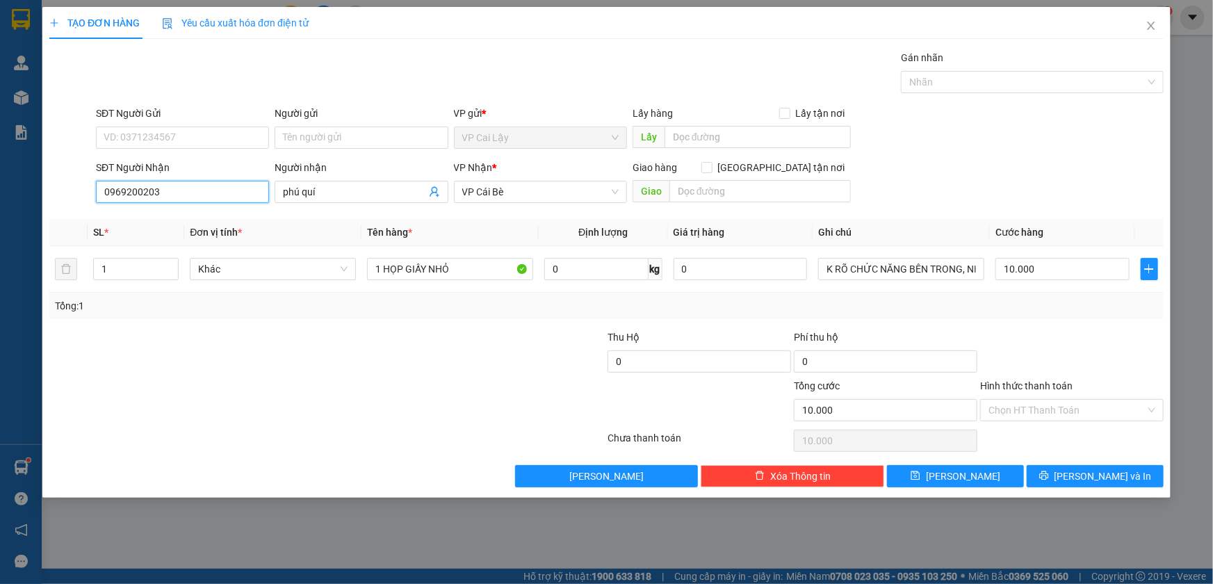
type input "0969200203"
drag, startPoint x: 302, startPoint y: 204, endPoint x: 150, endPoint y: 250, distance: 158.4
click at [150, 250] on div "Transit Pickup Surcharge Ids Transit Deliver Surcharge Ids Transit Deliver Surc…" at bounding box center [606, 268] width 1114 height 437
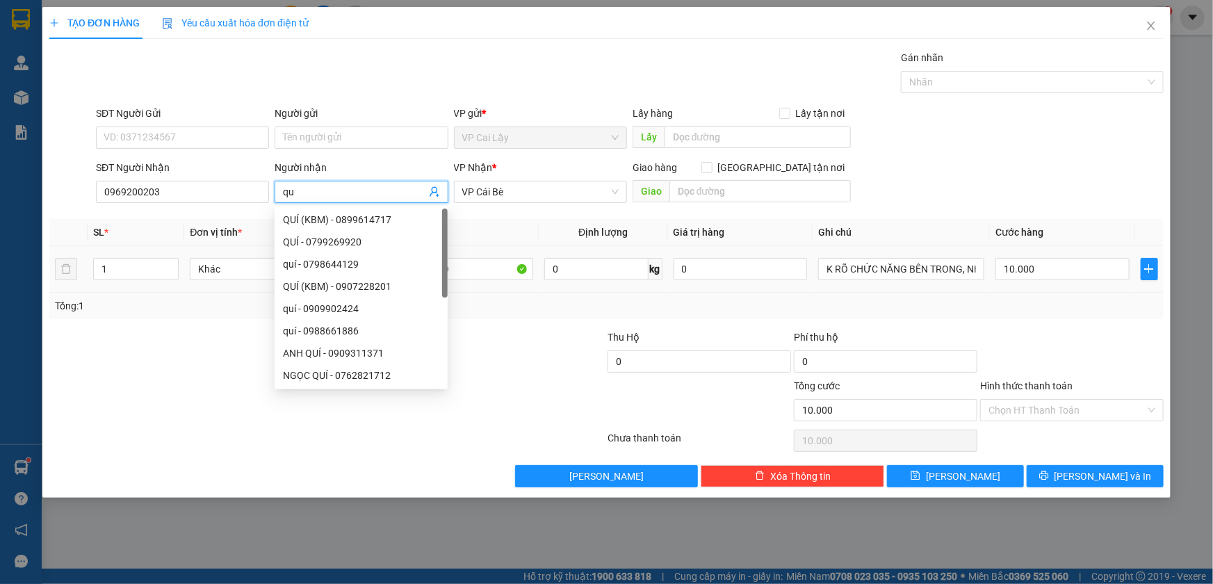
type input "q"
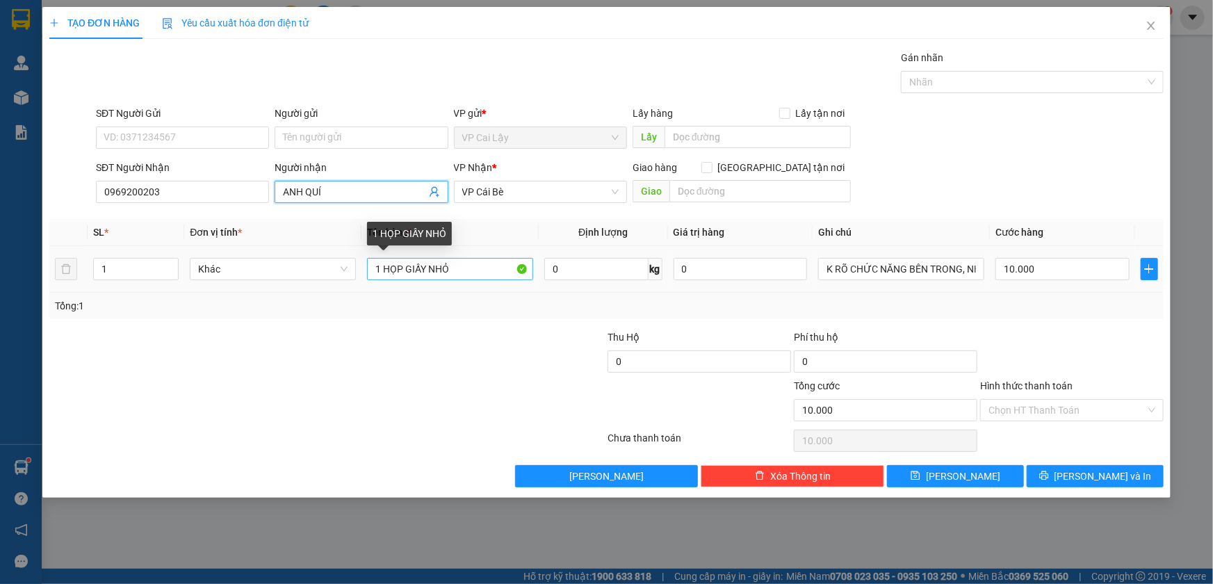
type input "ANH QUÍ"
drag, startPoint x: 382, startPoint y: 269, endPoint x: 477, endPoint y: 277, distance: 94.9
click at [477, 277] on input "1 HỌP GIẤY NHỎ" at bounding box center [450, 269] width 166 height 22
click at [424, 261] on input "1 HỘP GIẤYKV" at bounding box center [450, 269] width 166 height 22
type input "1 HỘP GIẤY KV"
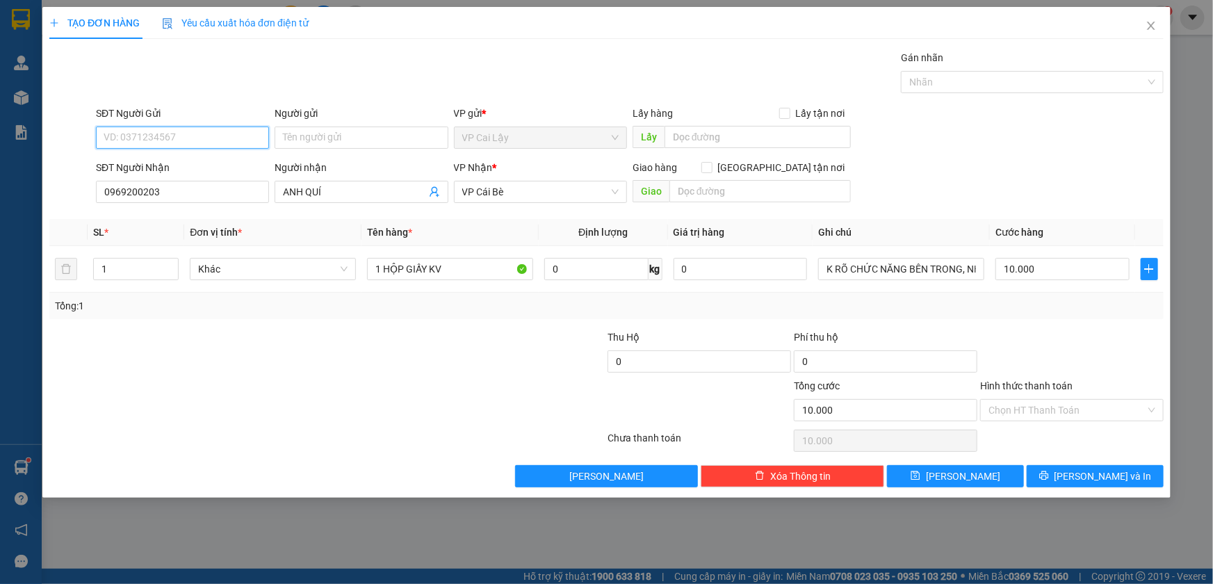
click at [207, 129] on input "SĐT Người Gửi" at bounding box center [182, 138] width 173 height 22
click at [202, 160] on div "0374952223 - [PERSON_NAME]" at bounding box center [182, 165] width 156 height 15
type input "0374952223"
type input "[PERSON_NAME]"
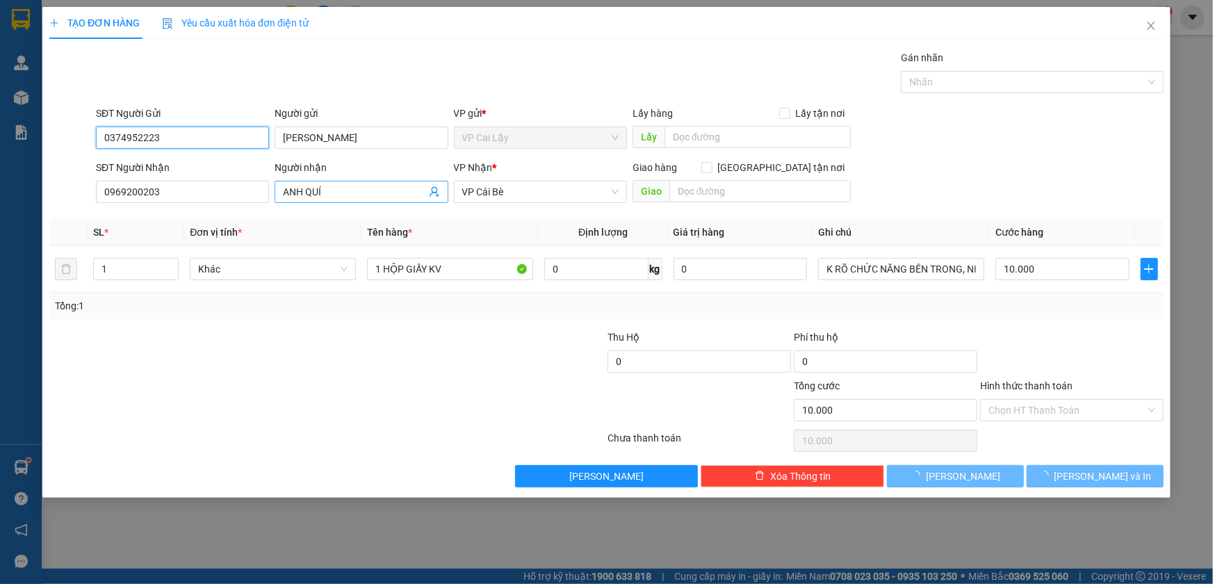
type input "1 HỌP GIẤY NHỎ"
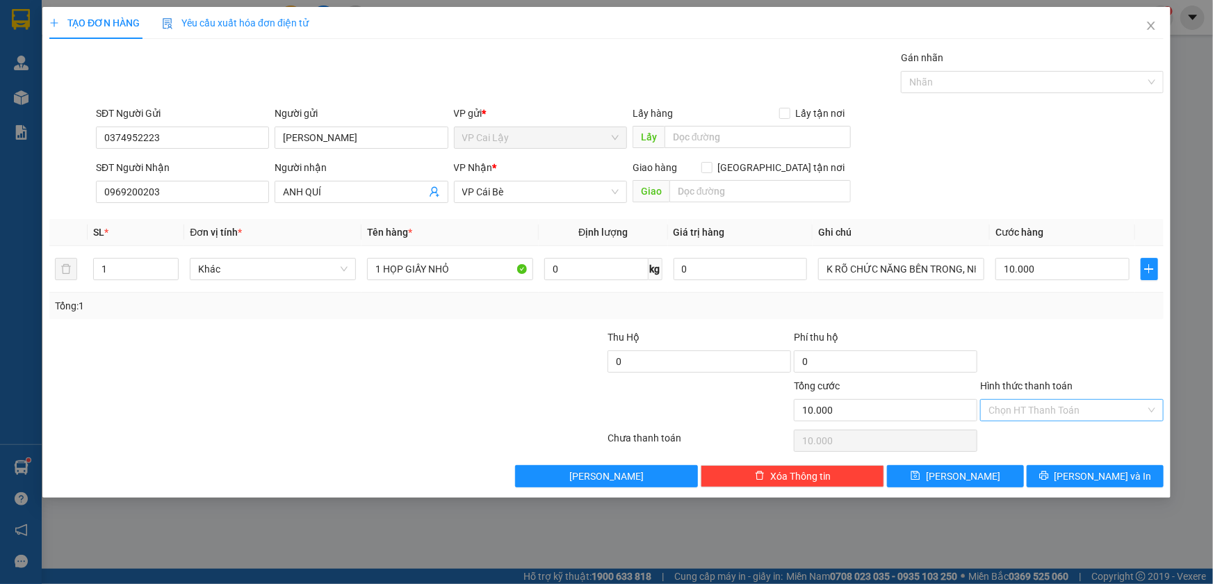
click at [1053, 410] on input "Hình thức thanh toán" at bounding box center [1067, 410] width 157 height 21
click at [1063, 435] on div "Tại văn phòng" at bounding box center [1072, 437] width 167 height 15
type input "0"
click at [1062, 465] on button "[PERSON_NAME] và In" at bounding box center [1095, 476] width 137 height 22
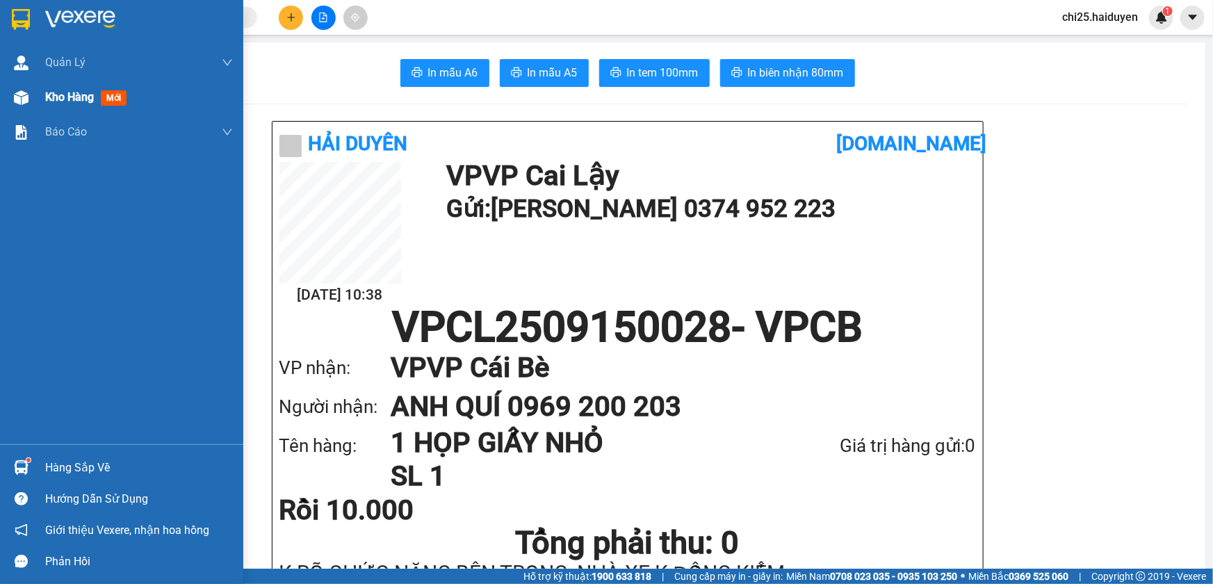
click at [25, 108] on div at bounding box center [21, 98] width 24 height 24
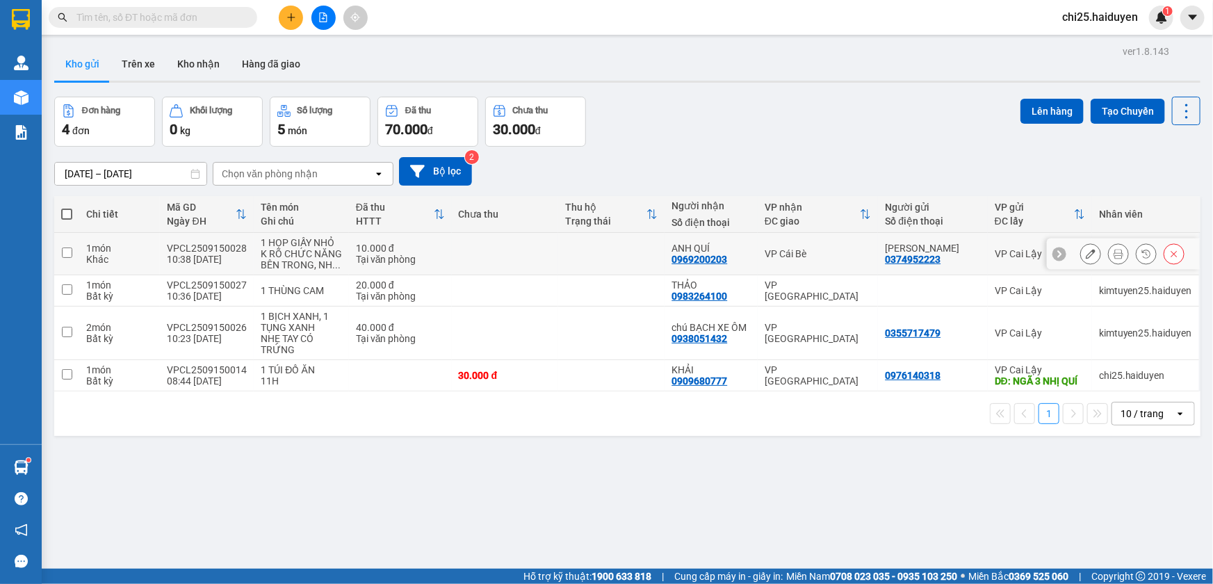
click at [1066, 256] on div at bounding box center [1123, 253] width 153 height 31
click at [1081, 257] on button at bounding box center [1090, 254] width 19 height 24
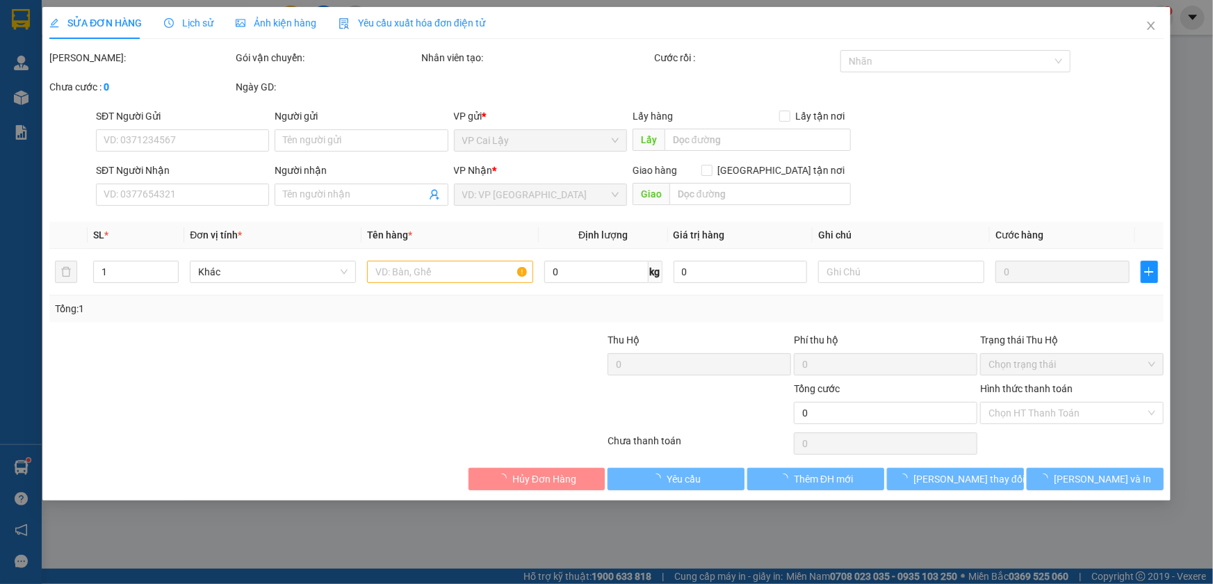
type input "0374952223"
type input "[PERSON_NAME]"
type input "0969200203"
type input "ANH QUÍ"
type input "10.000"
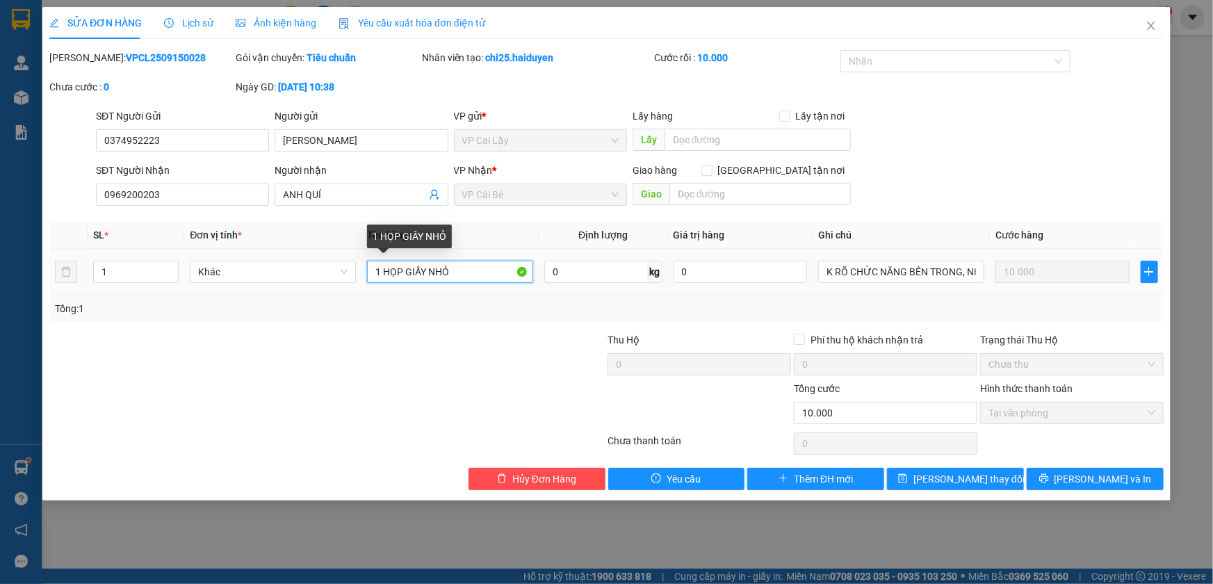
click at [466, 266] on input "1 HỌP GIẤY NHỎ" at bounding box center [450, 272] width 166 height 22
type input "1 HỌP GIẤY NHỎ KV"
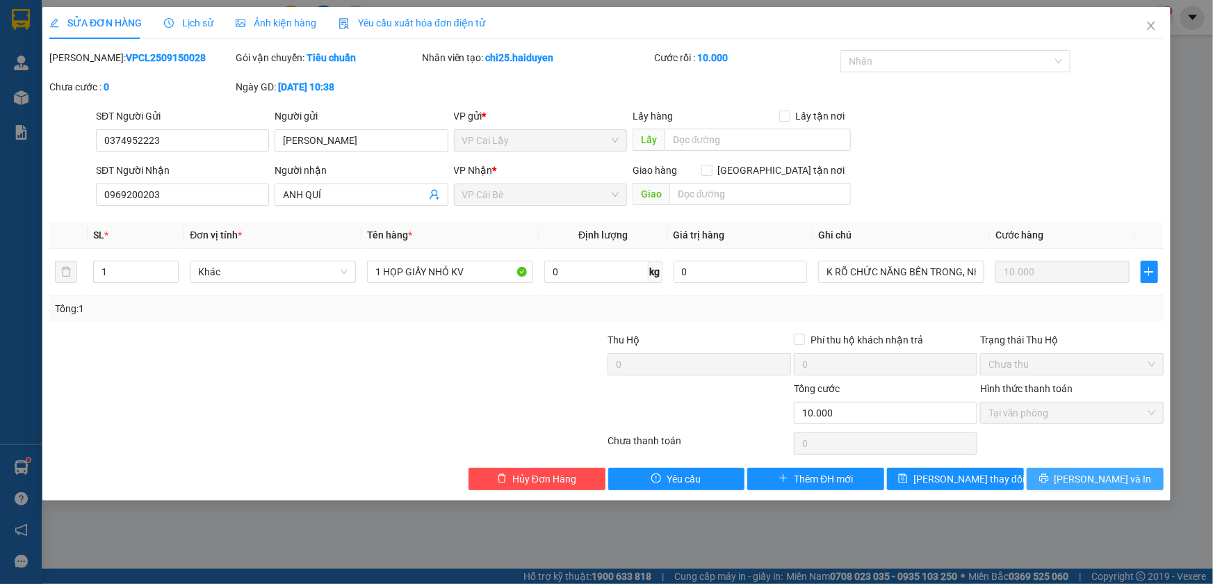
click at [1083, 474] on span "[PERSON_NAME] và In" at bounding box center [1103, 478] width 97 height 15
